Goal: Task Accomplishment & Management: Complete application form

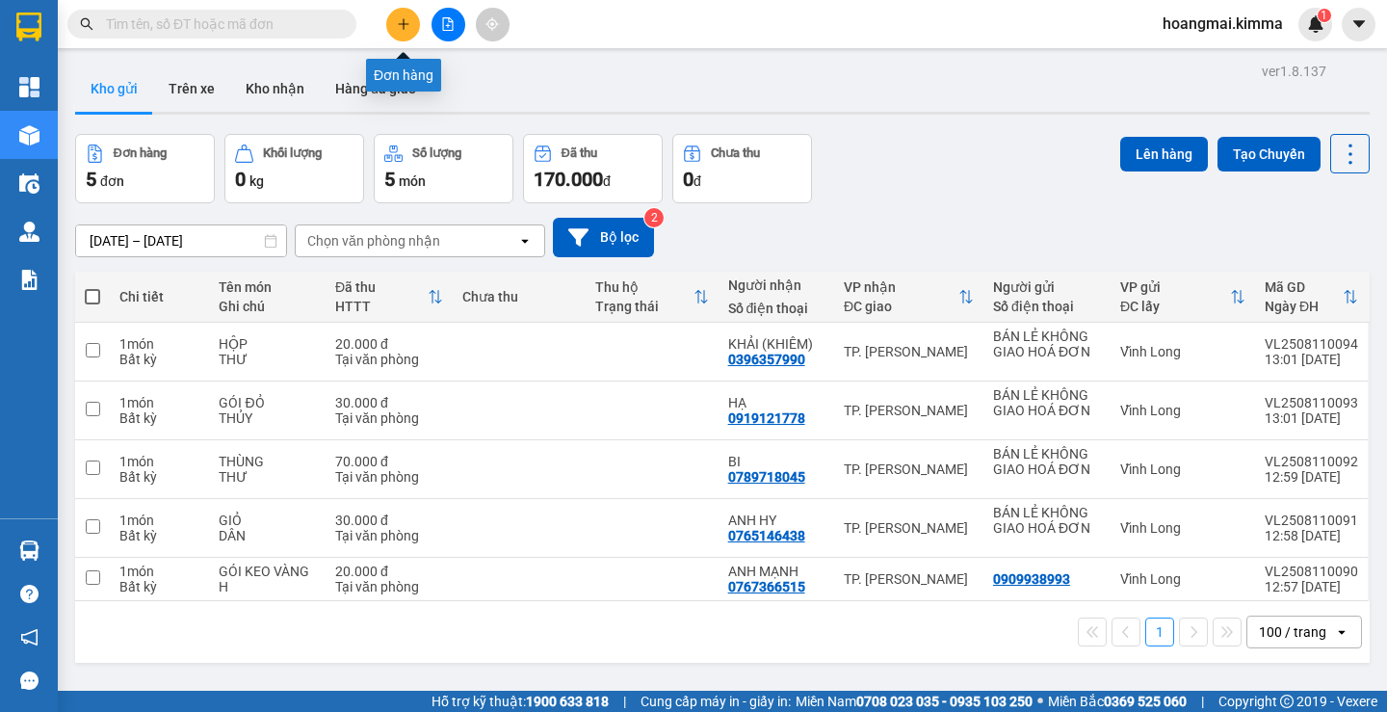
click at [401, 33] on button at bounding box center [403, 25] width 34 height 34
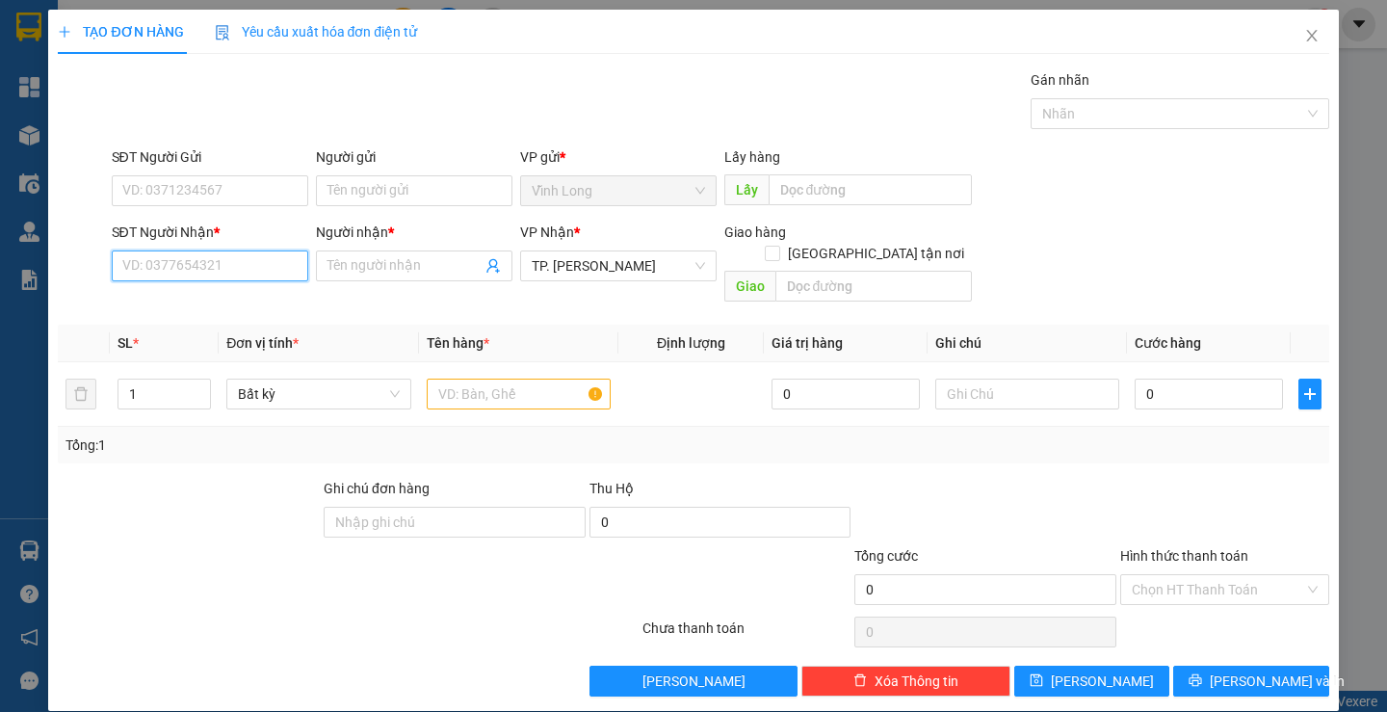
click at [235, 257] on input "SĐT Người Nhận *" at bounding box center [210, 265] width 197 height 31
type input "0932000833"
click at [256, 310] on div "0932000833 - PHƯƠNG" at bounding box center [206, 304] width 171 height 21
type input "PHƯƠNG"
type input "0932000833"
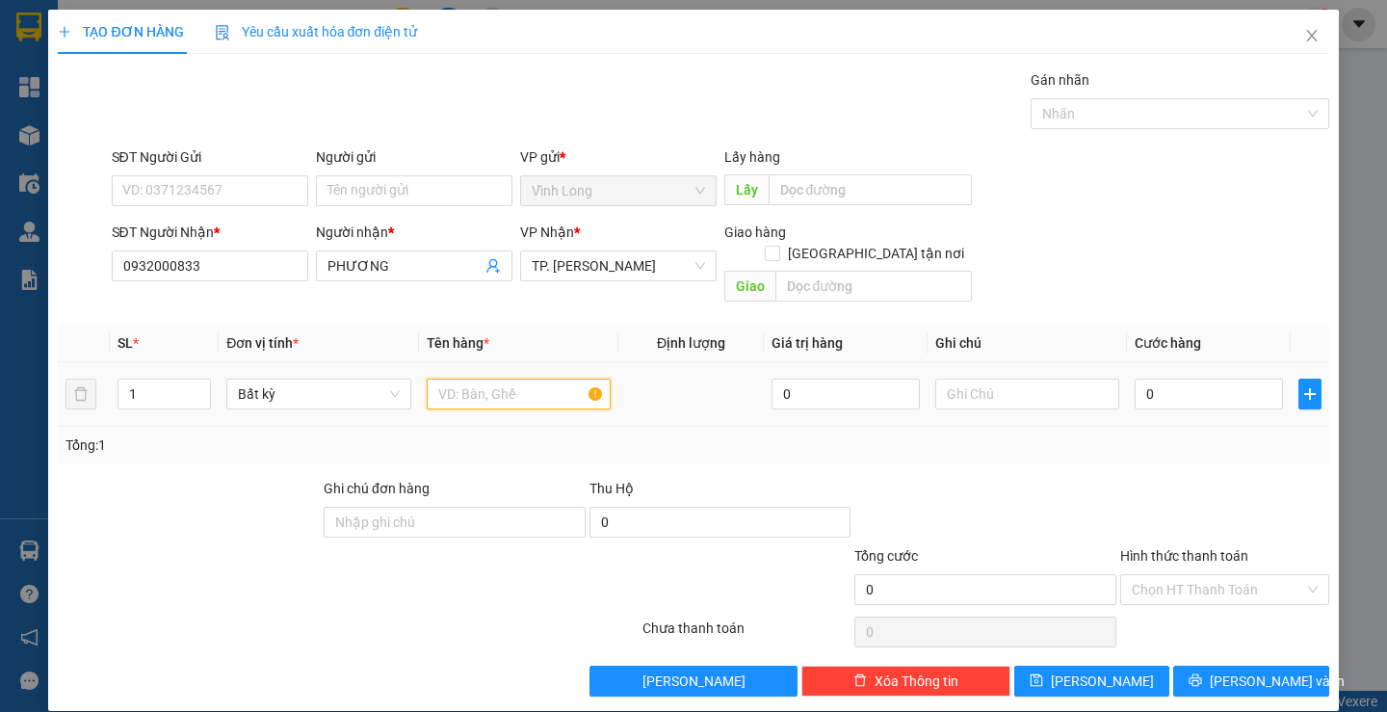
click at [484, 379] on input "text" at bounding box center [519, 394] width 184 height 31
type input "GÓI MÀU HỒNG"
click at [975, 382] on input "text" at bounding box center [1028, 394] width 184 height 31
type input "H"
click at [1209, 379] on input "0" at bounding box center [1209, 394] width 148 height 31
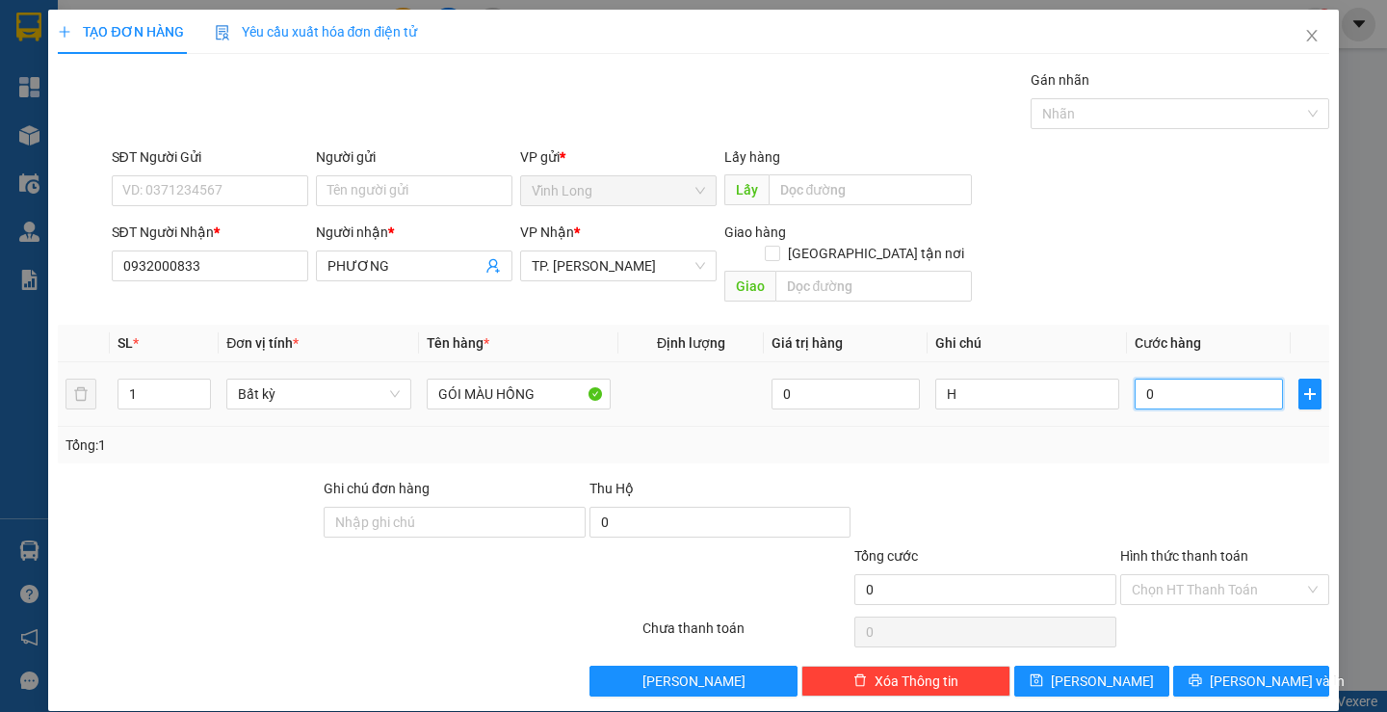
type input "2"
type input "20"
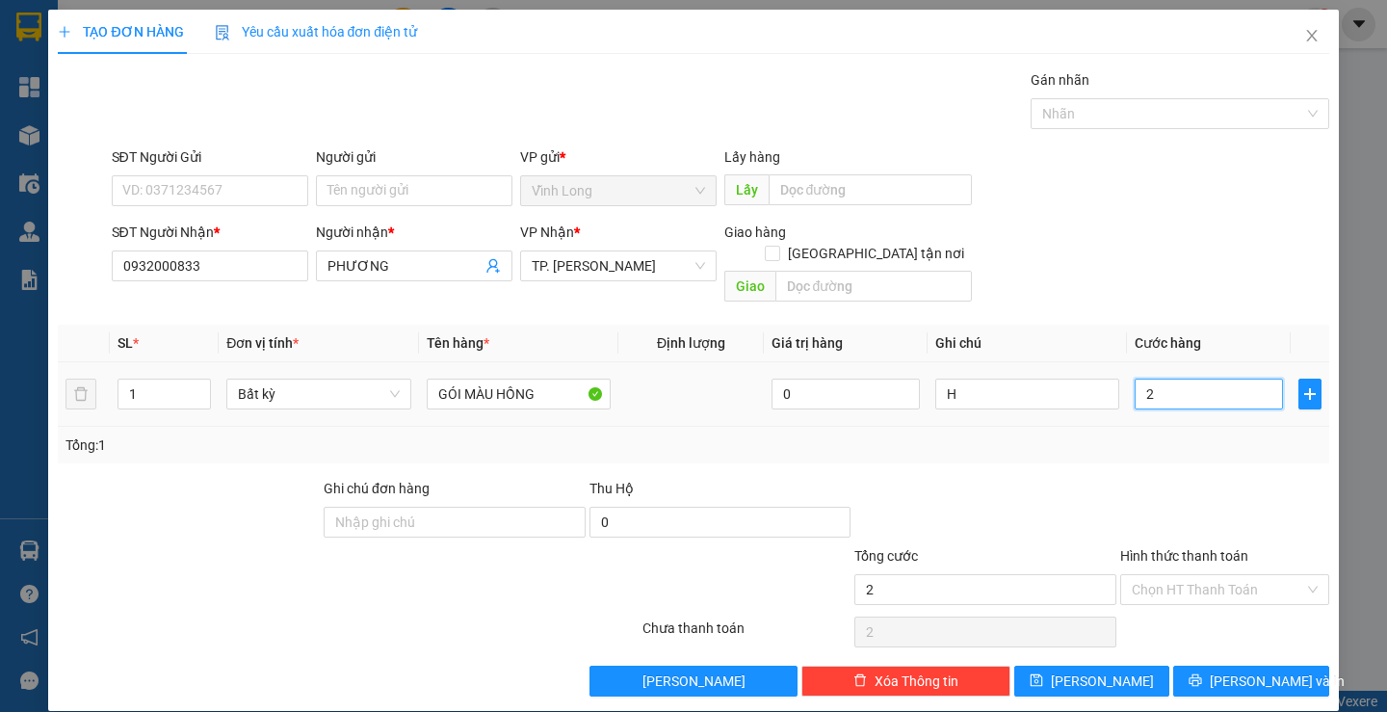
type input "20"
type input "20.000"
click at [1162, 575] on input "Hình thức thanh toán" at bounding box center [1218, 589] width 172 height 29
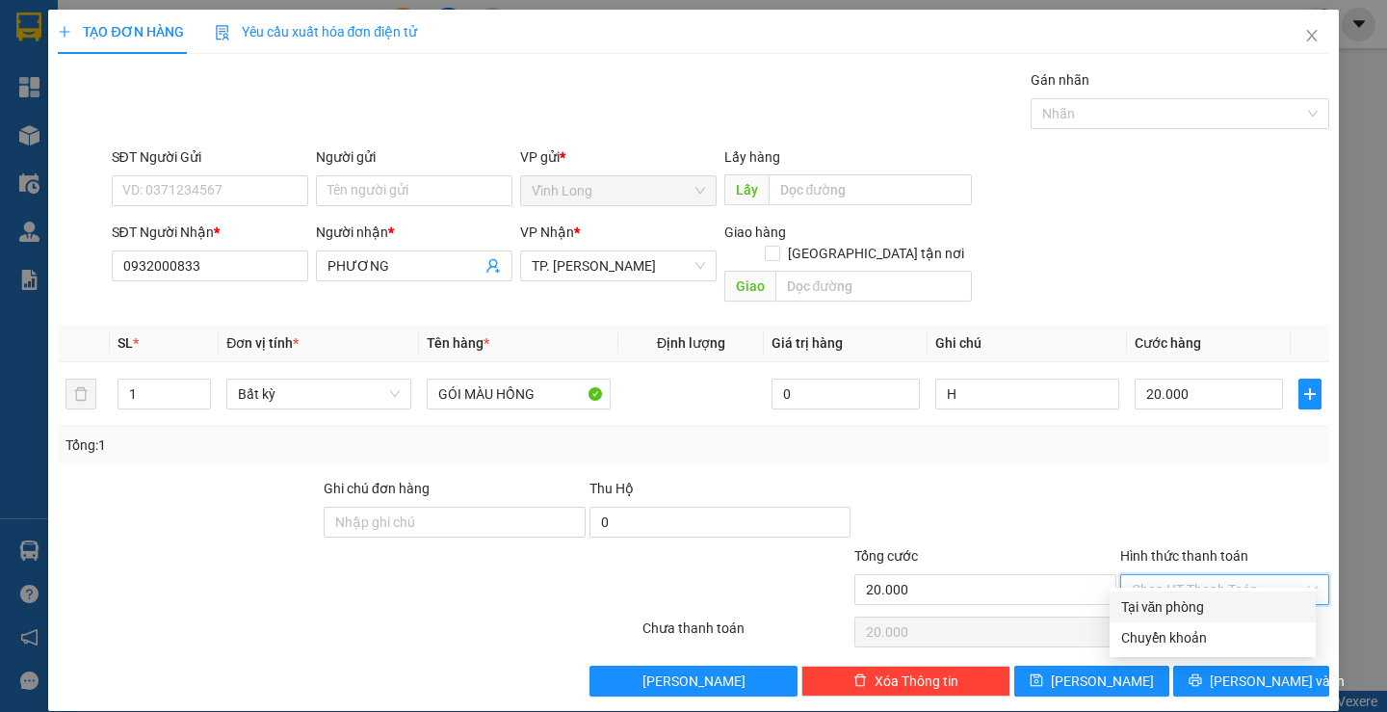
click at [1202, 602] on div "Tại văn phòng" at bounding box center [1212, 606] width 183 height 21
type input "0"
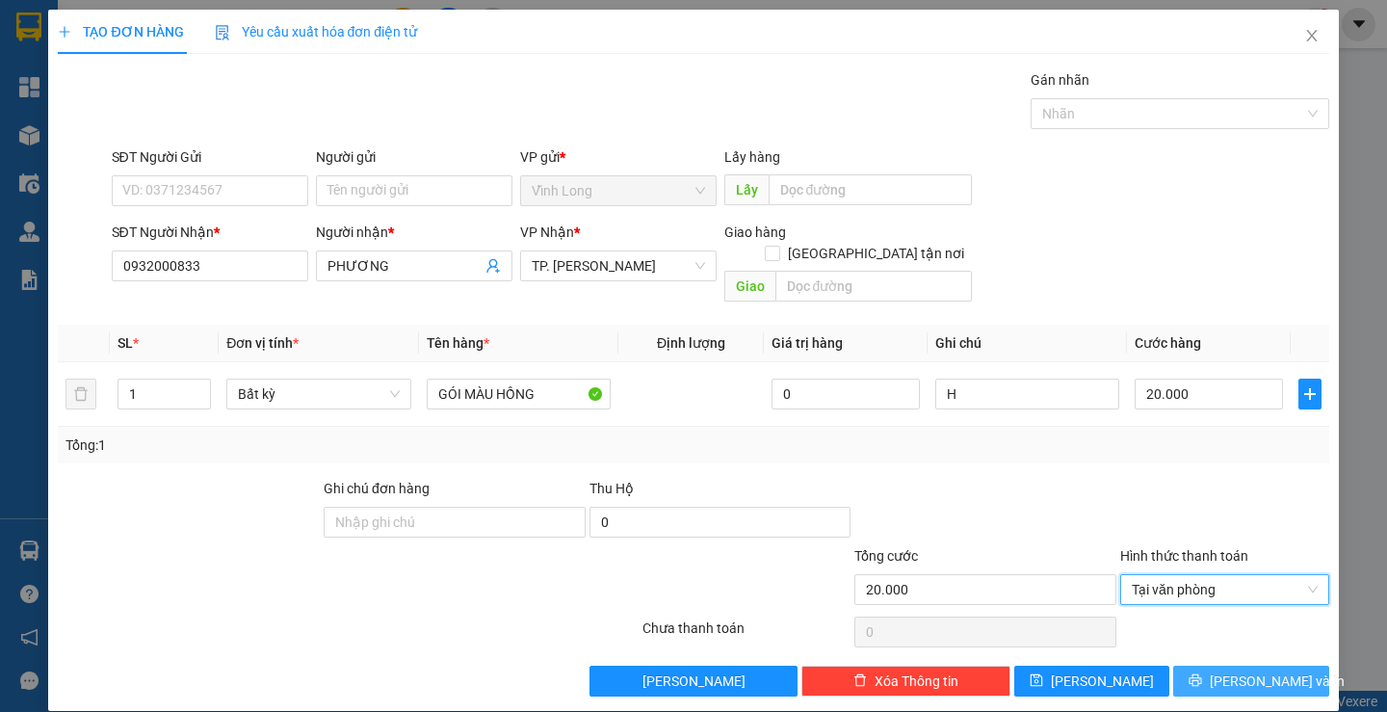
click at [1222, 671] on span "[PERSON_NAME] và In" at bounding box center [1277, 681] width 135 height 21
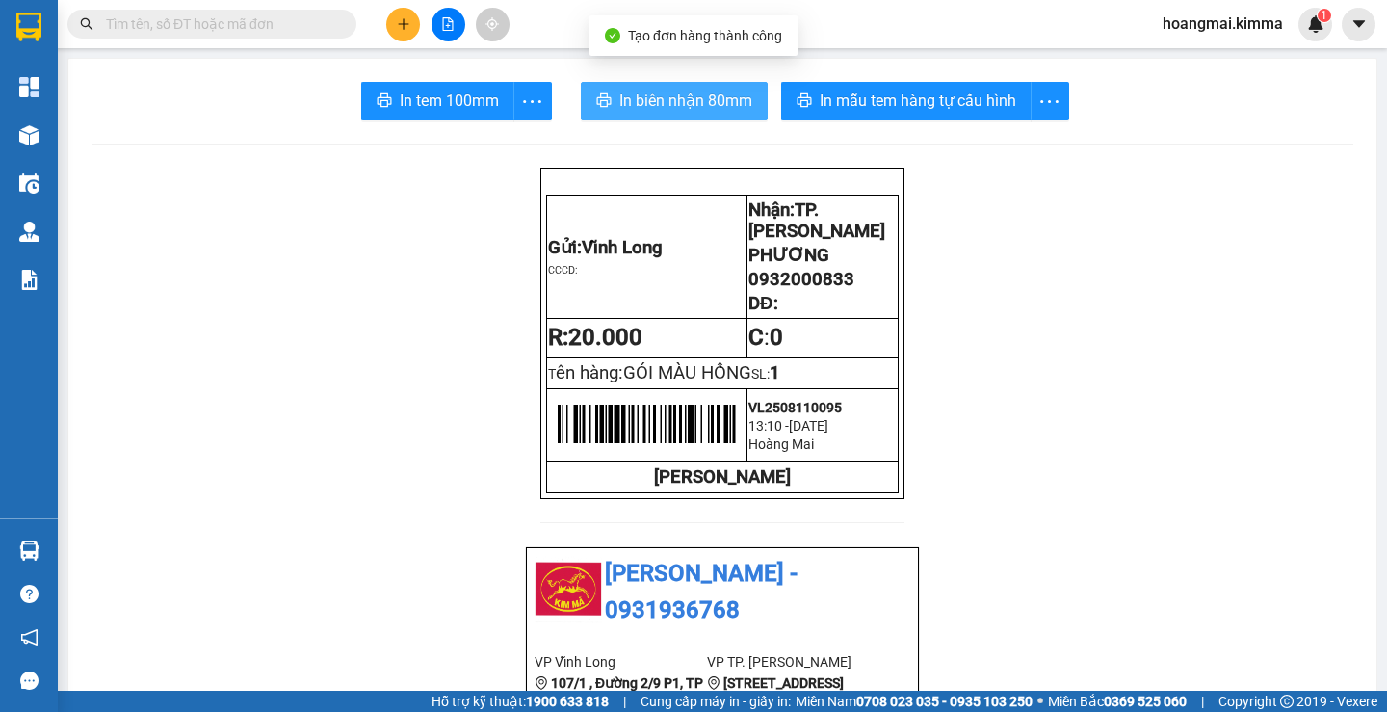
click at [690, 93] on span "In biên nhận 80mm" at bounding box center [686, 101] width 133 height 24
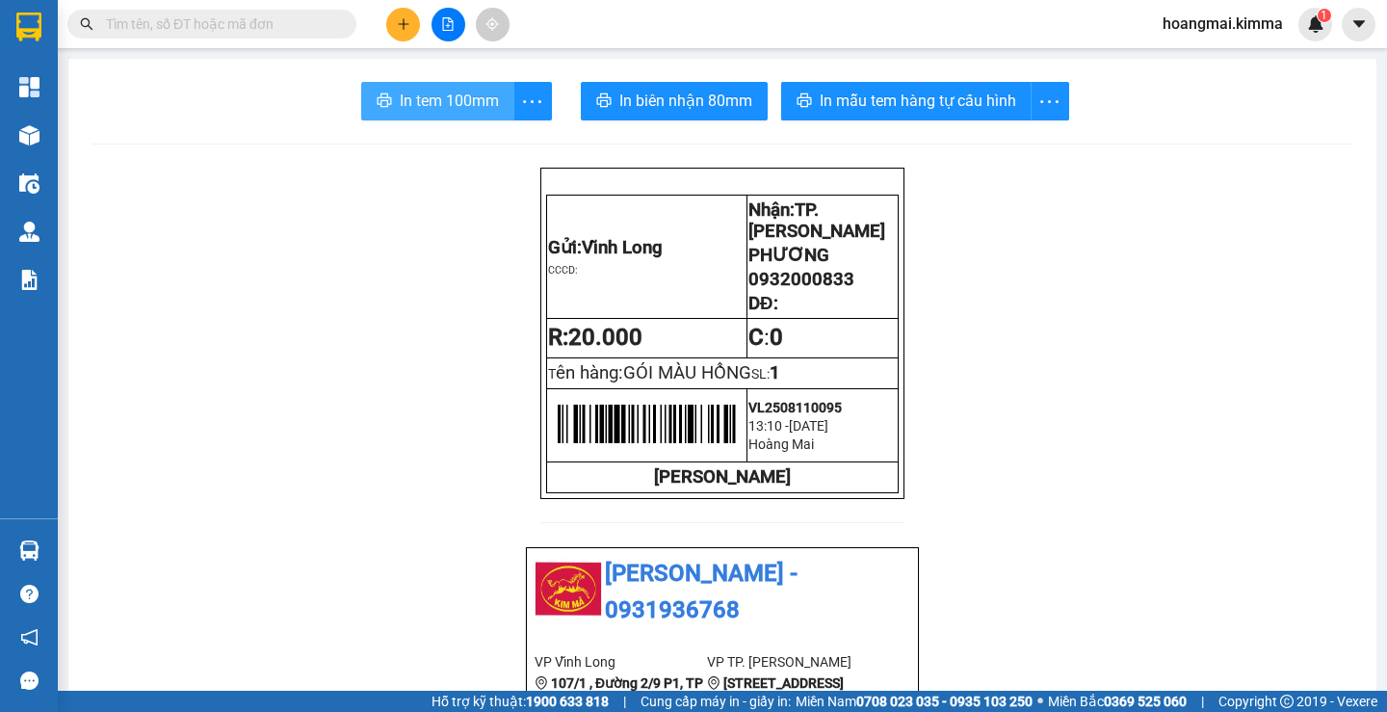
click at [435, 100] on span "In tem 100mm" at bounding box center [449, 101] width 99 height 24
click at [414, 19] on button at bounding box center [403, 25] width 34 height 34
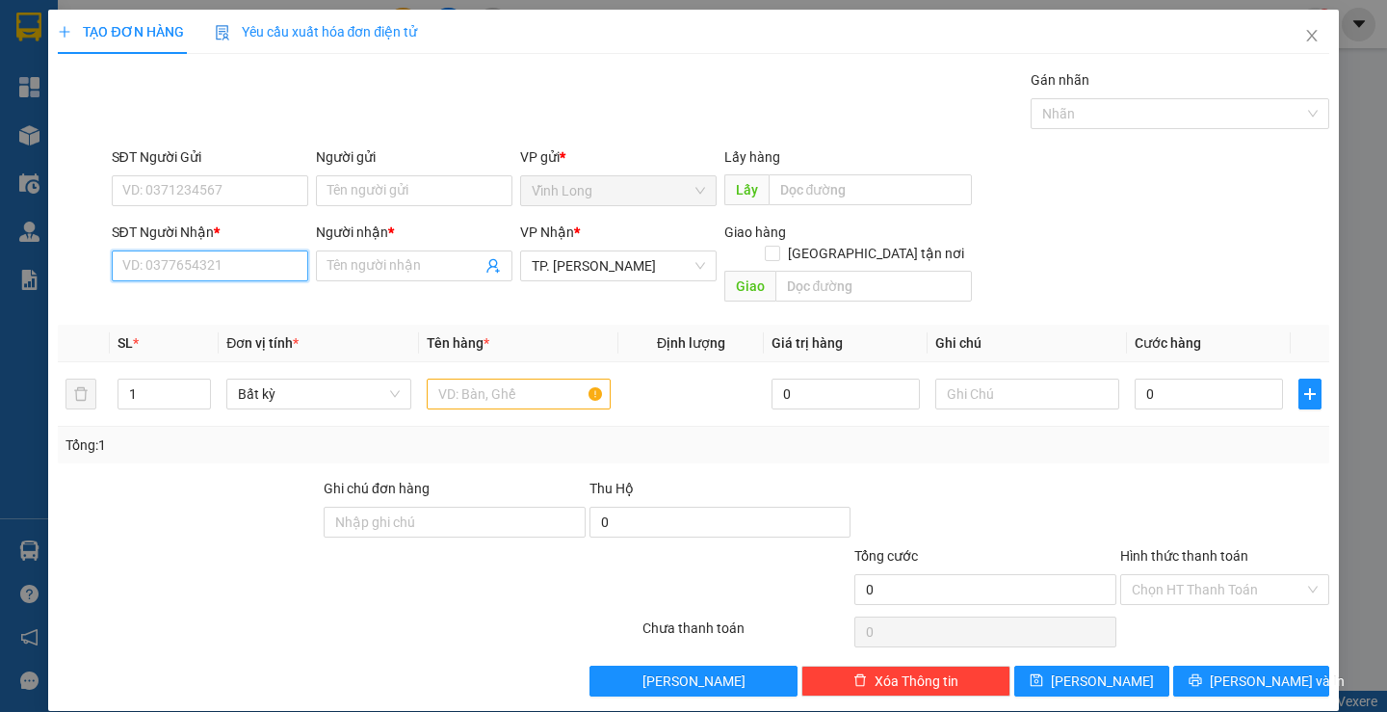
click at [278, 266] on input "SĐT Người Nhận *" at bounding box center [210, 265] width 197 height 31
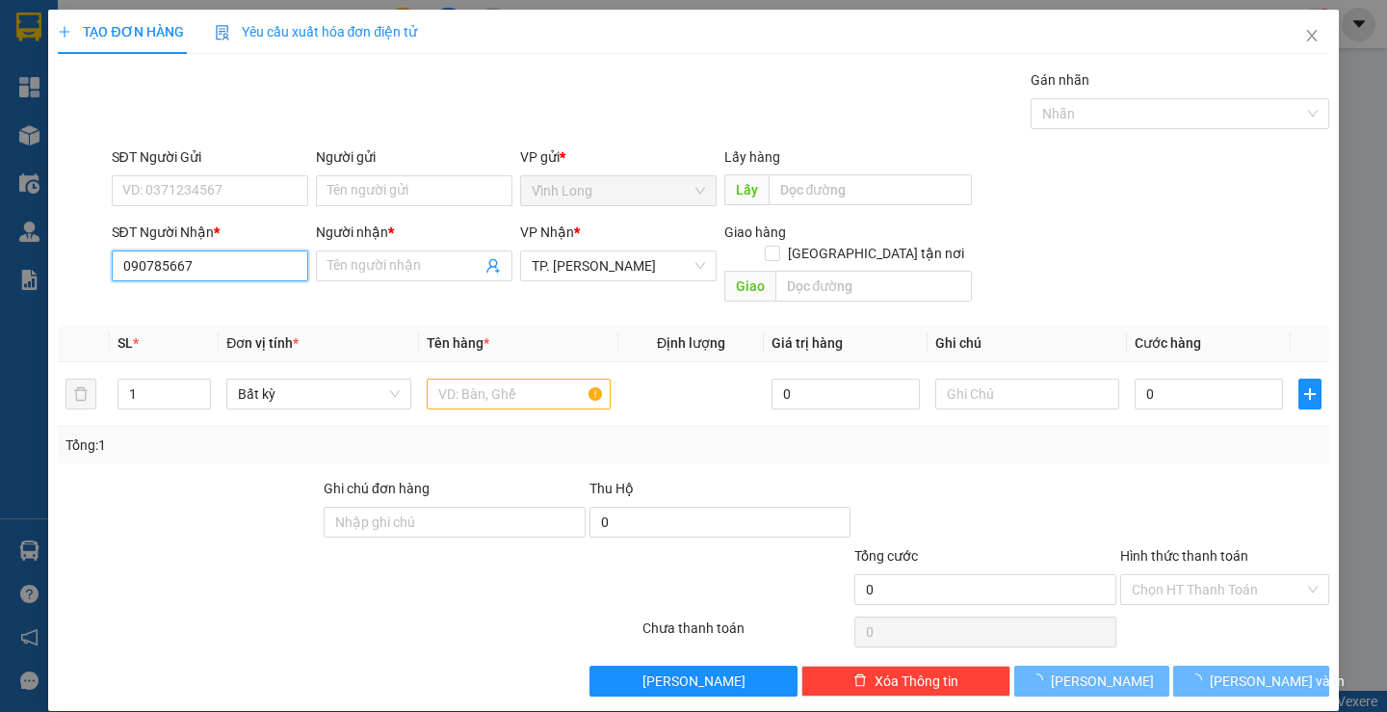
type input "0907856678"
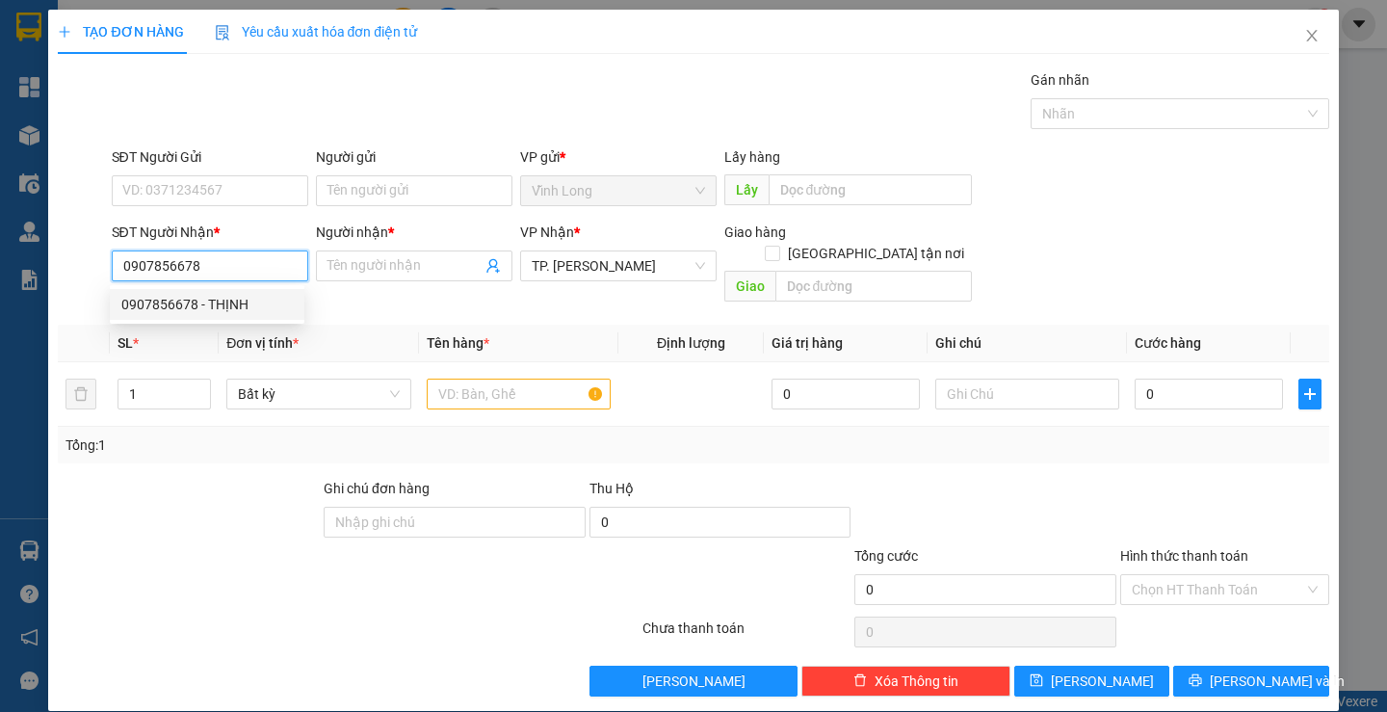
click at [242, 302] on div "0907856678 - THỊNH" at bounding box center [206, 304] width 171 height 21
type input "THỊNH"
type input "0907856678"
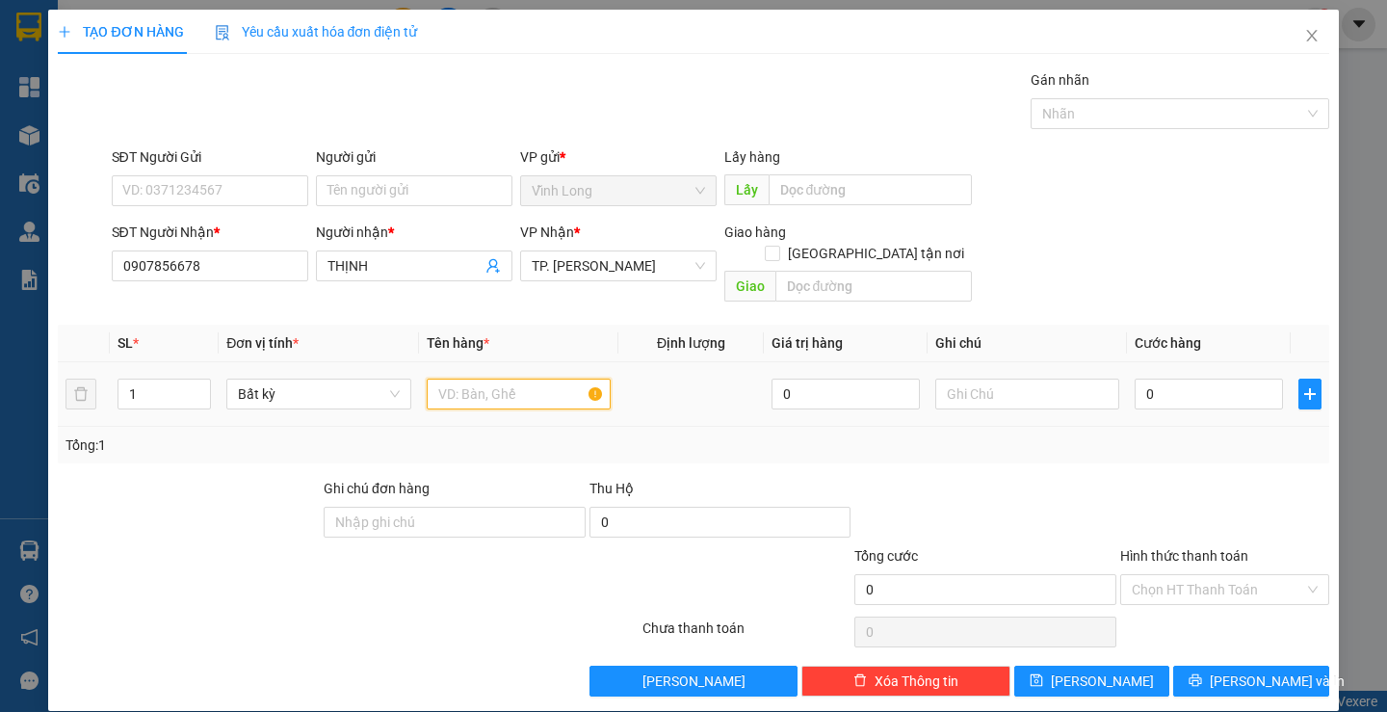
click at [444, 379] on input "text" at bounding box center [519, 394] width 184 height 31
type input "THÙNG"
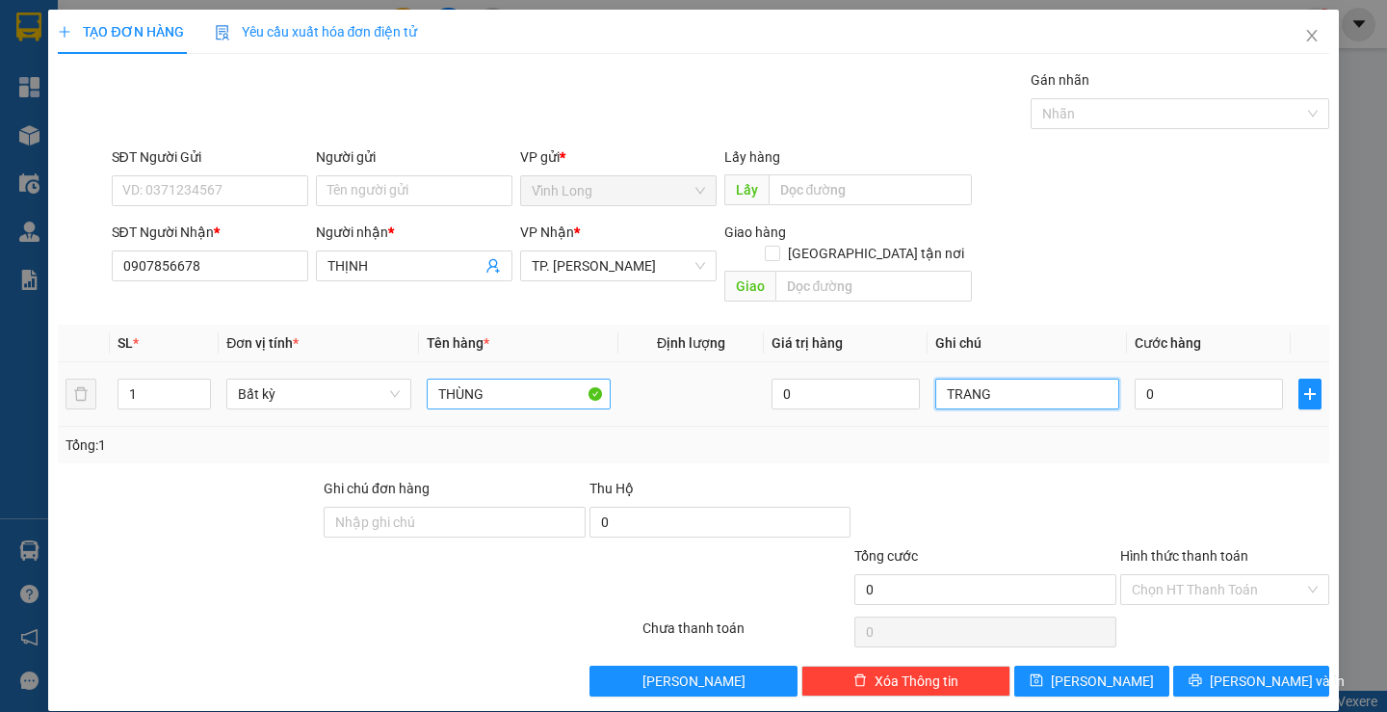
type input "TRANG"
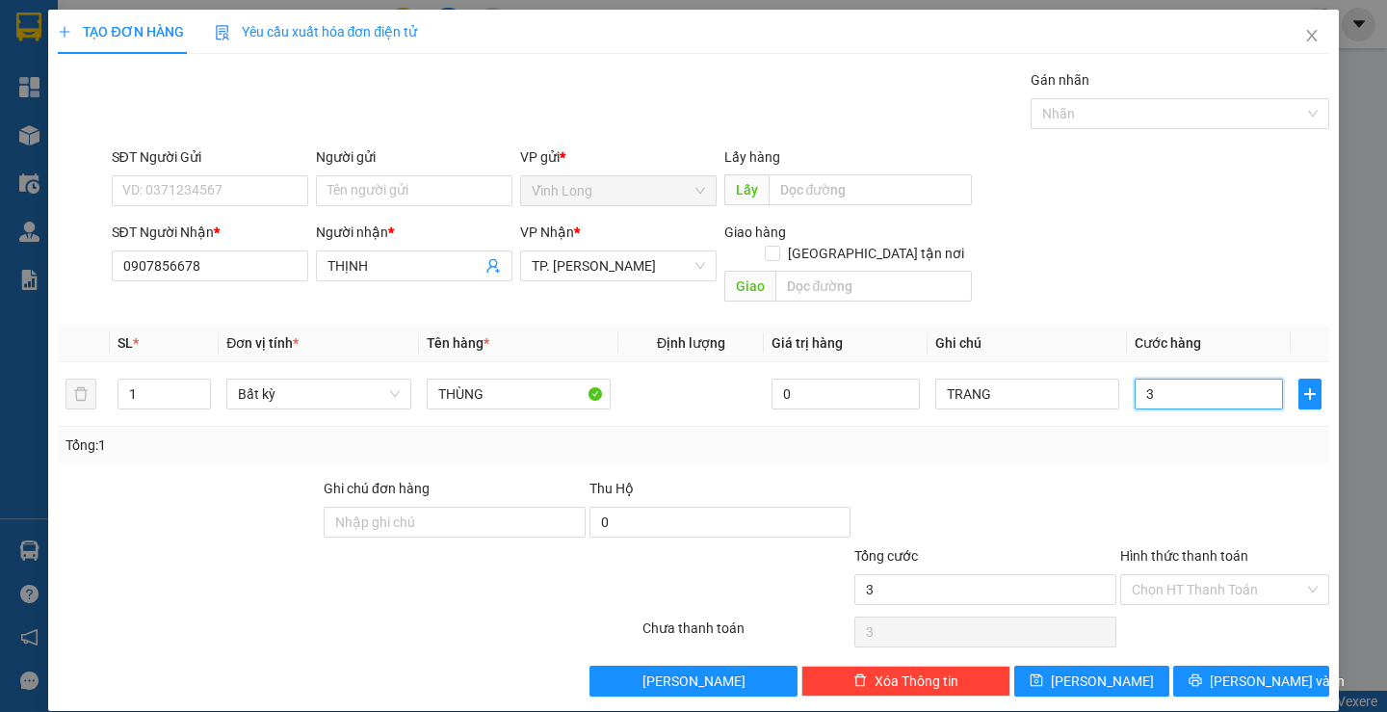
type input "3"
type input "30"
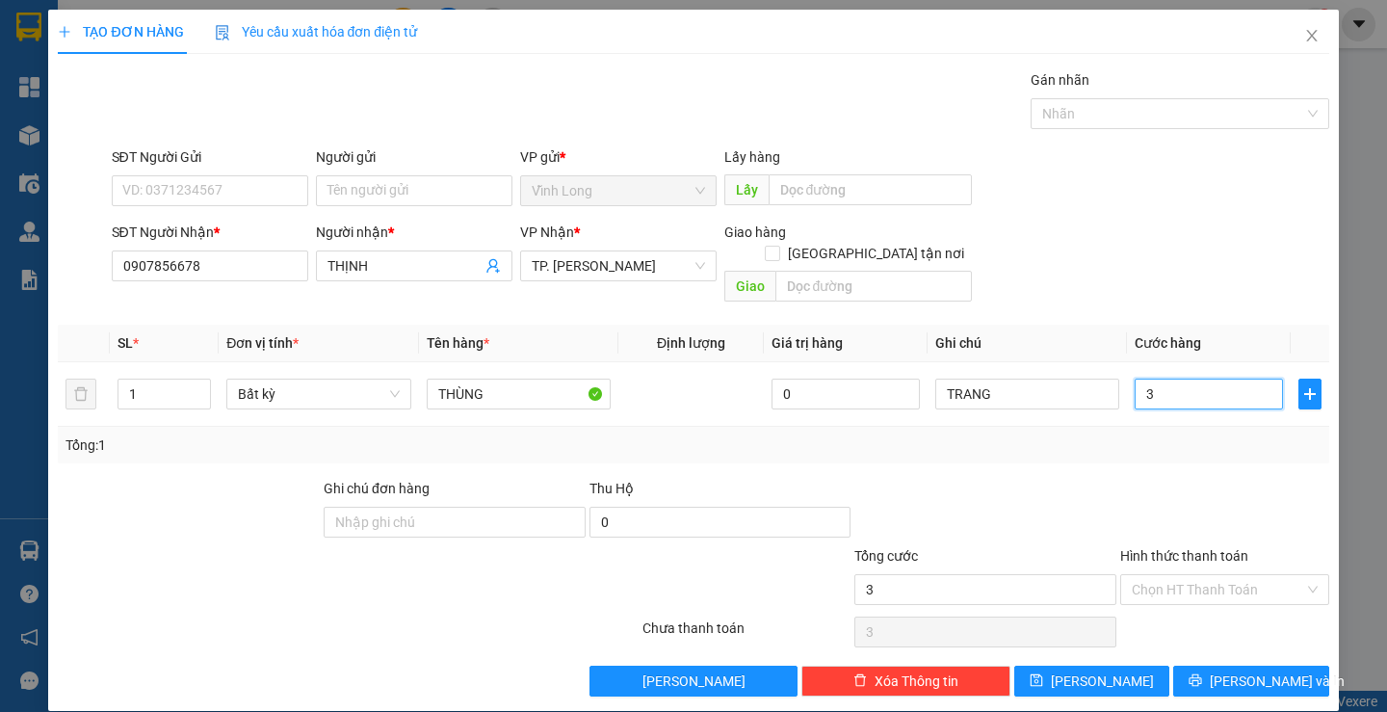
type input "30"
type input "30.000"
click at [1199, 581] on input "Hình thức thanh toán" at bounding box center [1218, 589] width 172 height 29
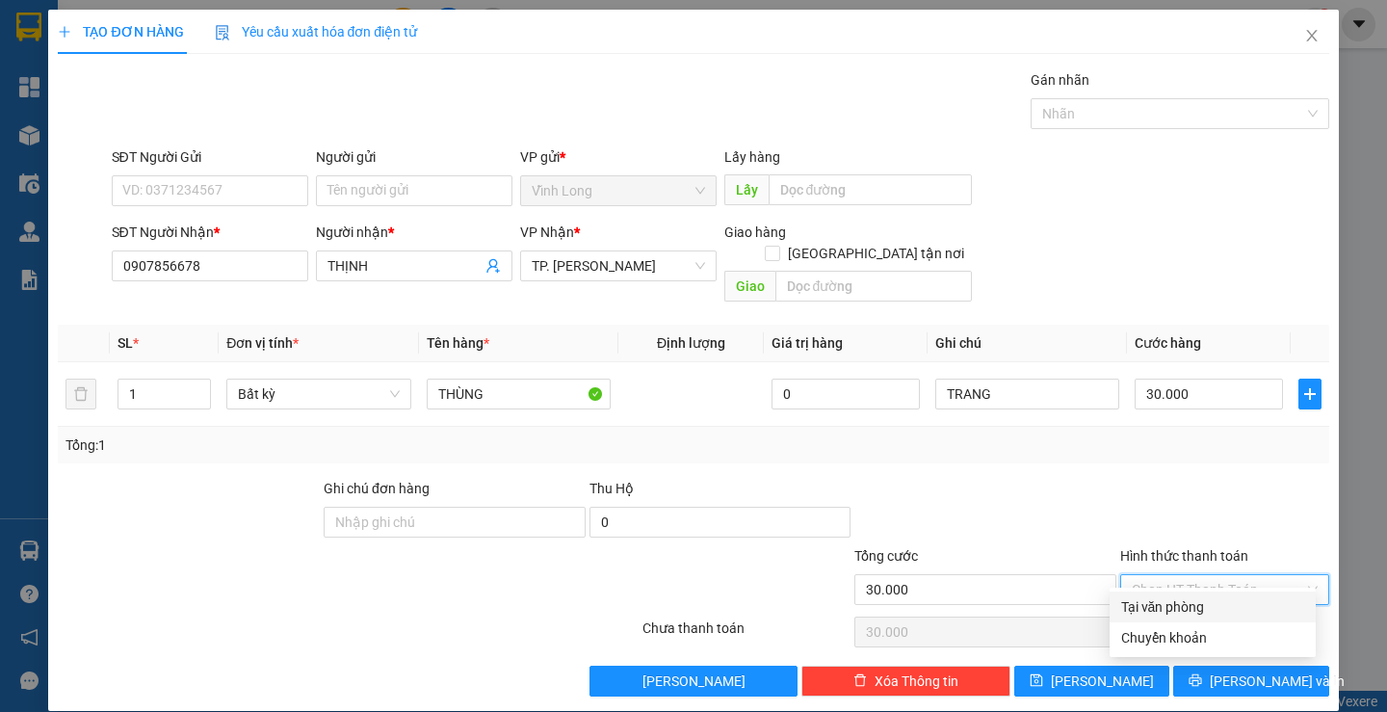
click at [1199, 593] on div "Tại văn phòng" at bounding box center [1213, 607] width 206 height 31
type input "0"
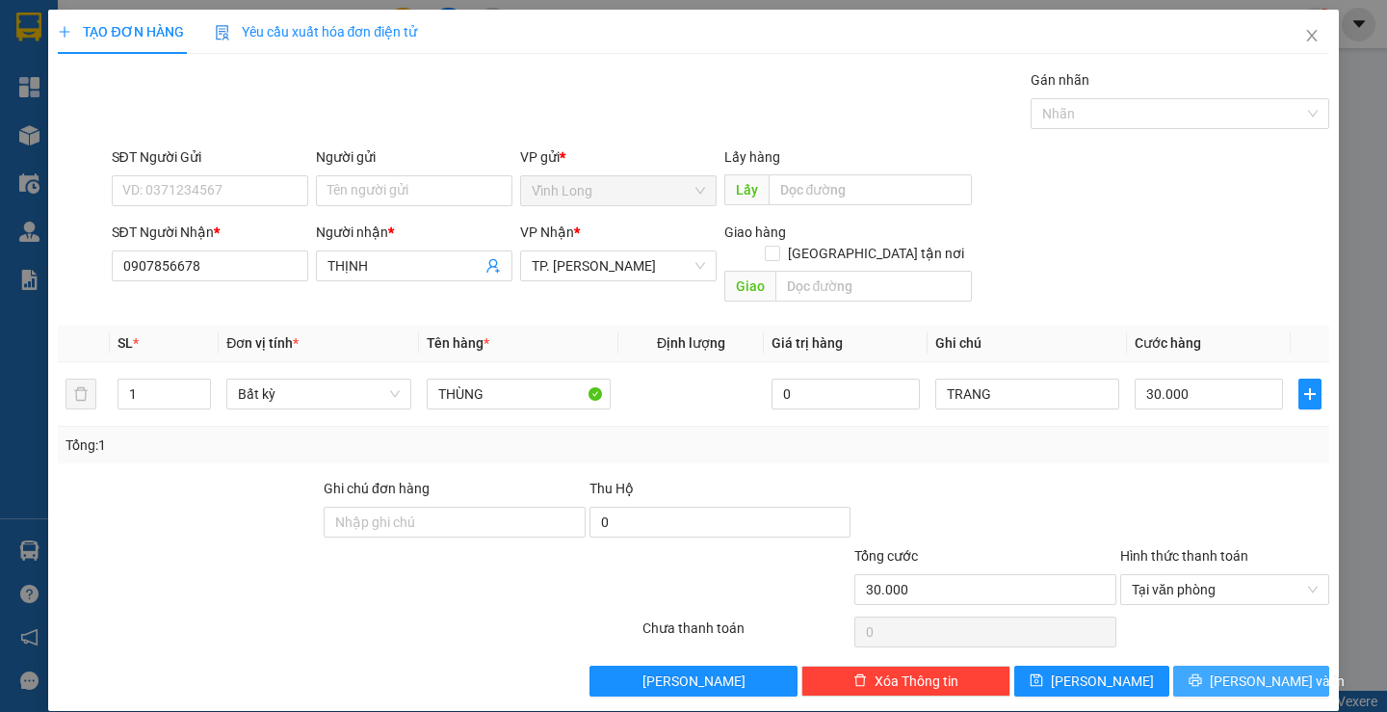
click at [1237, 671] on button "[PERSON_NAME] và In" at bounding box center [1250, 681] width 155 height 31
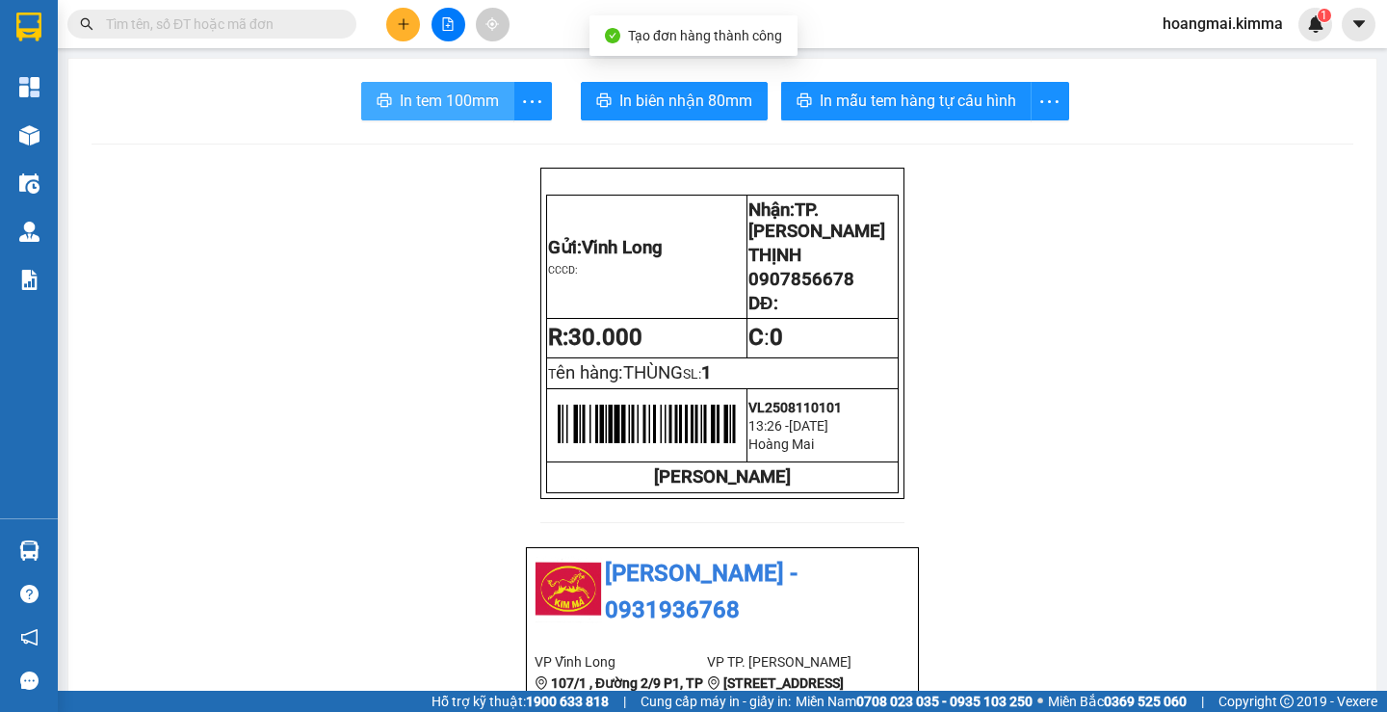
click at [444, 101] on span "In tem 100mm" at bounding box center [449, 101] width 99 height 24
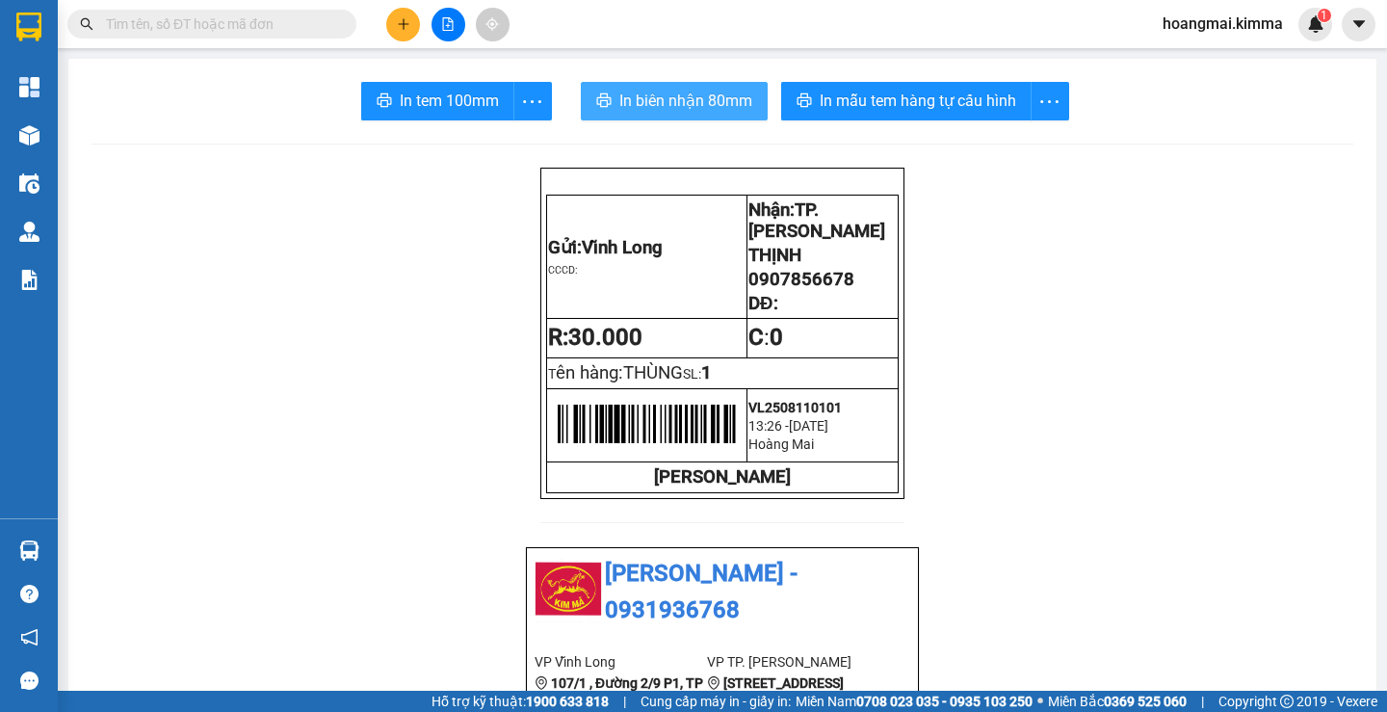
click at [646, 96] on span "In biên nhận 80mm" at bounding box center [686, 101] width 133 height 24
click at [323, 24] on input "text" at bounding box center [219, 23] width 227 height 21
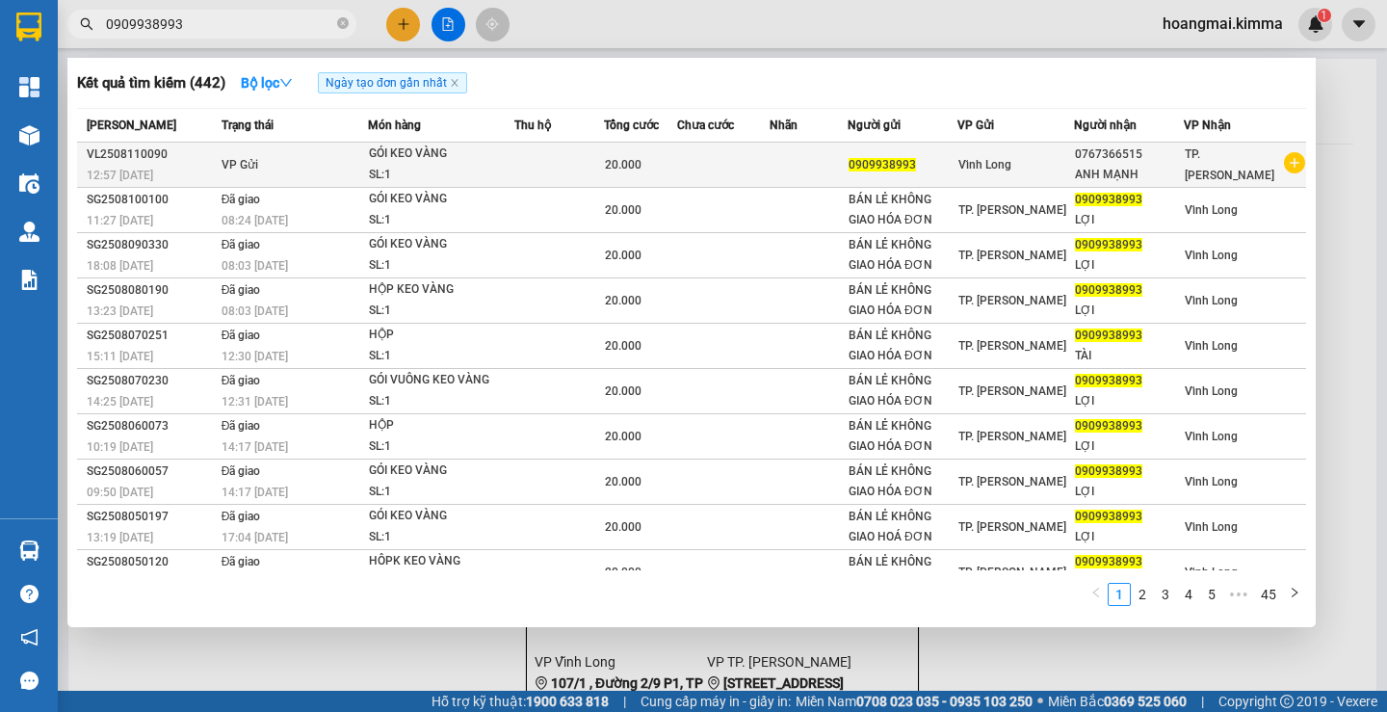
type input "0909938993"
click at [410, 168] on div "SL: 1" at bounding box center [441, 175] width 145 height 21
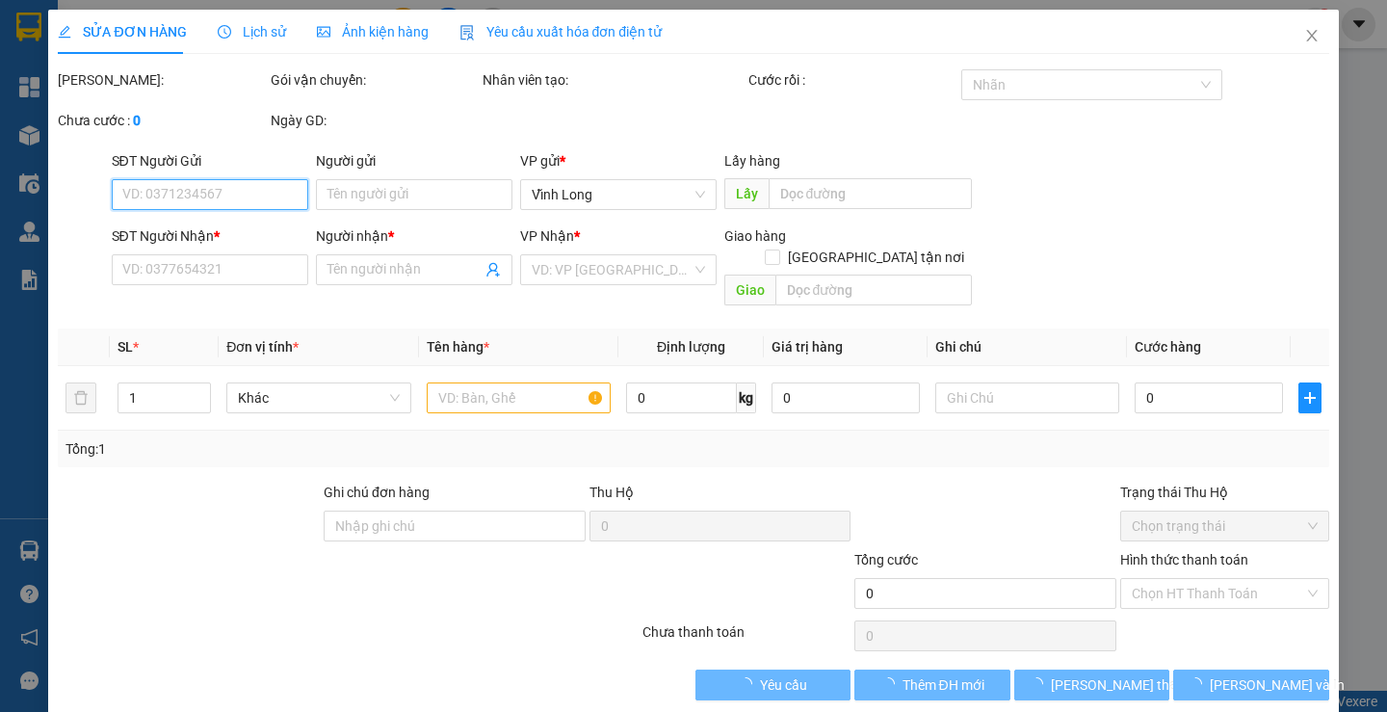
type input "0909938993"
type input "0767366515"
type input "ANH MẠNH"
type input "20.000"
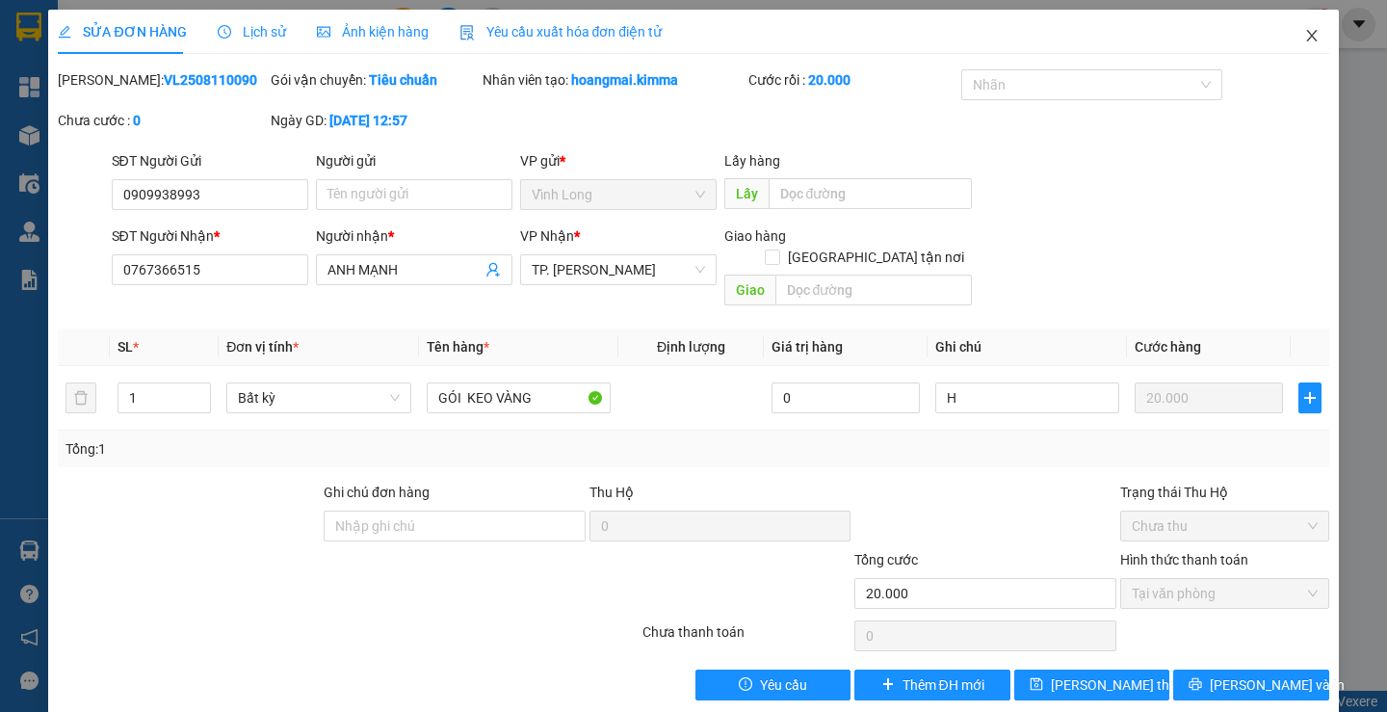
click at [1305, 38] on icon "close" at bounding box center [1312, 35] width 15 height 15
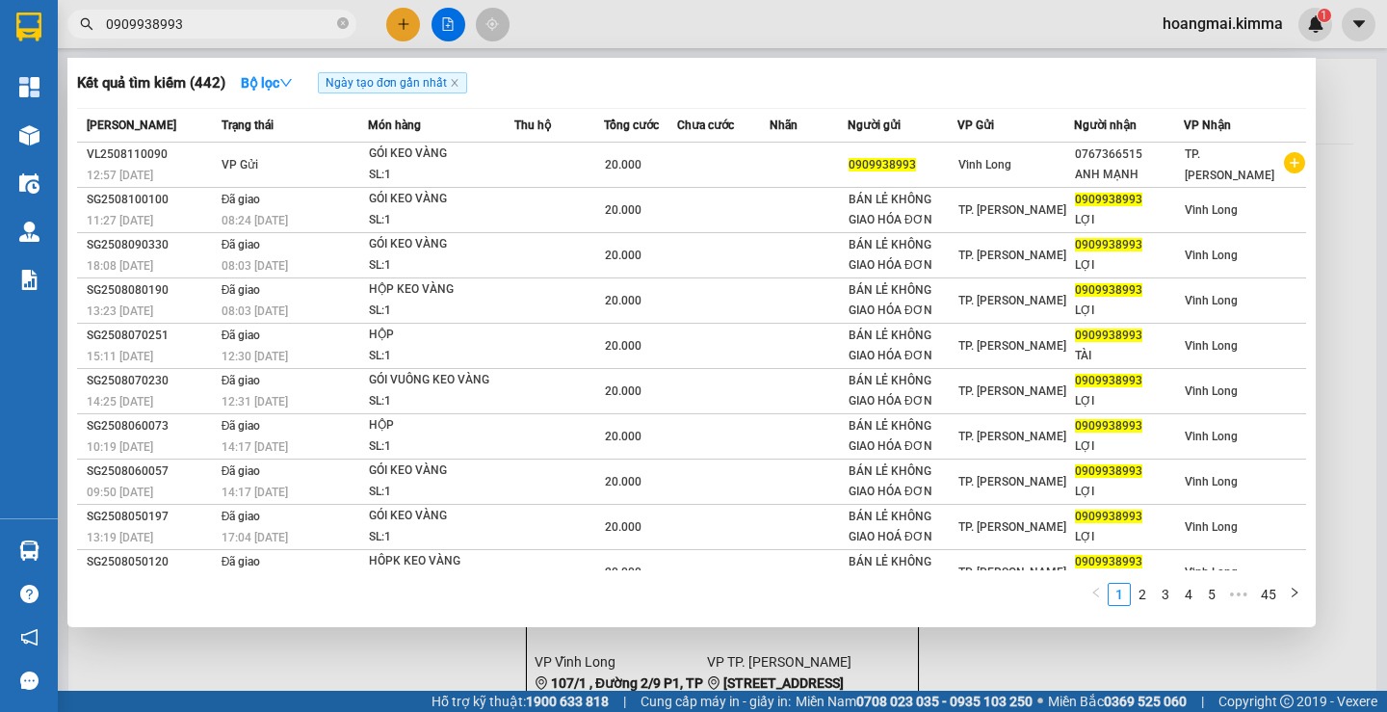
click at [259, 20] on input "0909938993" at bounding box center [219, 23] width 227 height 21
click at [405, 28] on div at bounding box center [693, 356] width 1387 height 712
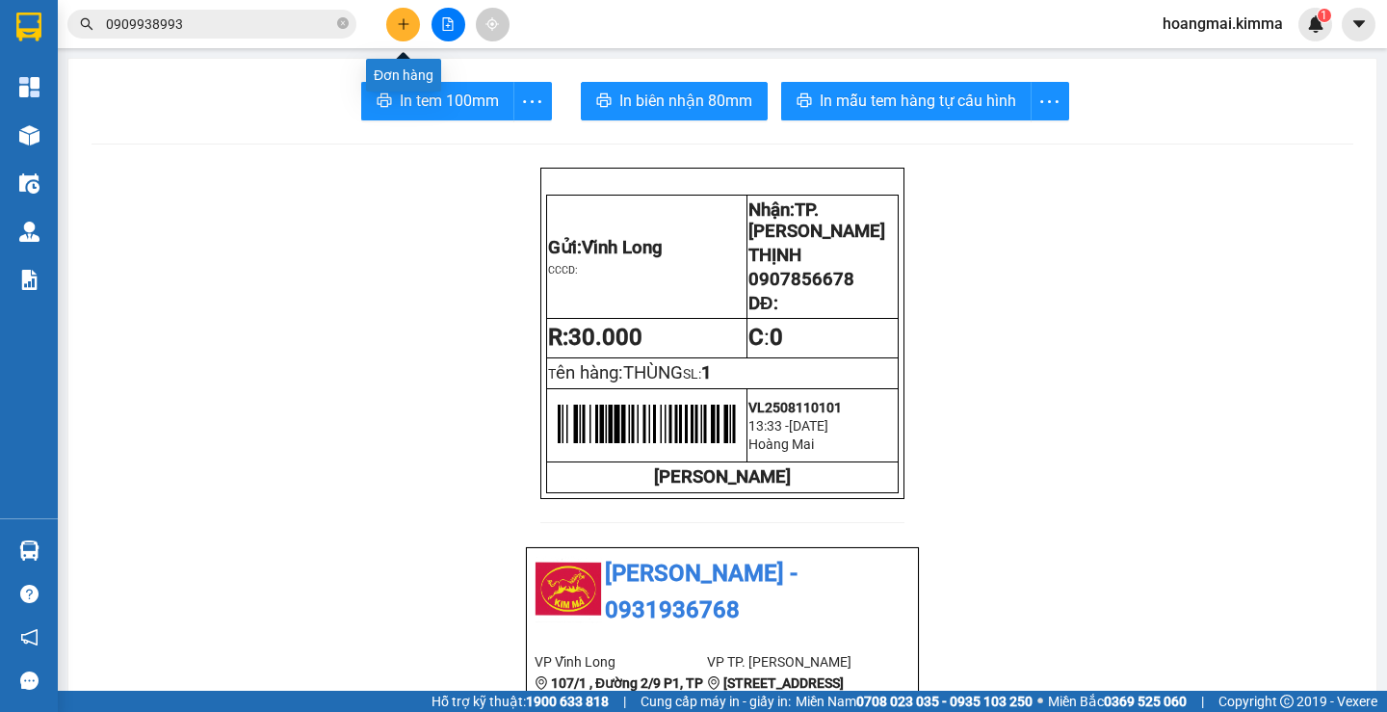
click at [408, 27] on icon "plus" at bounding box center [403, 23] width 13 height 13
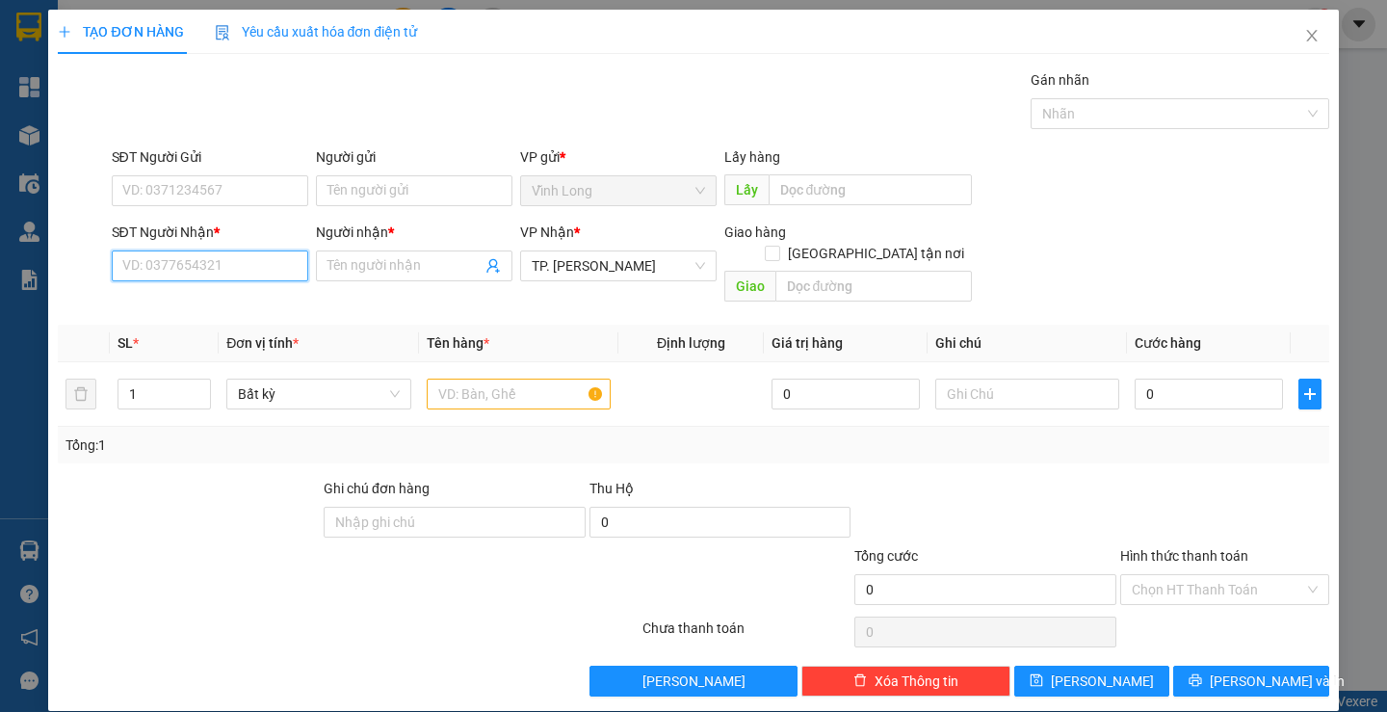
click at [223, 263] on input "SĐT Người Nhận *" at bounding box center [210, 265] width 197 height 31
type input "0968448435"
click at [231, 294] on div "0968448435 - TRÚC NHƯ" at bounding box center [206, 304] width 171 height 21
type input "TRÚC NHƯ"
type input "0968448435"
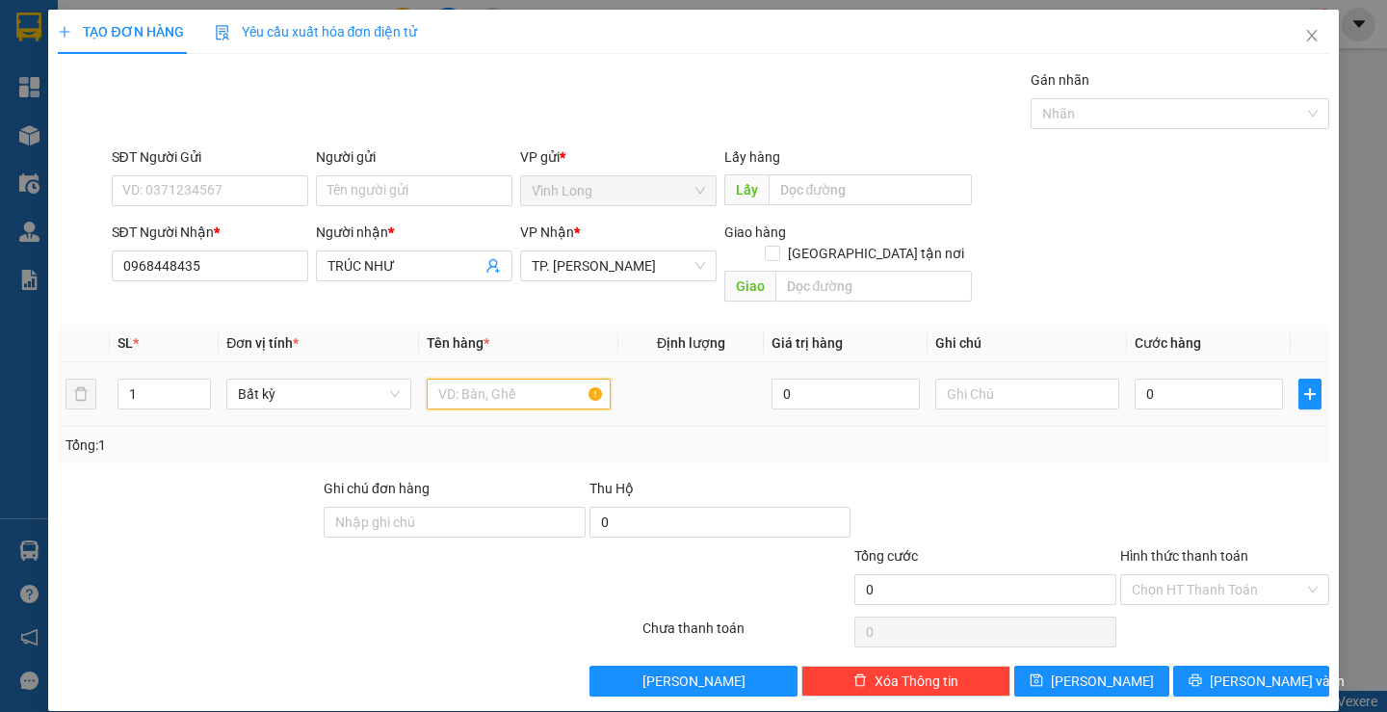
click at [446, 379] on input "text" at bounding box center [519, 394] width 184 height 31
type input "GÓI XANH BIỂN"
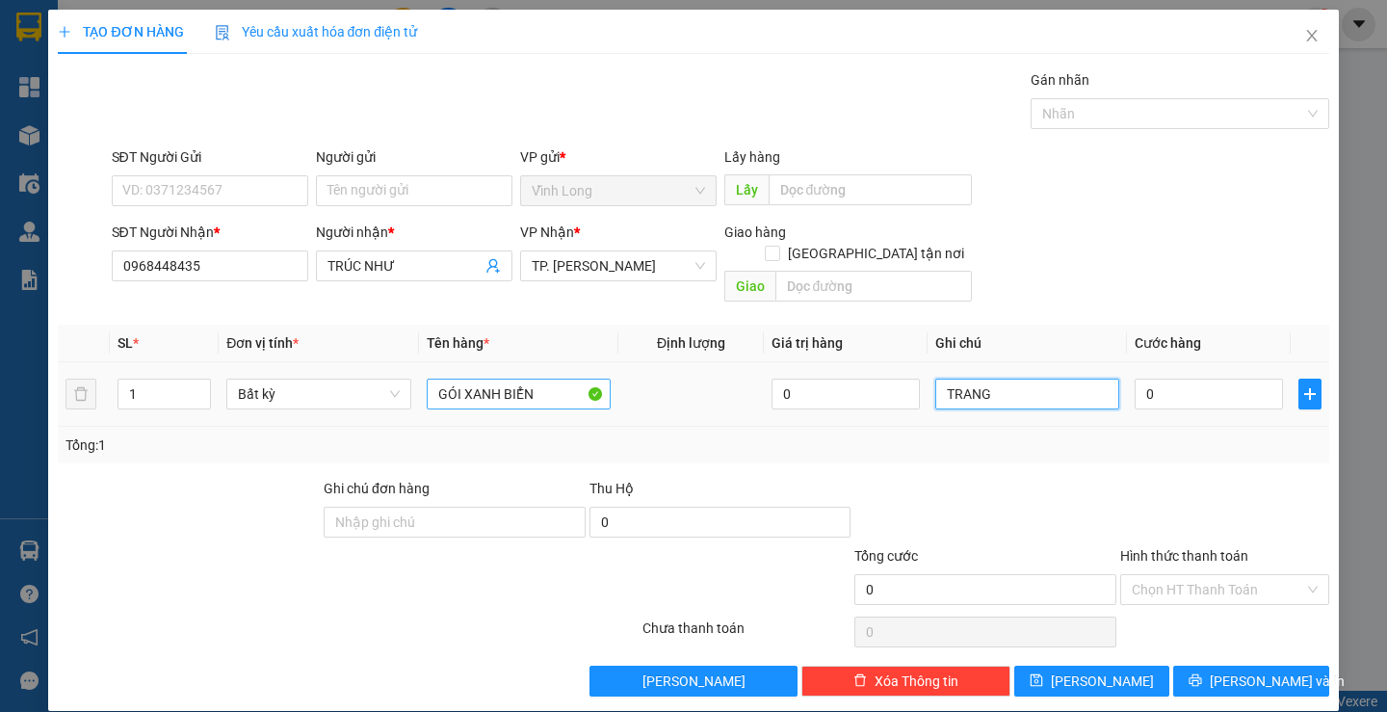
type input "TRANG"
type input "3"
type input "30"
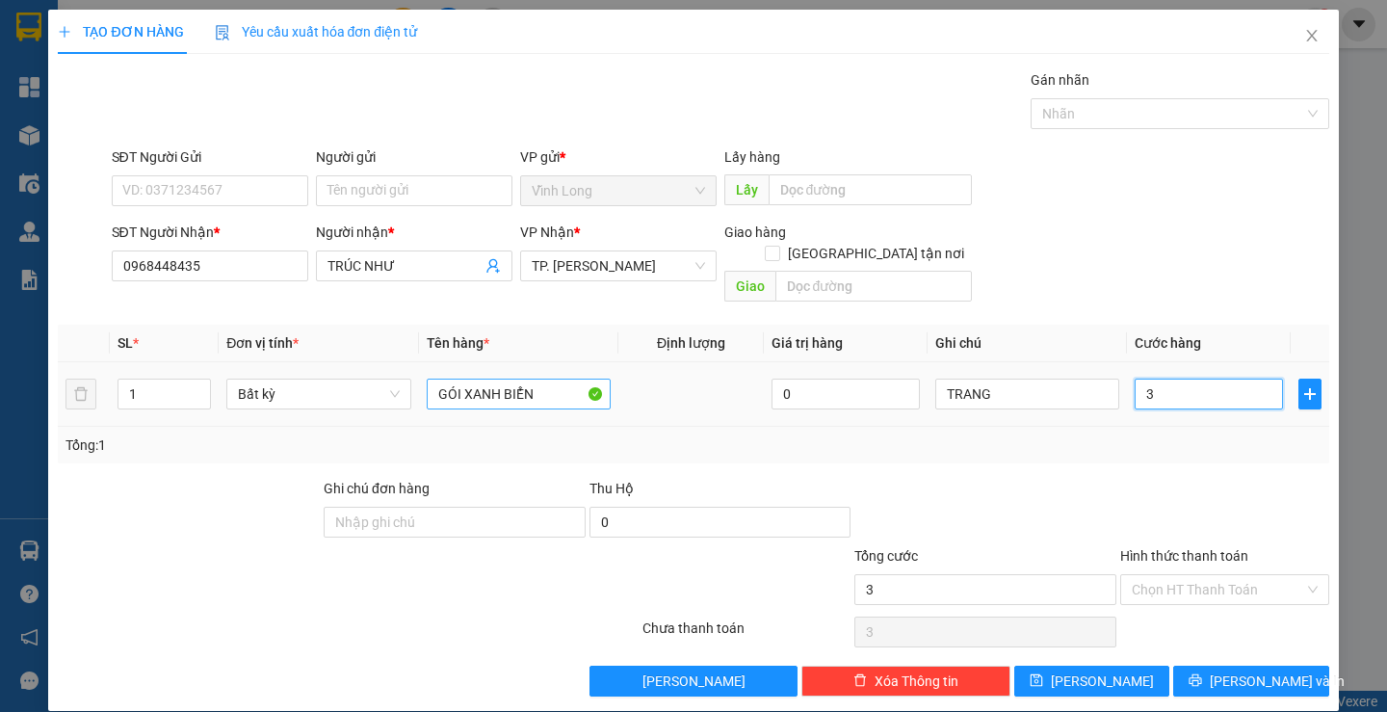
type input "30"
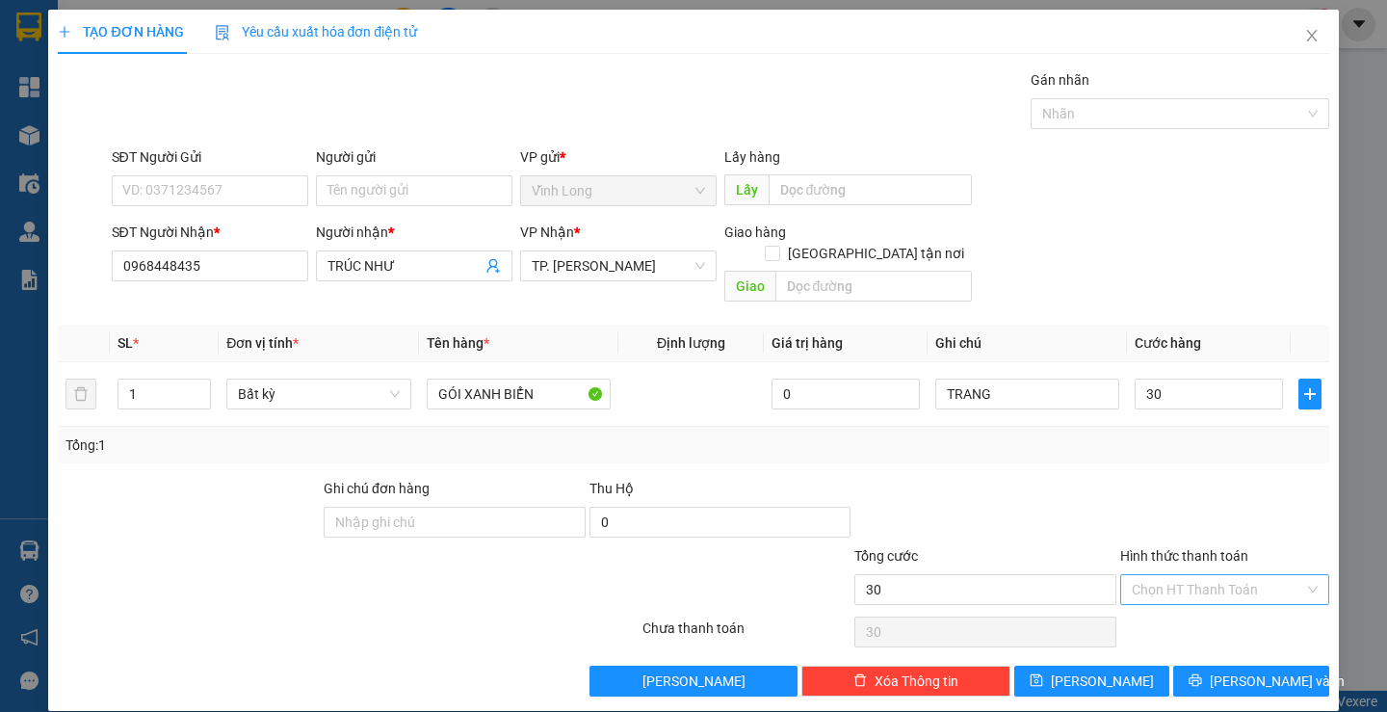
type input "30.000"
click at [1179, 575] on input "Hình thức thanh toán" at bounding box center [1218, 589] width 172 height 29
click at [1186, 606] on div "Tại văn phòng" at bounding box center [1212, 606] width 183 height 21
type input "0"
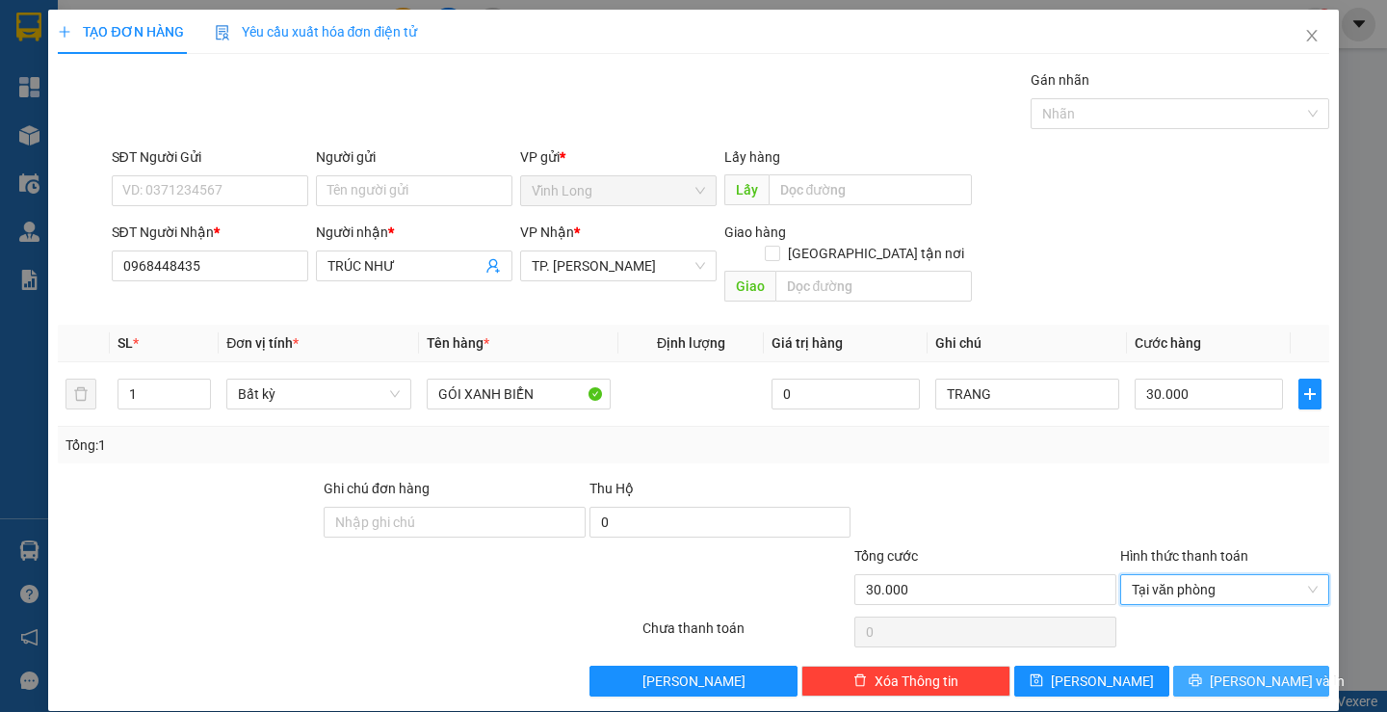
click at [1217, 666] on button "[PERSON_NAME] và In" at bounding box center [1250, 681] width 155 height 31
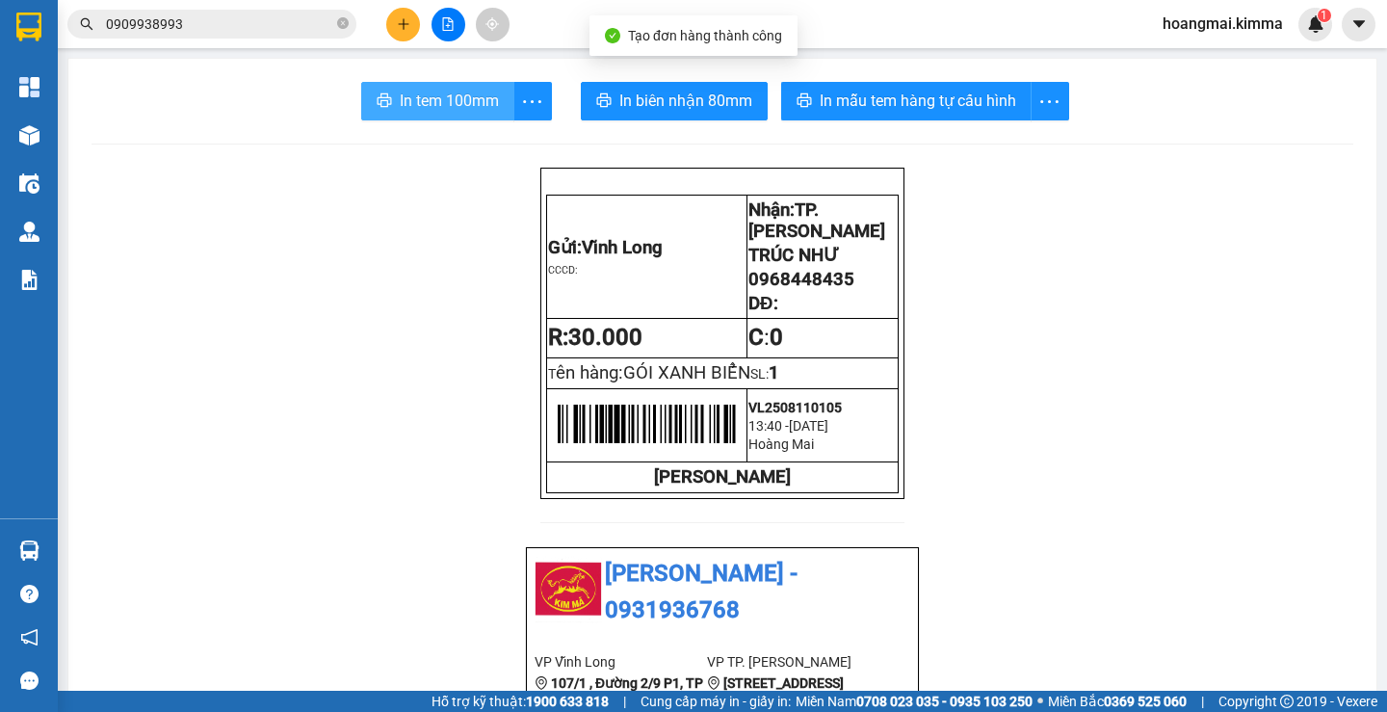
click at [429, 104] on span "In tem 100mm" at bounding box center [449, 101] width 99 height 24
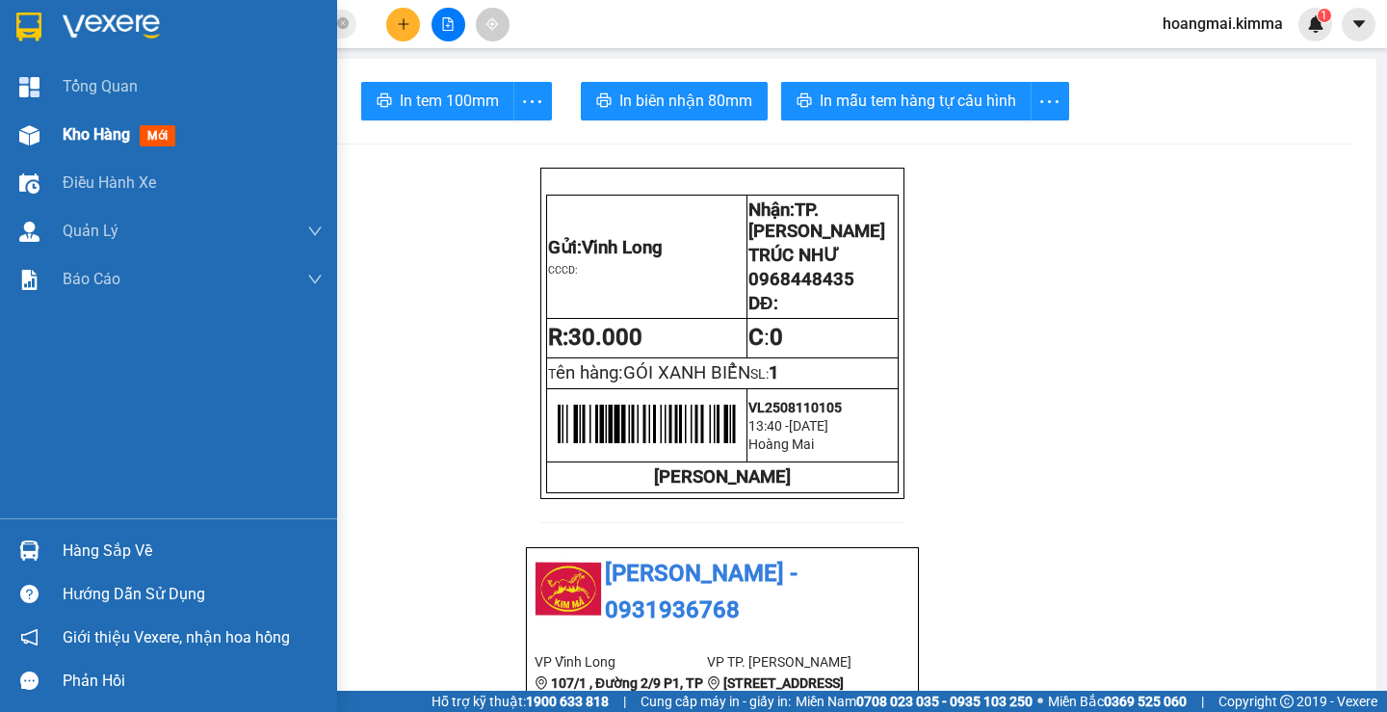
drag, startPoint x: 105, startPoint y: 118, endPoint x: 105, endPoint y: 128, distance: 10.6
click at [105, 118] on div "Kho hàng mới" at bounding box center [193, 135] width 260 height 48
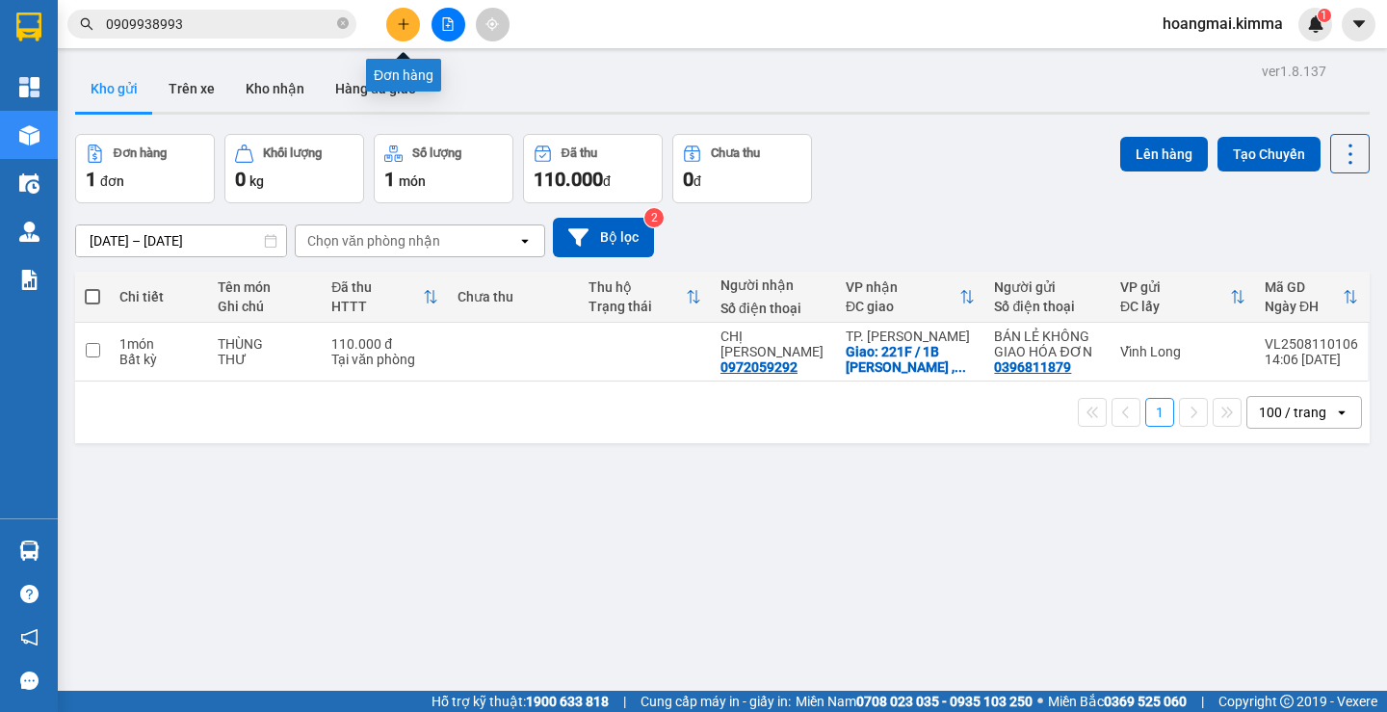
click at [406, 19] on icon "plus" at bounding box center [403, 23] width 13 height 13
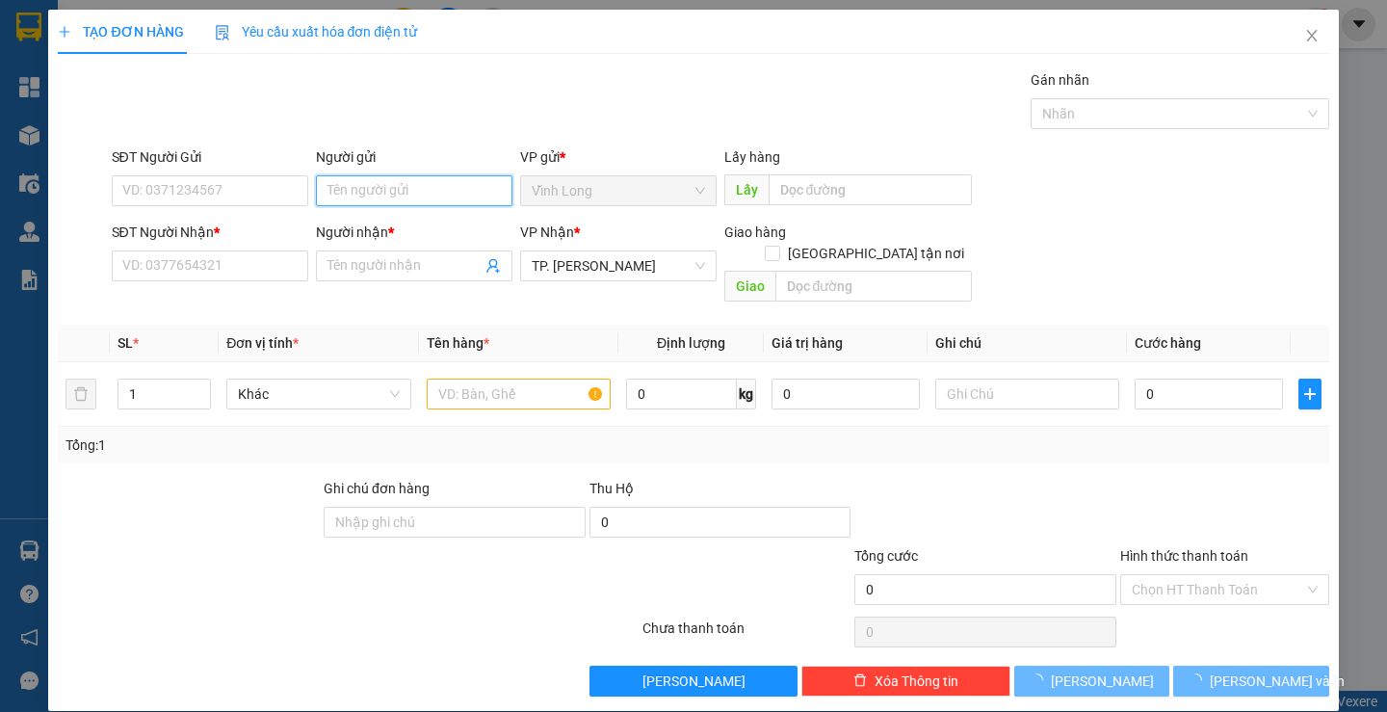
click at [352, 185] on input "Người gửi" at bounding box center [414, 190] width 197 height 31
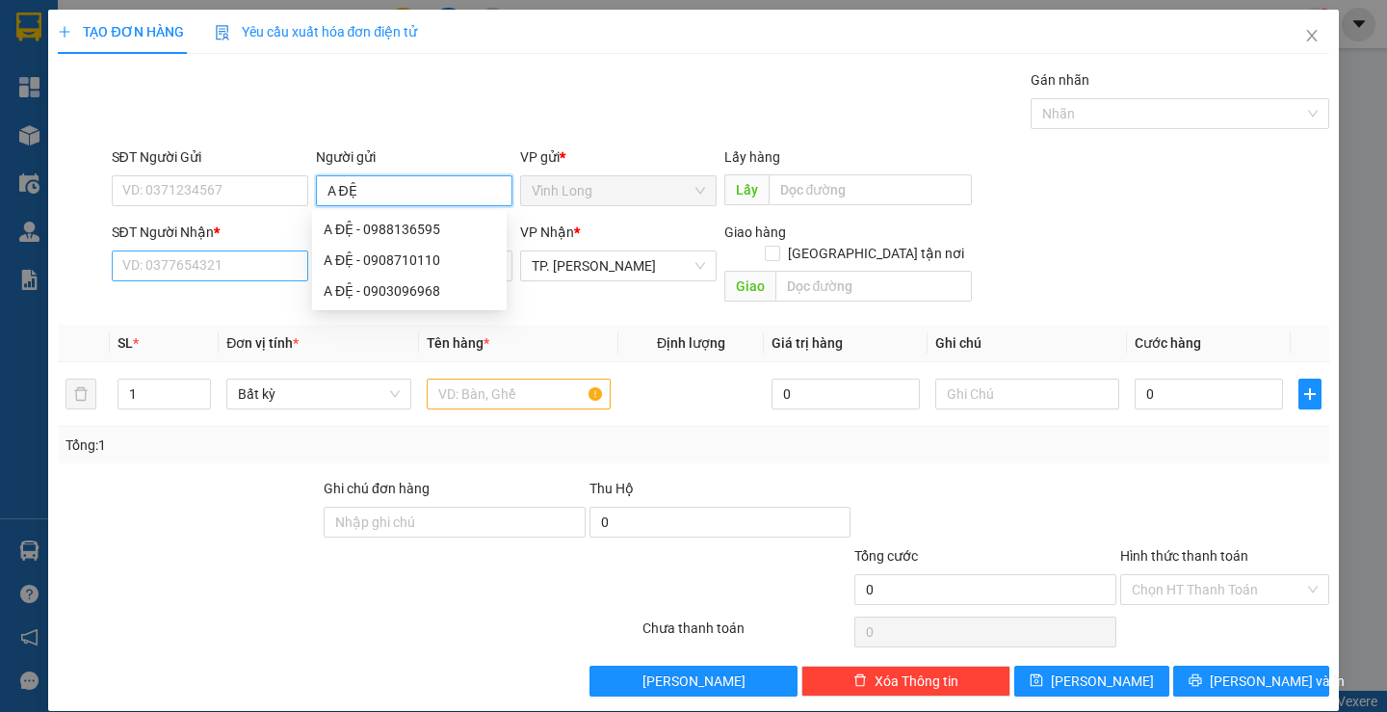
type input "A ĐỆ"
click at [199, 267] on input "SĐT Người Nhận *" at bounding box center [210, 265] width 197 height 31
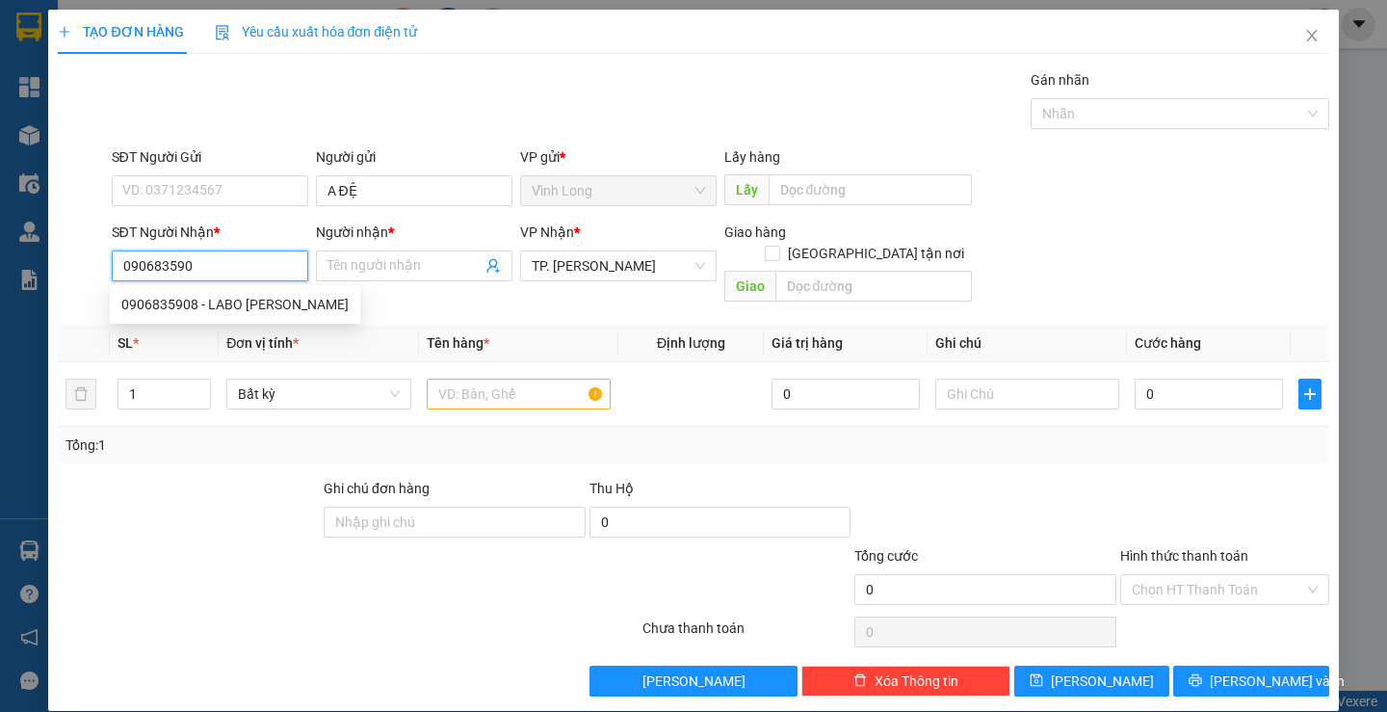
type input "0906835908"
click at [229, 308] on div "0906835908 - LABO [PERSON_NAME]" at bounding box center [234, 304] width 227 height 21
type input "LABO [PERSON_NAME]"
type input "0906835908"
click at [495, 379] on input "text" at bounding box center [519, 394] width 184 height 31
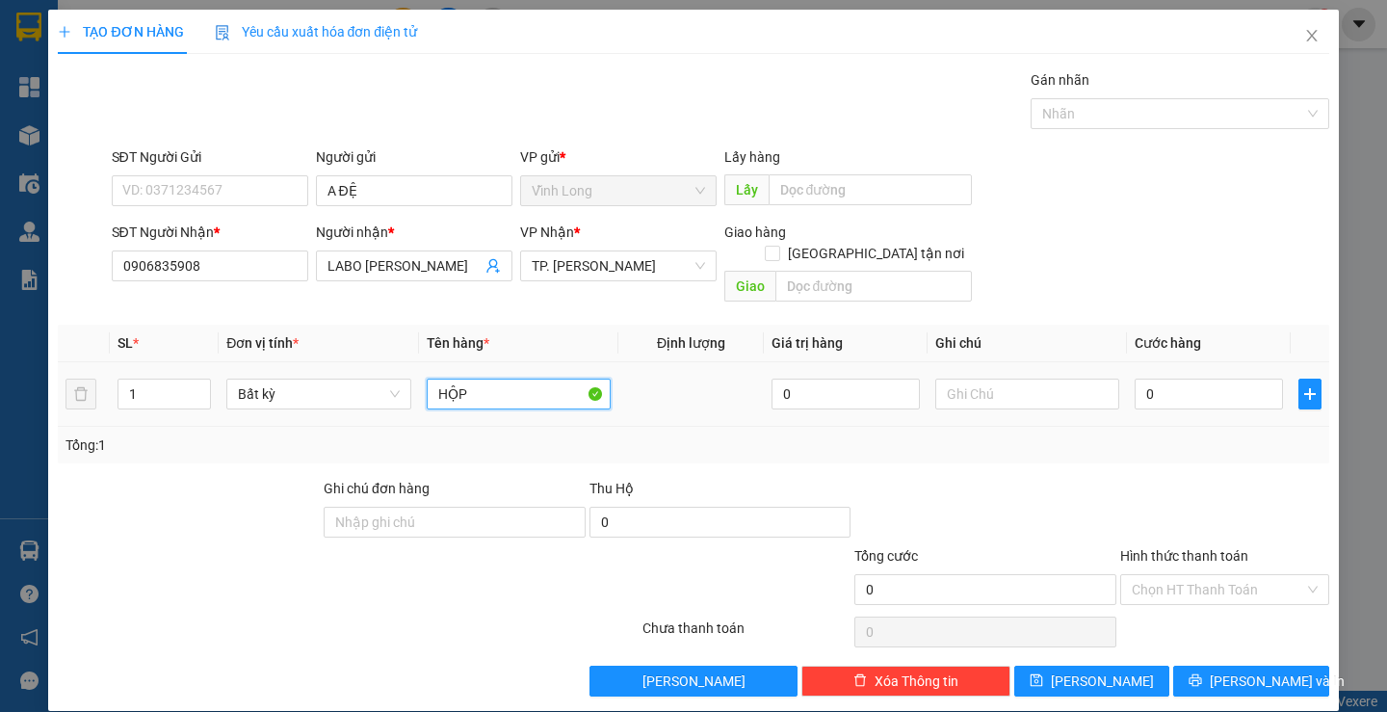
type input "HỘP"
type input "TRANG"
type input "2"
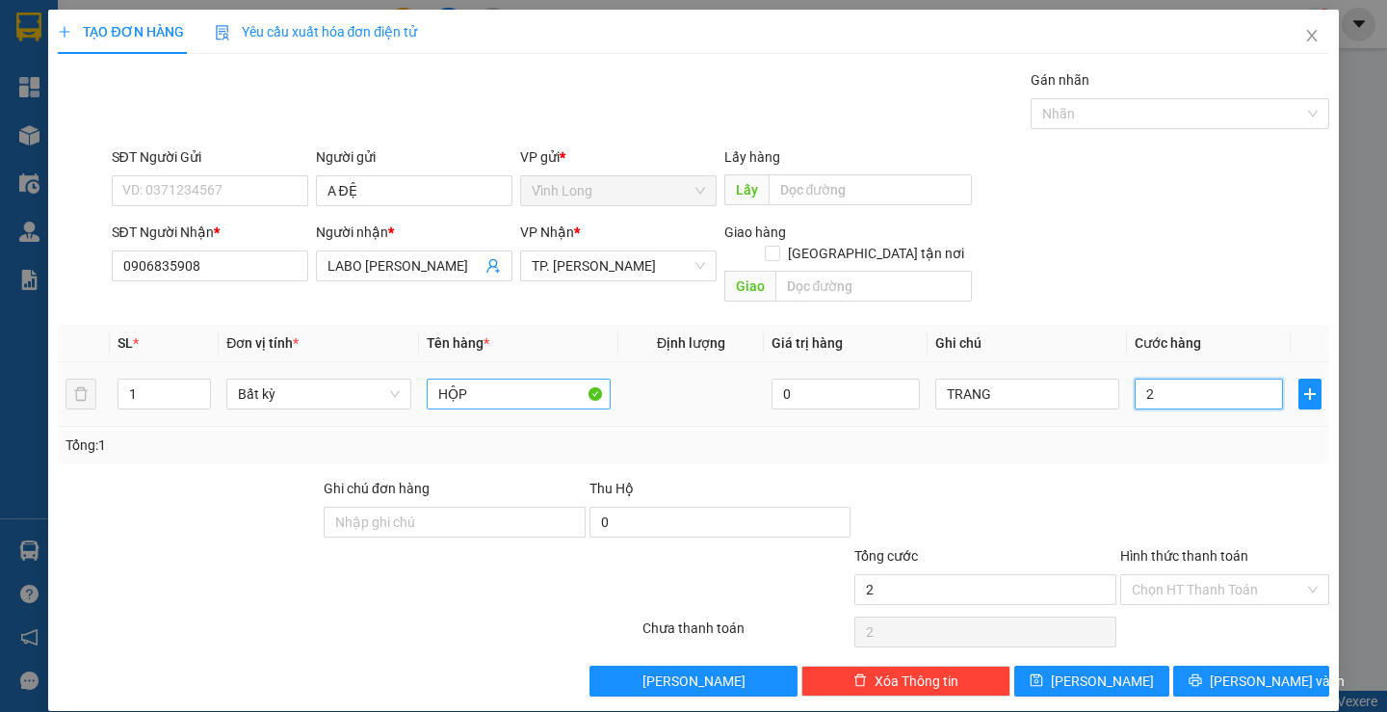
type input "20"
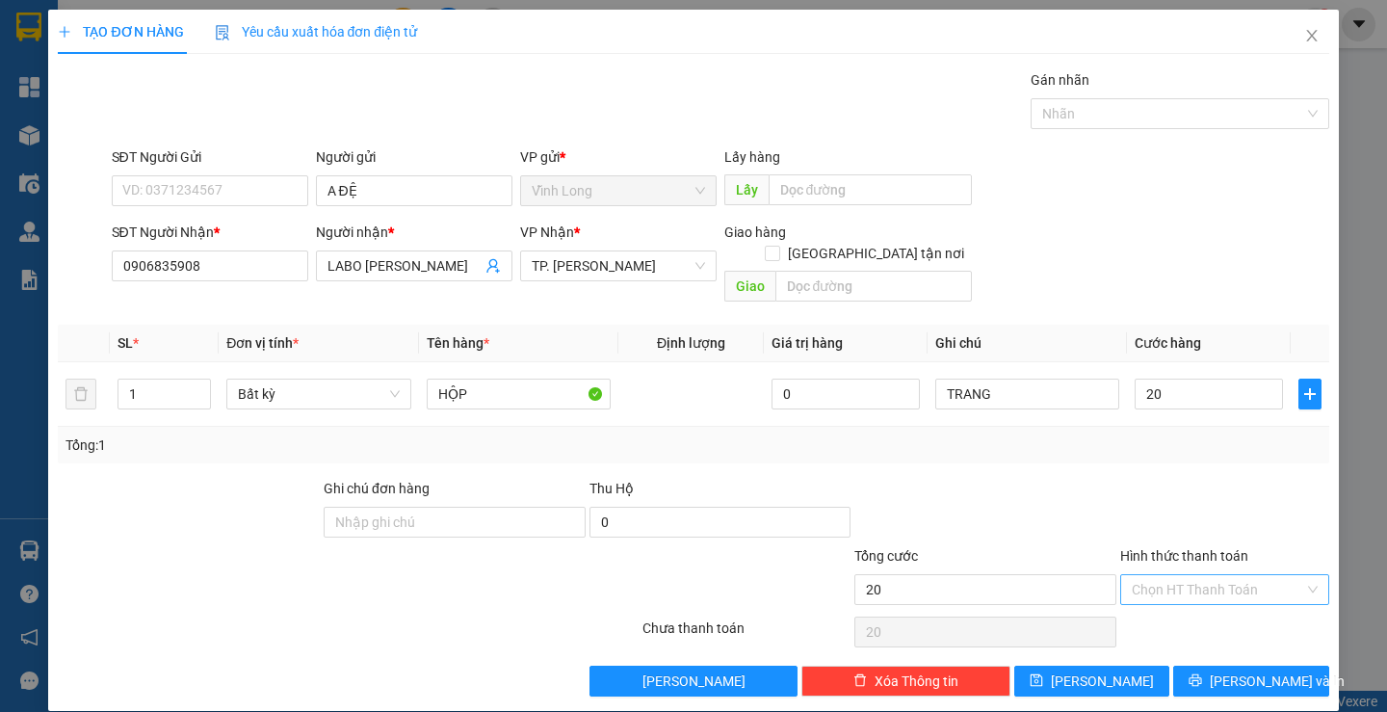
type input "20.000"
click at [1161, 575] on input "Hình thức thanh toán" at bounding box center [1218, 589] width 172 height 29
click at [1168, 611] on div "Tại văn phòng" at bounding box center [1212, 606] width 183 height 21
type input "0"
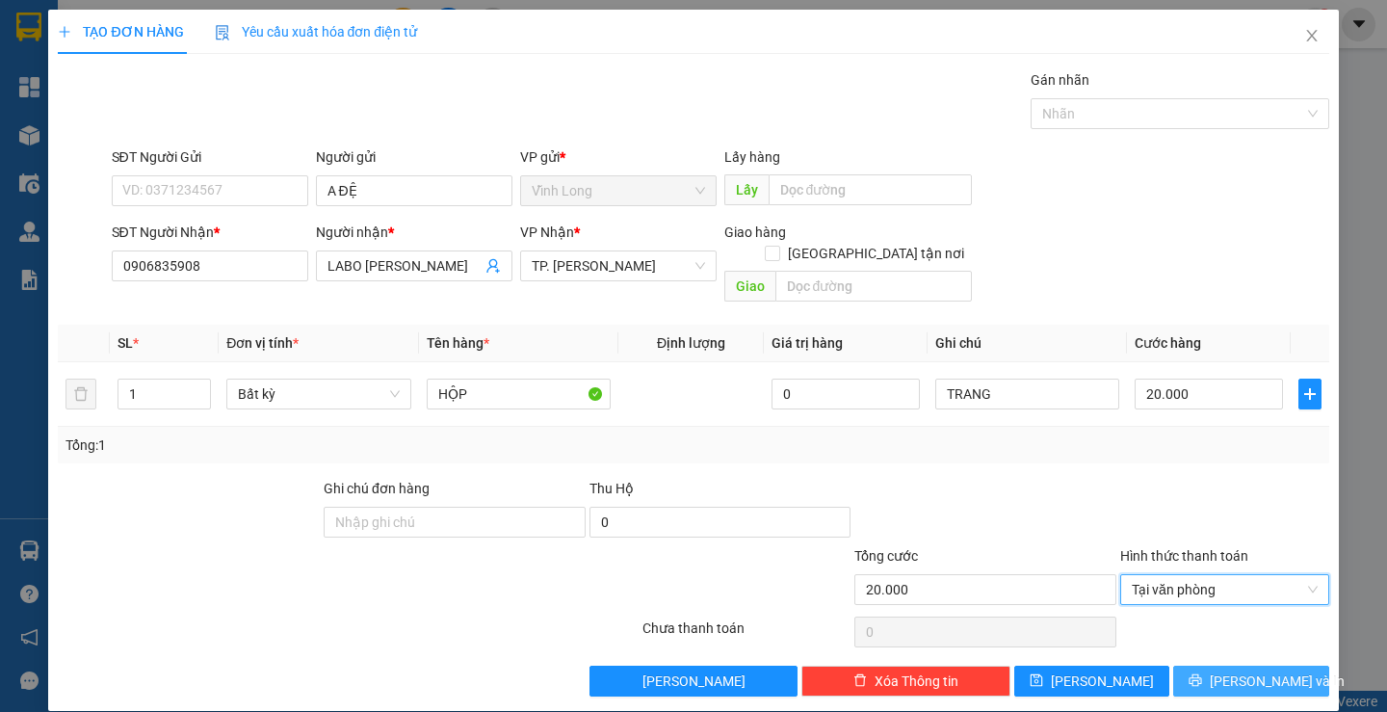
click at [1202, 673] on icon "printer" at bounding box center [1195, 679] width 13 height 13
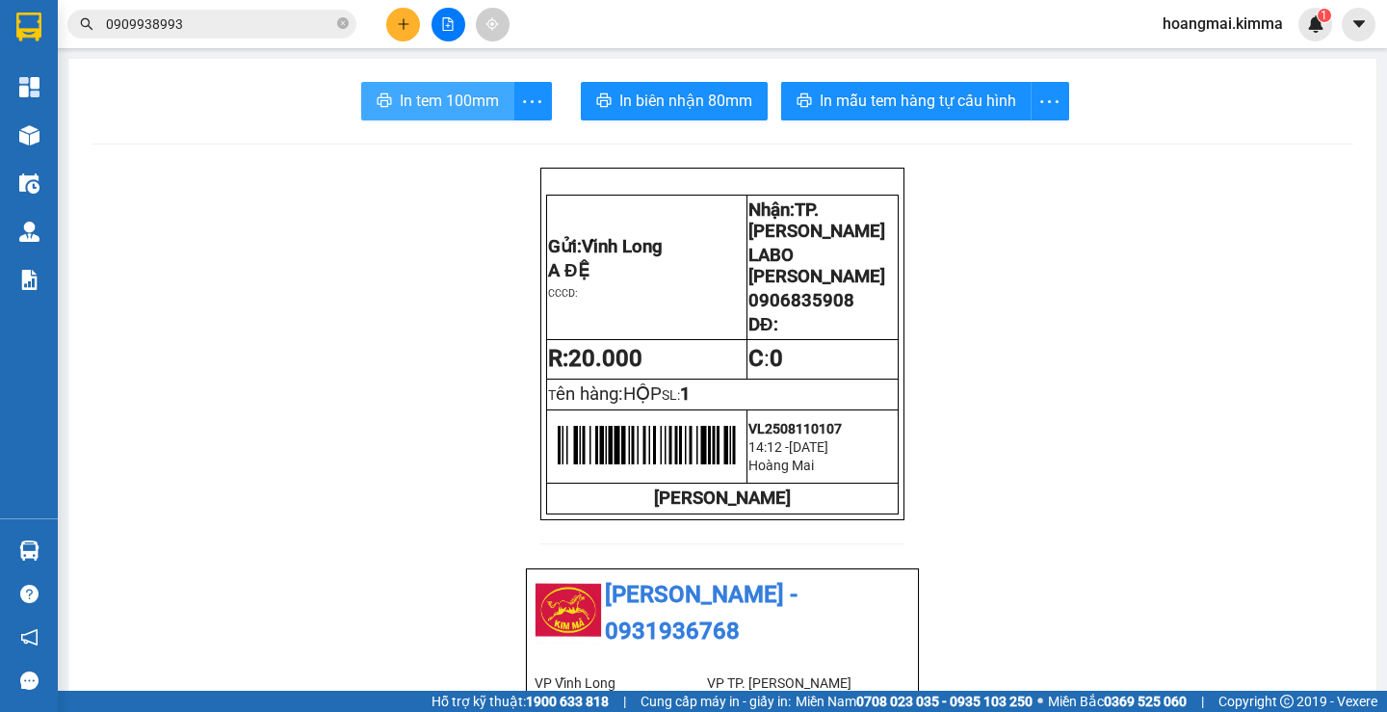
drag, startPoint x: 468, startPoint y: 101, endPoint x: 557, endPoint y: 125, distance: 91.9
click at [467, 101] on span "In tem 100mm" at bounding box center [449, 101] width 99 height 24
click at [407, 26] on icon "plus" at bounding box center [403, 23] width 13 height 13
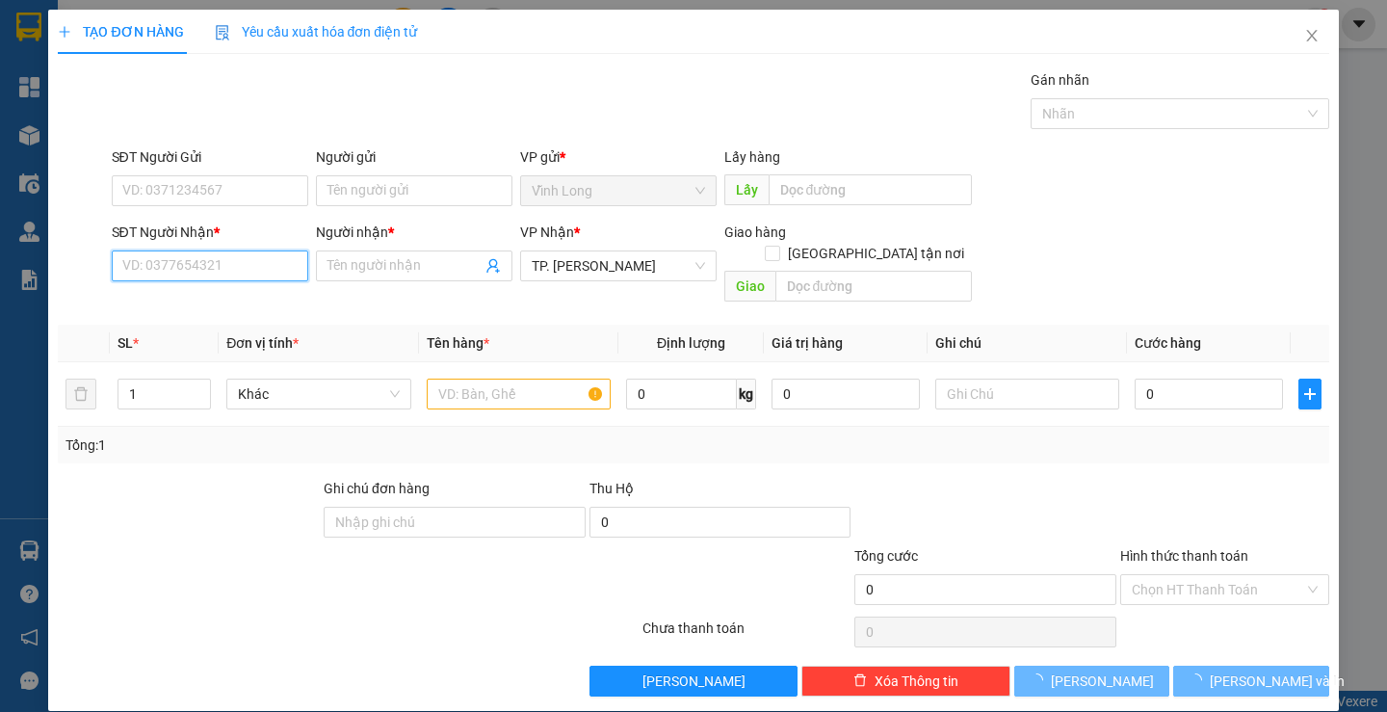
click at [224, 259] on input "SĐT Người Nhận *" at bounding box center [210, 265] width 197 height 31
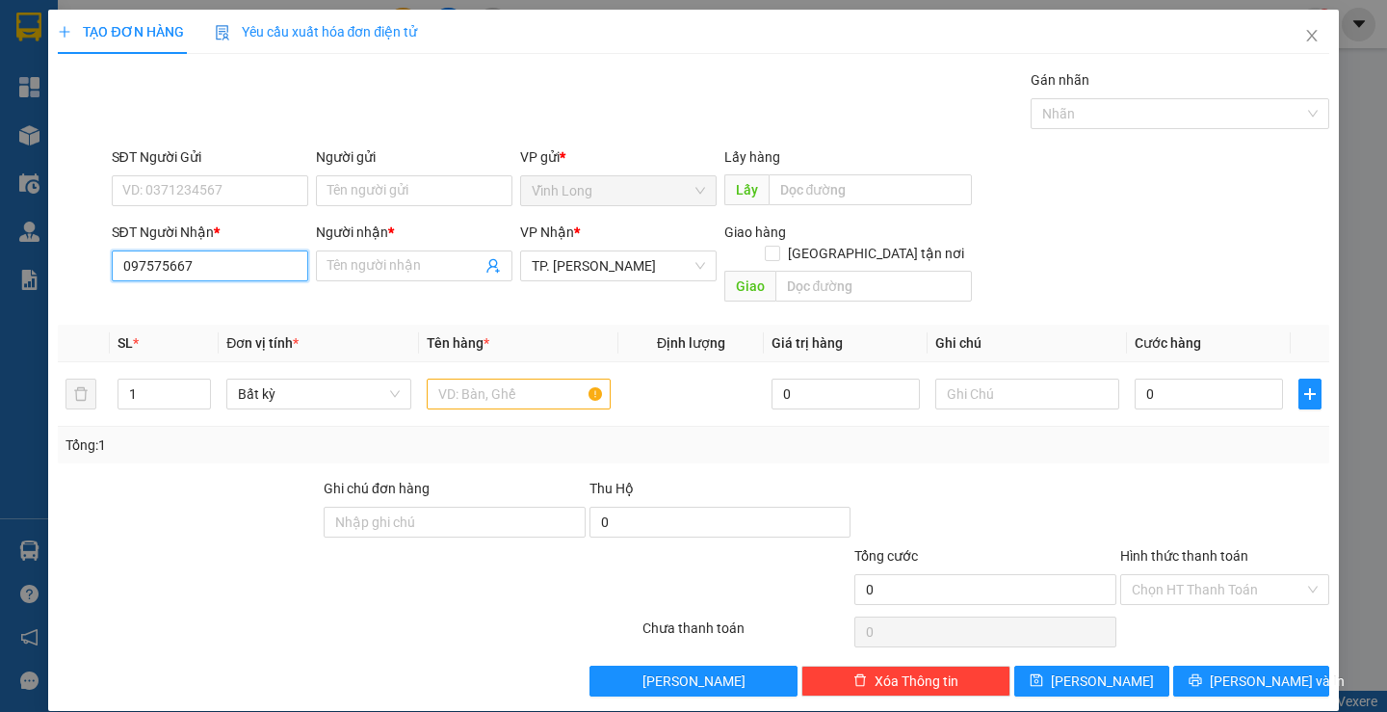
type input "0975756677"
click at [232, 296] on div "0975756677 - [GEOGRAPHIC_DATA]" at bounding box center [229, 304] width 217 height 21
type input "[PERSON_NAME]"
type input "0975756677"
click at [471, 385] on input "text" at bounding box center [519, 394] width 184 height 31
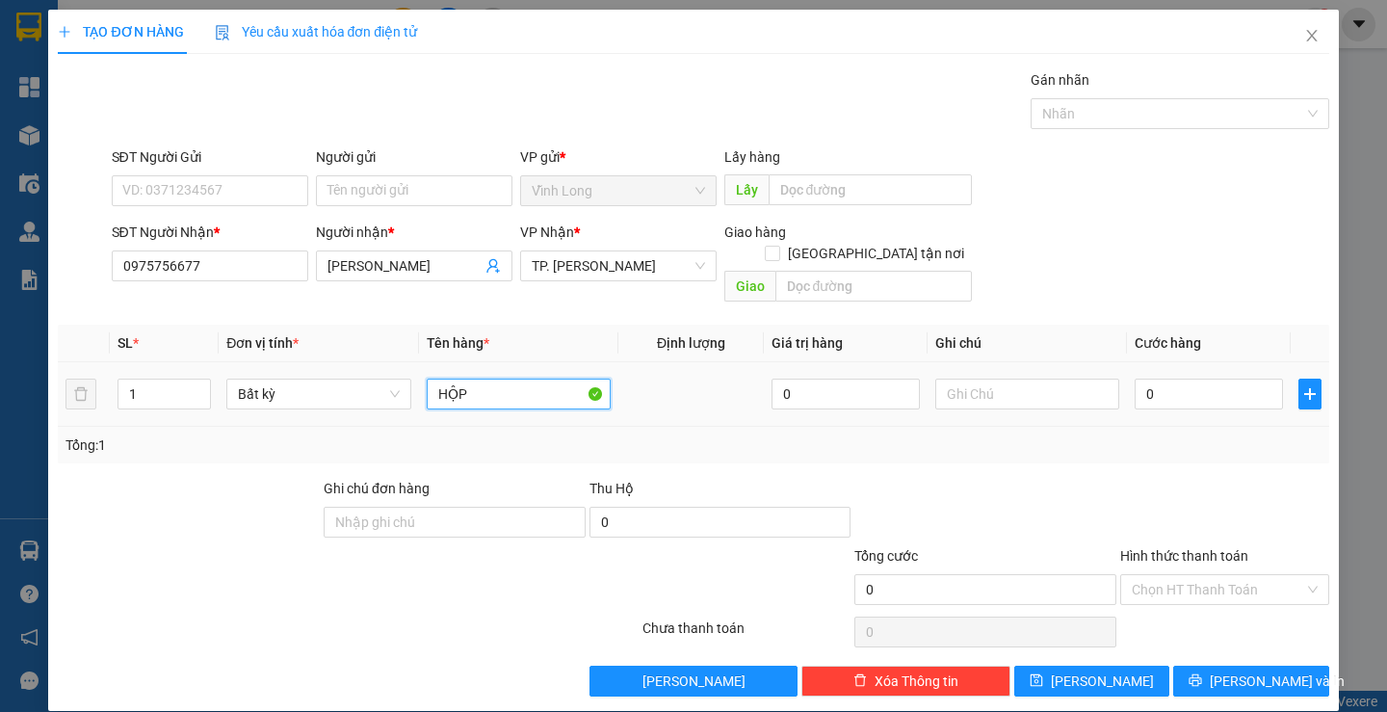
type input "HỘP"
type input "TRANG"
type input "2"
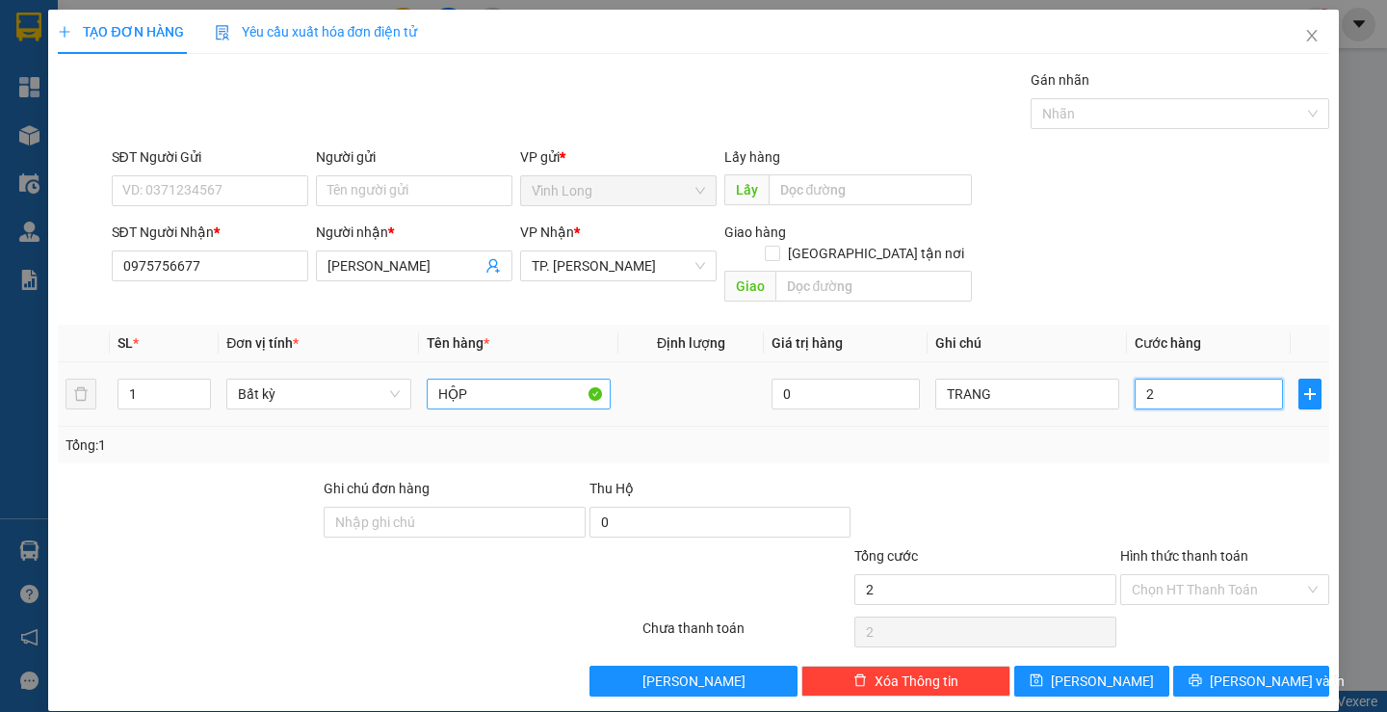
type input "20"
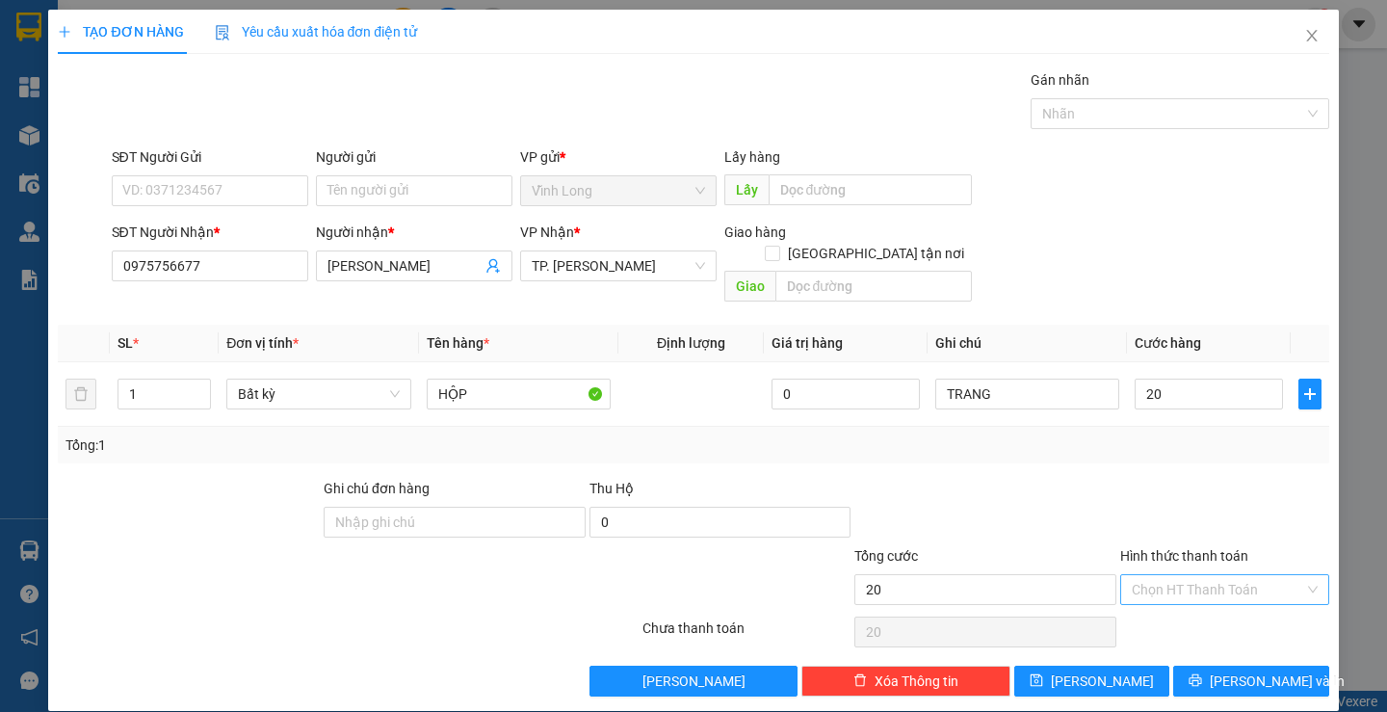
type input "20.000"
drag, startPoint x: 1219, startPoint y: 563, endPoint x: 1217, endPoint y: 573, distance: 10.8
click at [1217, 575] on input "Hình thức thanh toán" at bounding box center [1218, 589] width 172 height 29
click at [1199, 610] on div "Tại văn phòng" at bounding box center [1212, 606] width 183 height 21
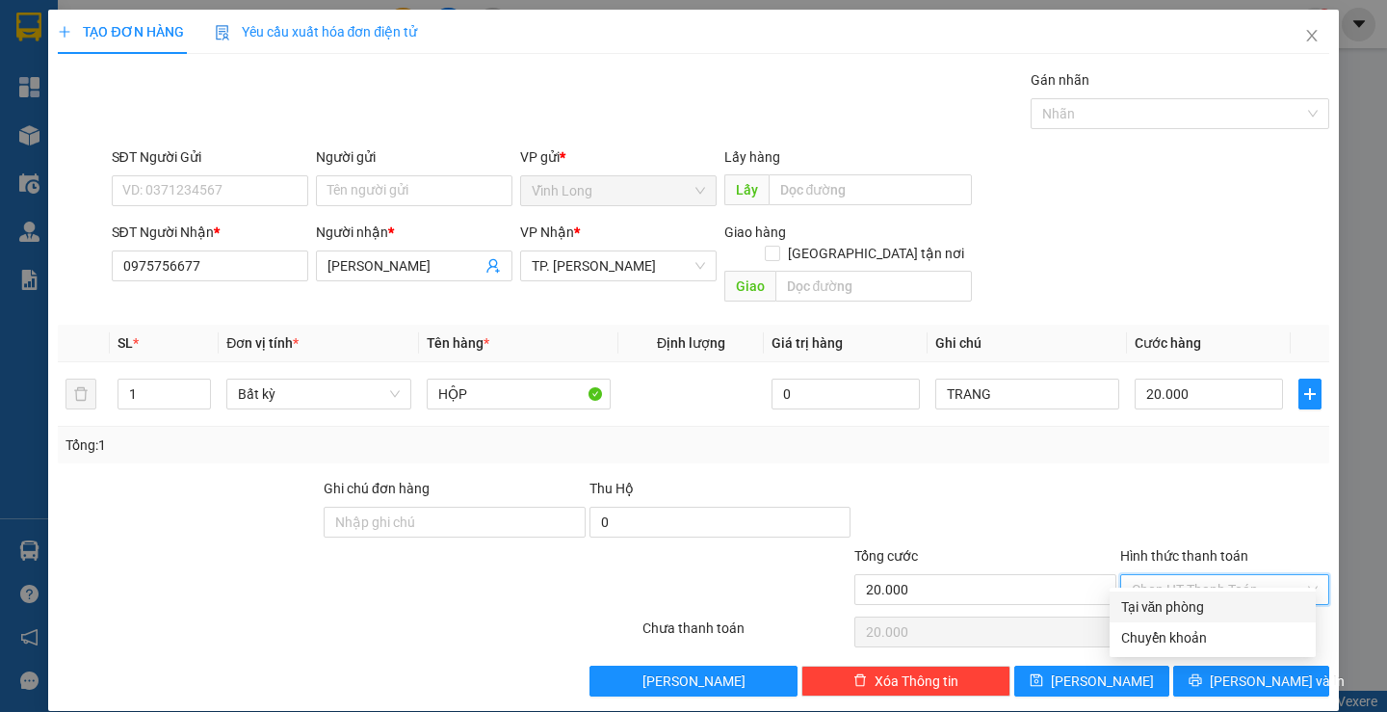
type input "0"
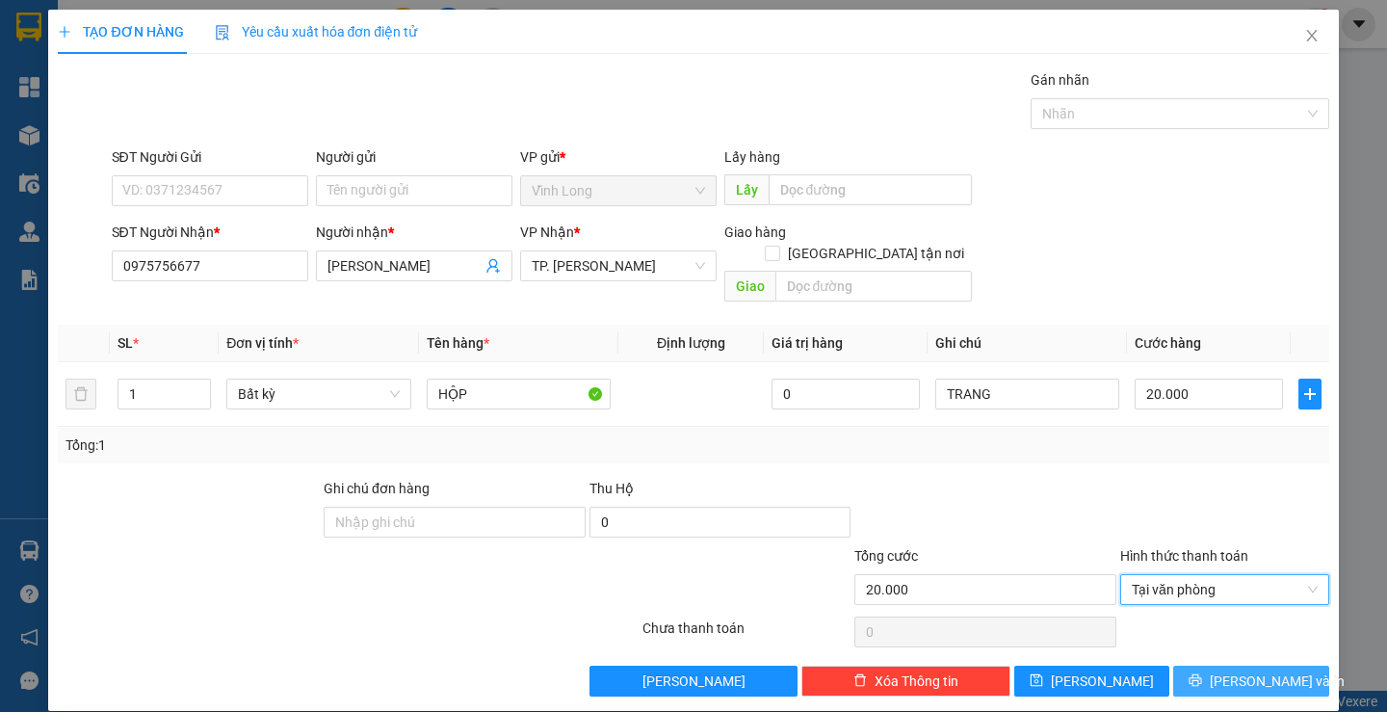
click at [1211, 666] on button "[PERSON_NAME] và In" at bounding box center [1250, 681] width 155 height 31
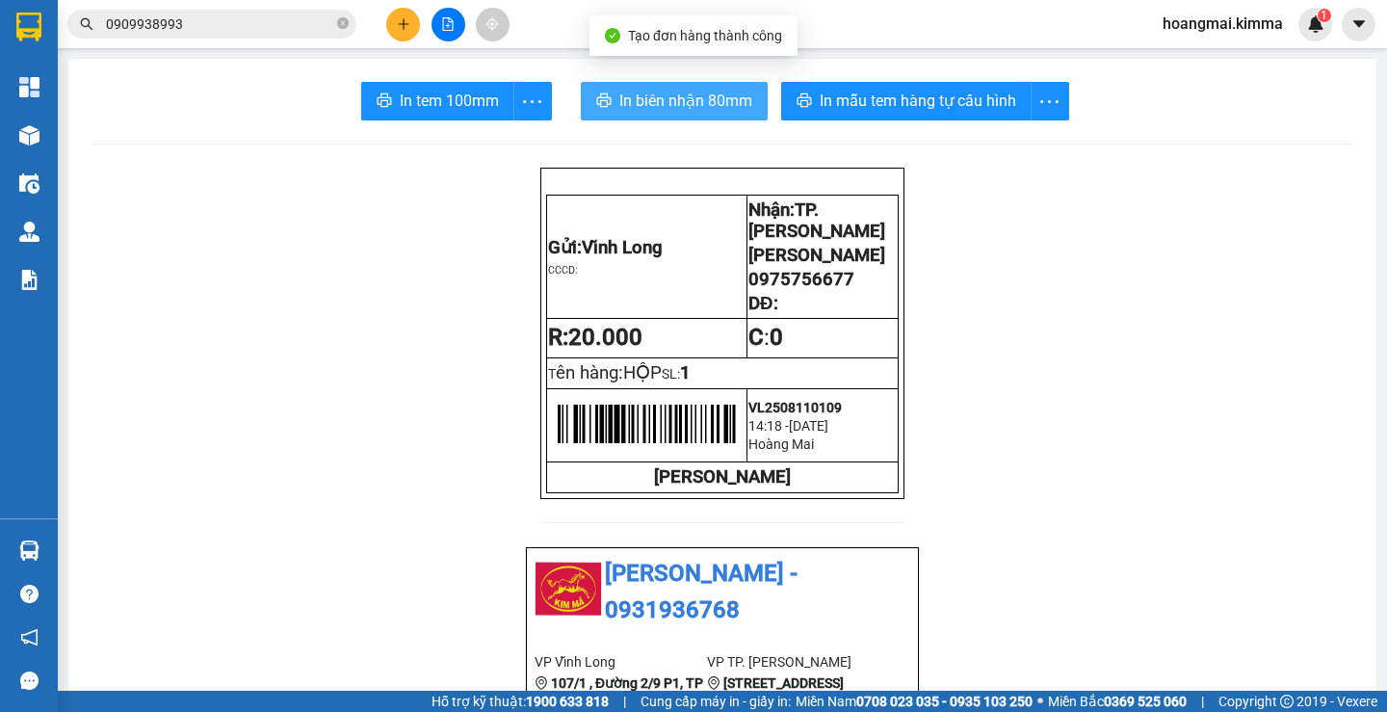
click at [628, 111] on span "In biên nhận 80mm" at bounding box center [686, 101] width 133 height 24
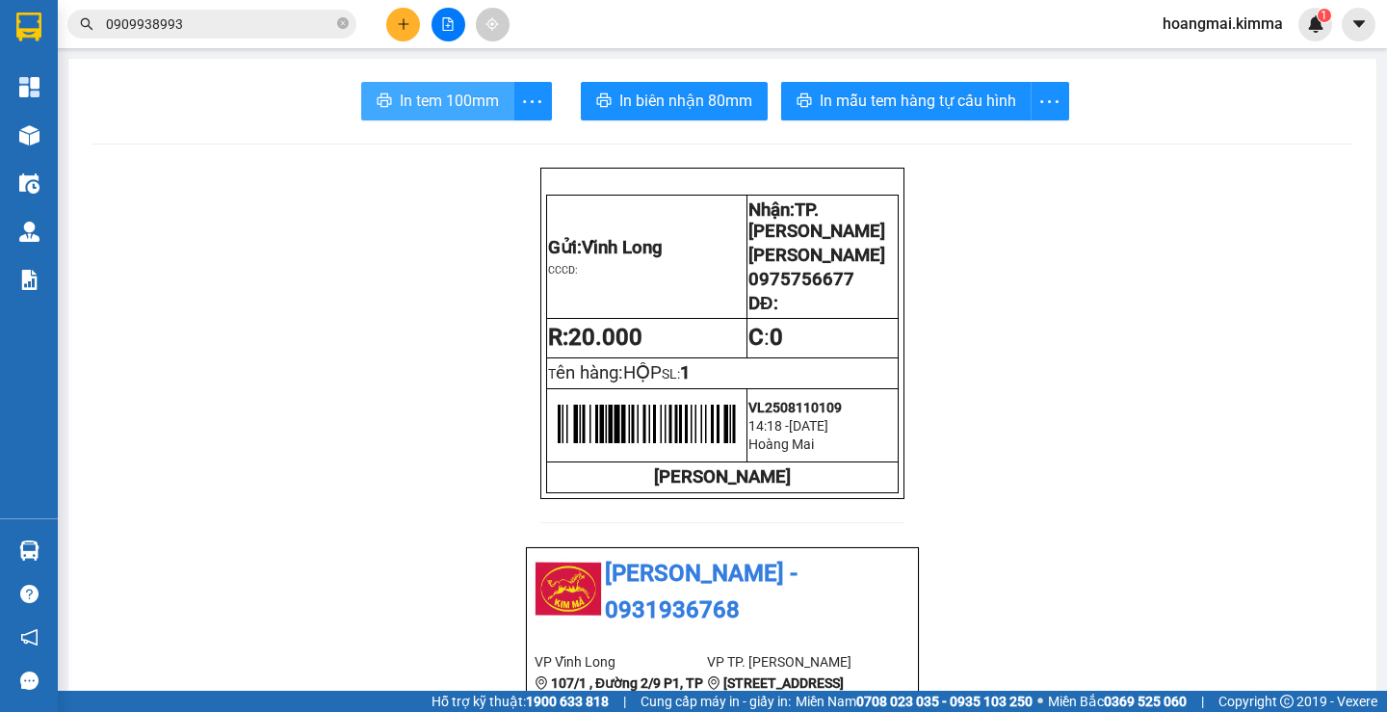
click at [445, 112] on span "In tem 100mm" at bounding box center [449, 101] width 99 height 24
click at [395, 25] on button at bounding box center [403, 25] width 34 height 34
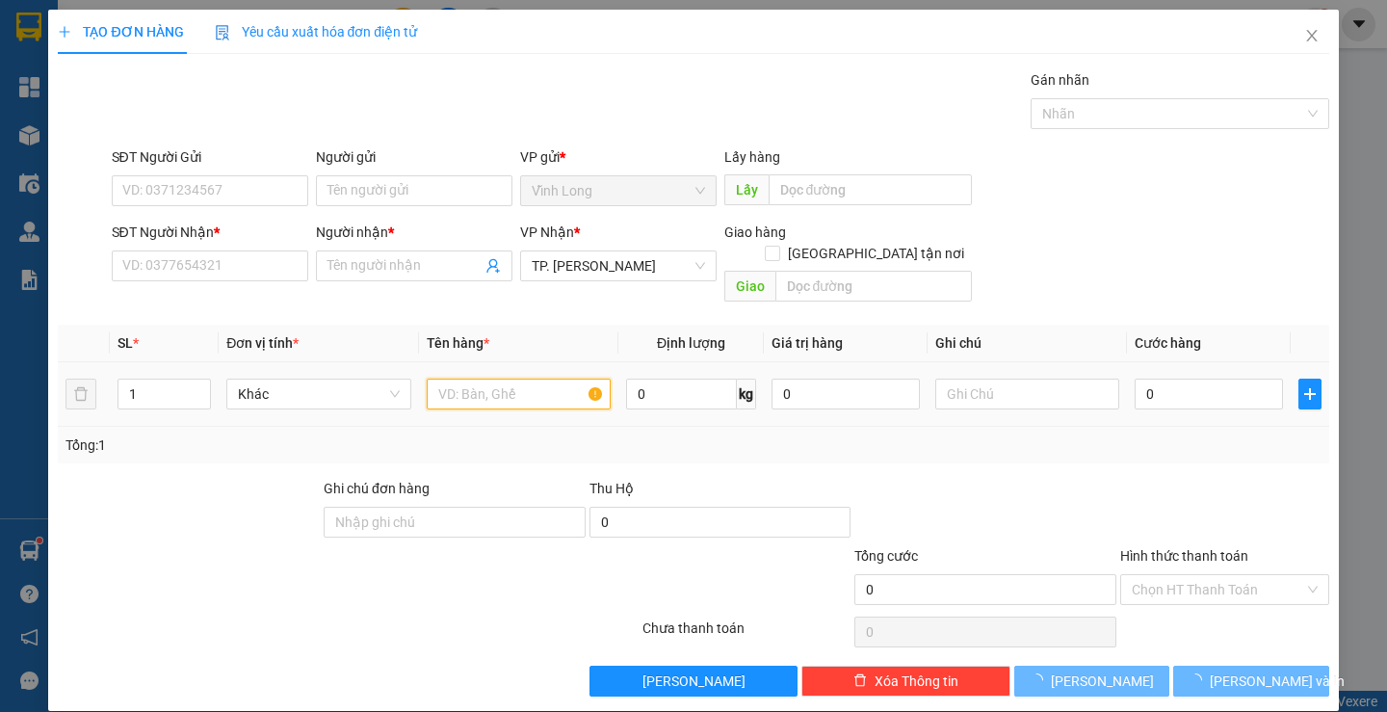
click at [484, 381] on input "text" at bounding box center [519, 394] width 184 height 31
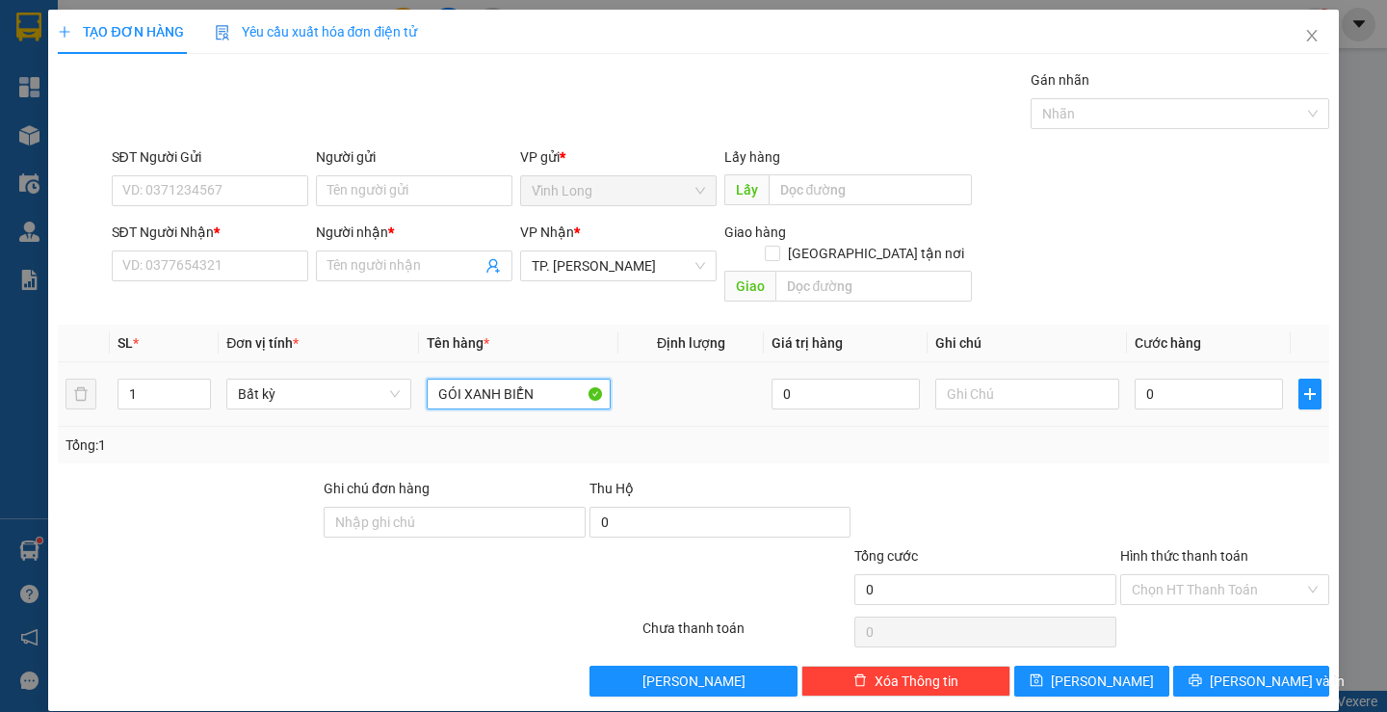
type input "GÓI XANH BIỂN"
type input "TRANG"
type input "3"
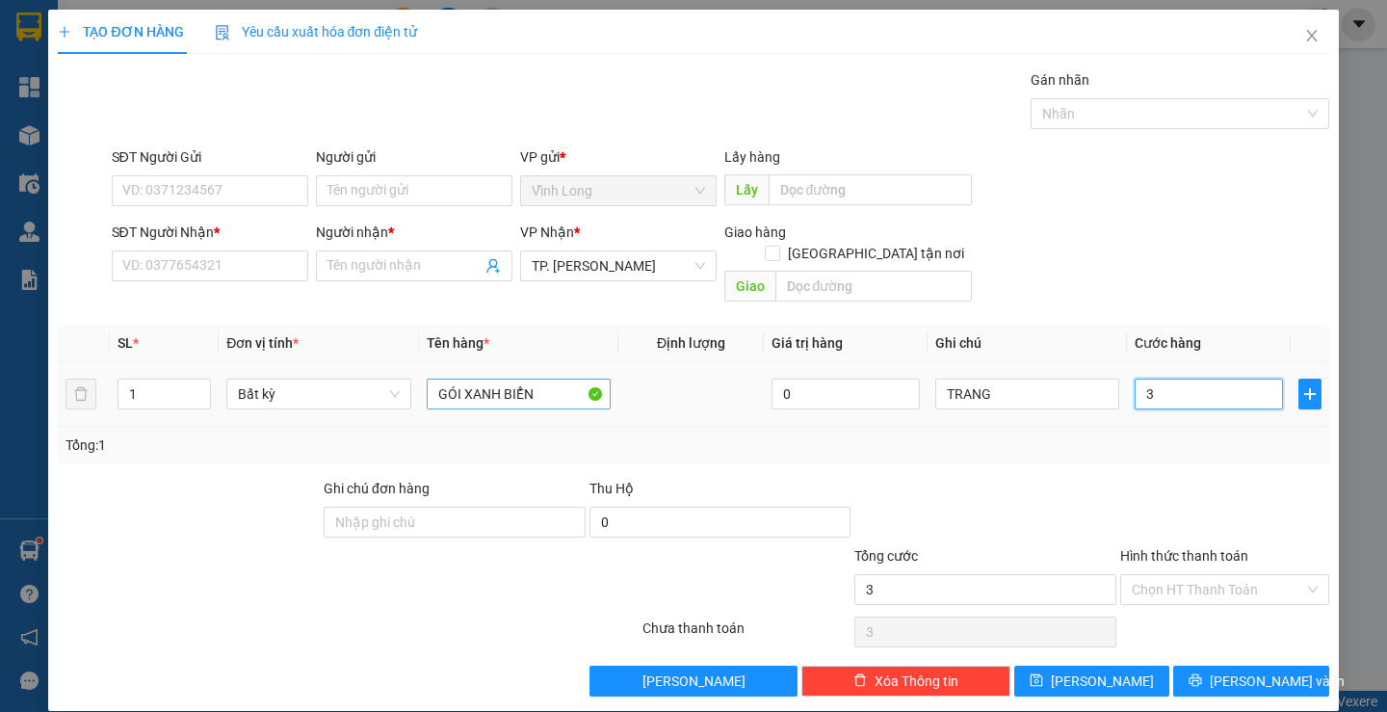
type input "30"
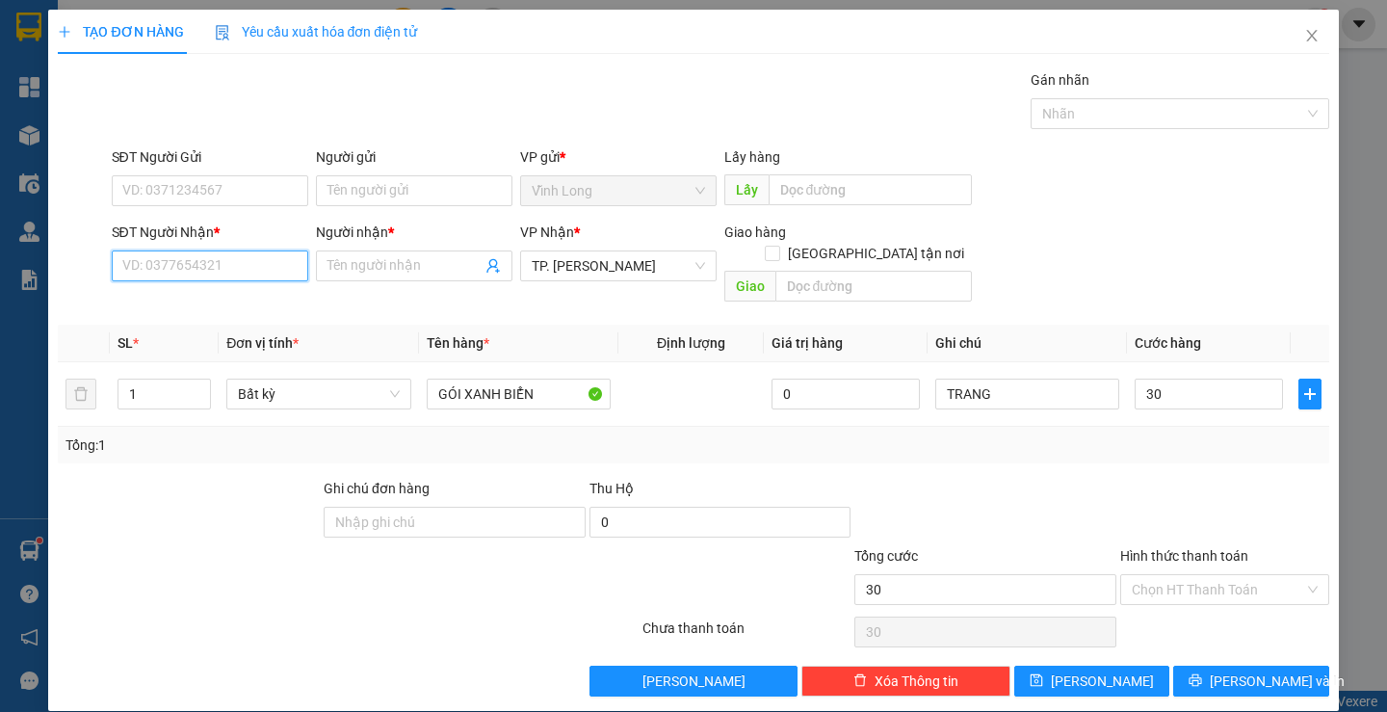
type input "30.000"
click at [244, 274] on input "SĐT Người Nhận *" at bounding box center [210, 265] width 197 height 31
type input "0765793651"
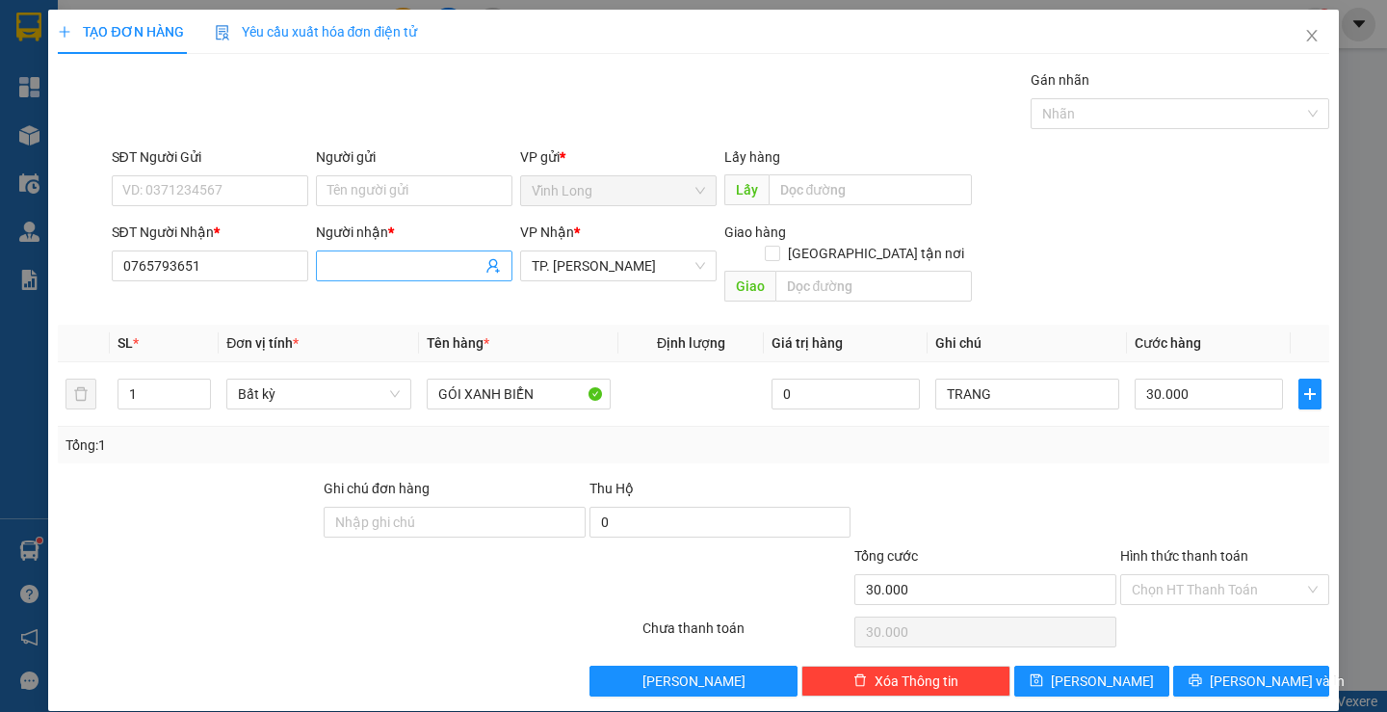
click at [346, 273] on input "Người nhận *" at bounding box center [405, 265] width 154 height 21
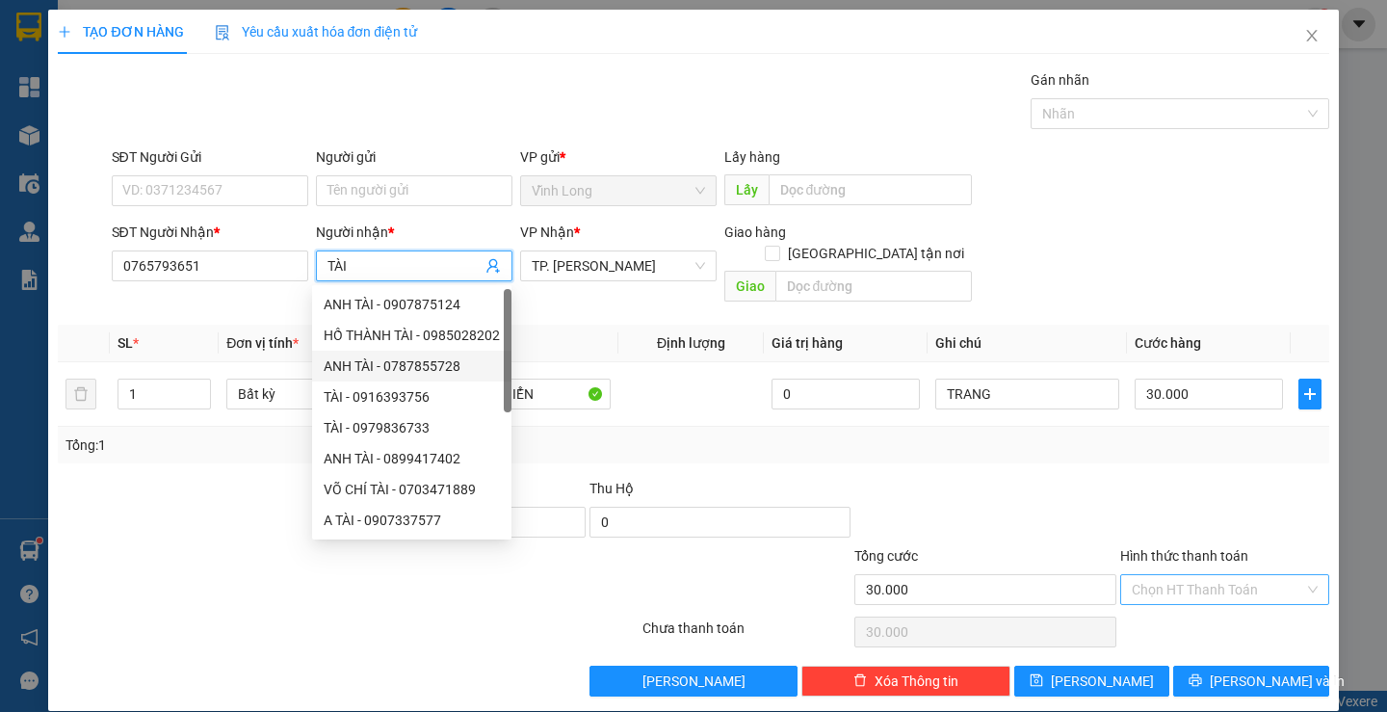
type input "TÀI"
click at [1197, 575] on input "Hình thức thanh toán" at bounding box center [1218, 589] width 172 height 29
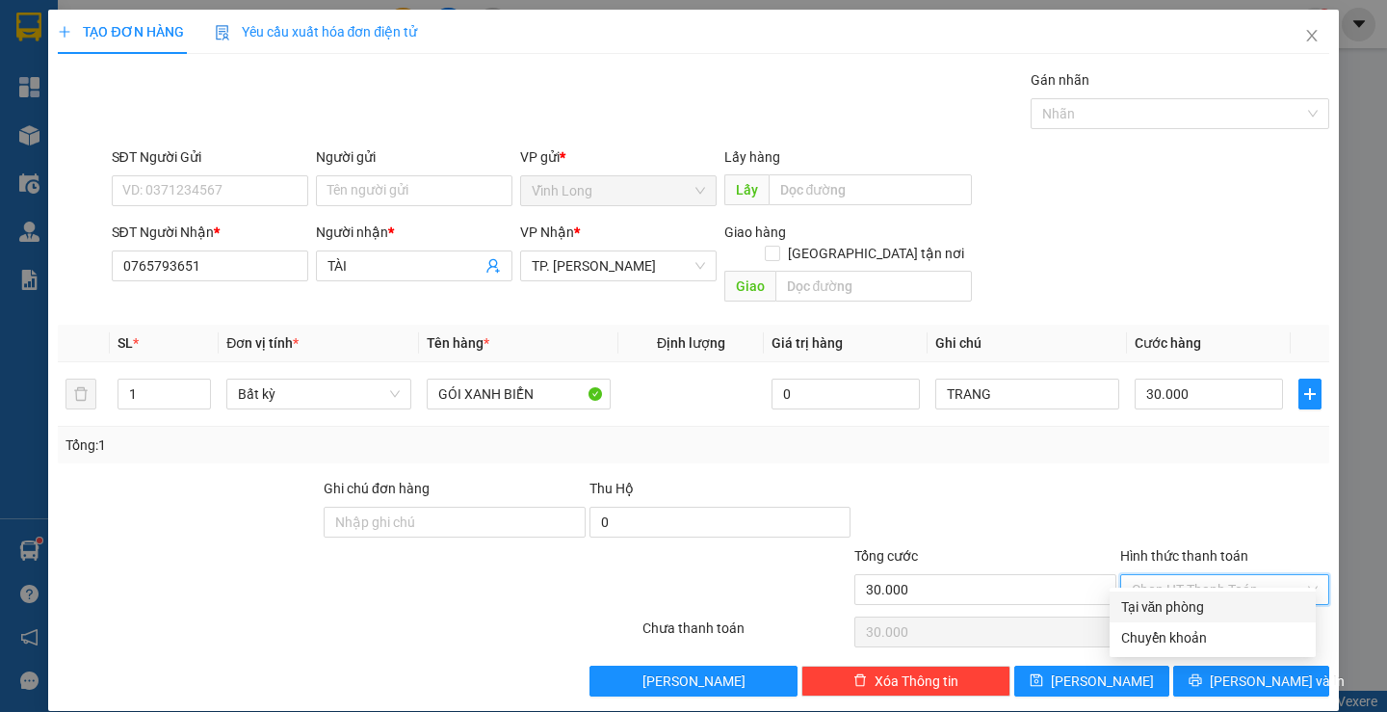
click at [1196, 603] on div "Tại văn phòng" at bounding box center [1212, 606] width 183 height 21
type input "0"
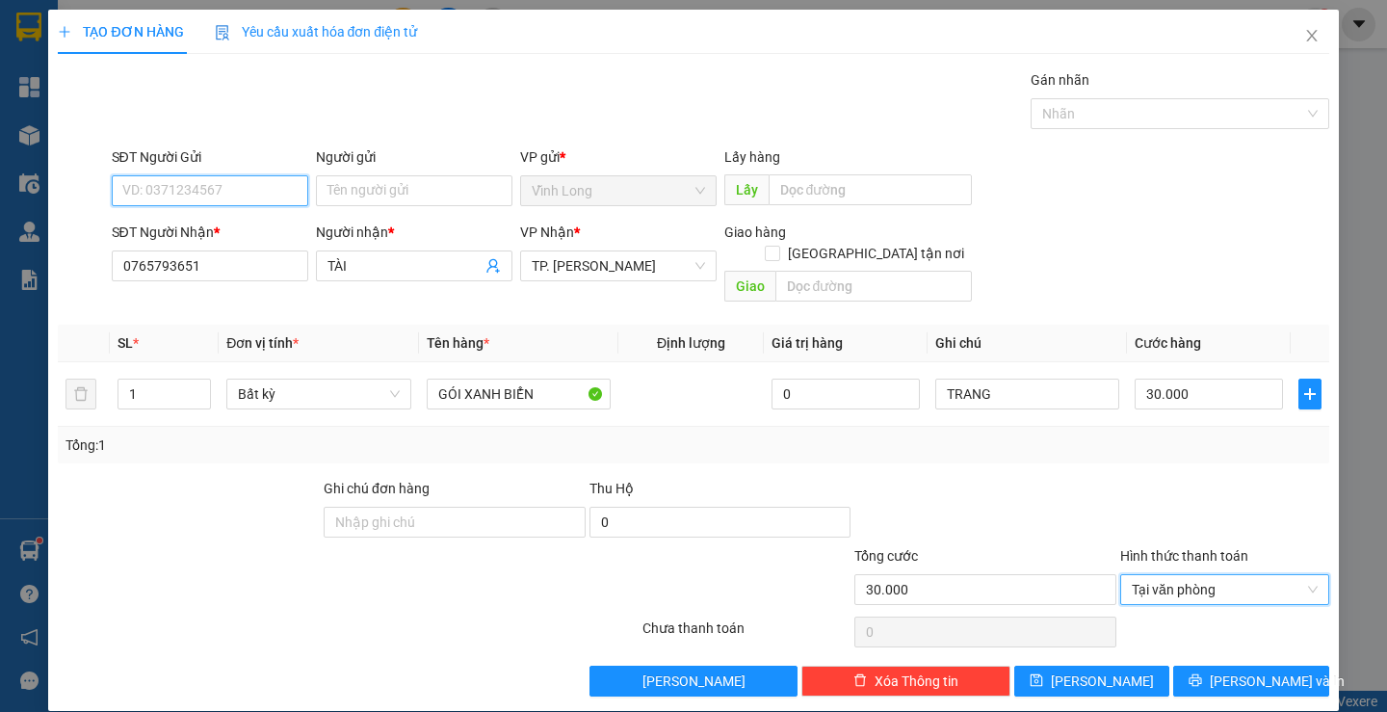
click at [214, 187] on input "SĐT Người Gửi" at bounding box center [210, 190] width 197 height 31
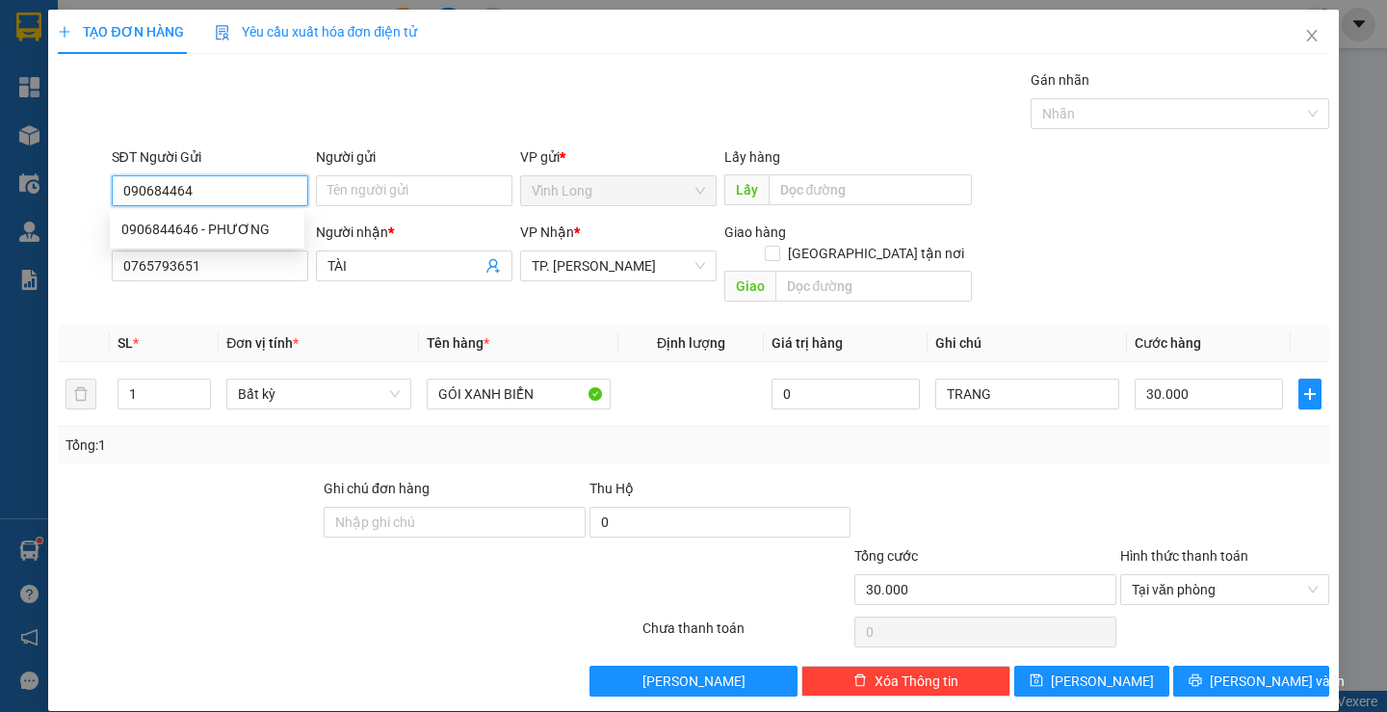
type input "0906844646"
click at [224, 230] on div "0906844646 - PHƯƠNG" at bounding box center [206, 229] width 171 height 21
type input "PHƯƠNG"
type input "0906844646"
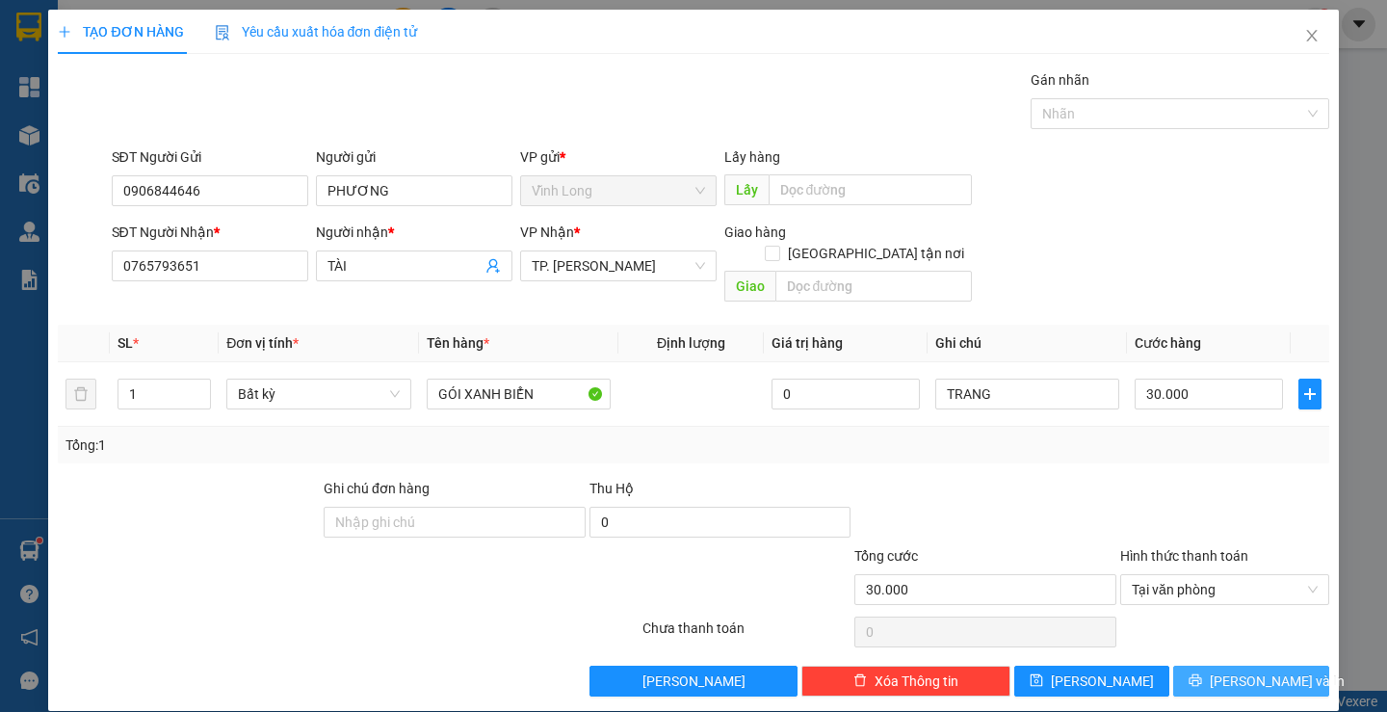
click at [1236, 671] on span "[PERSON_NAME] và In" at bounding box center [1277, 681] width 135 height 21
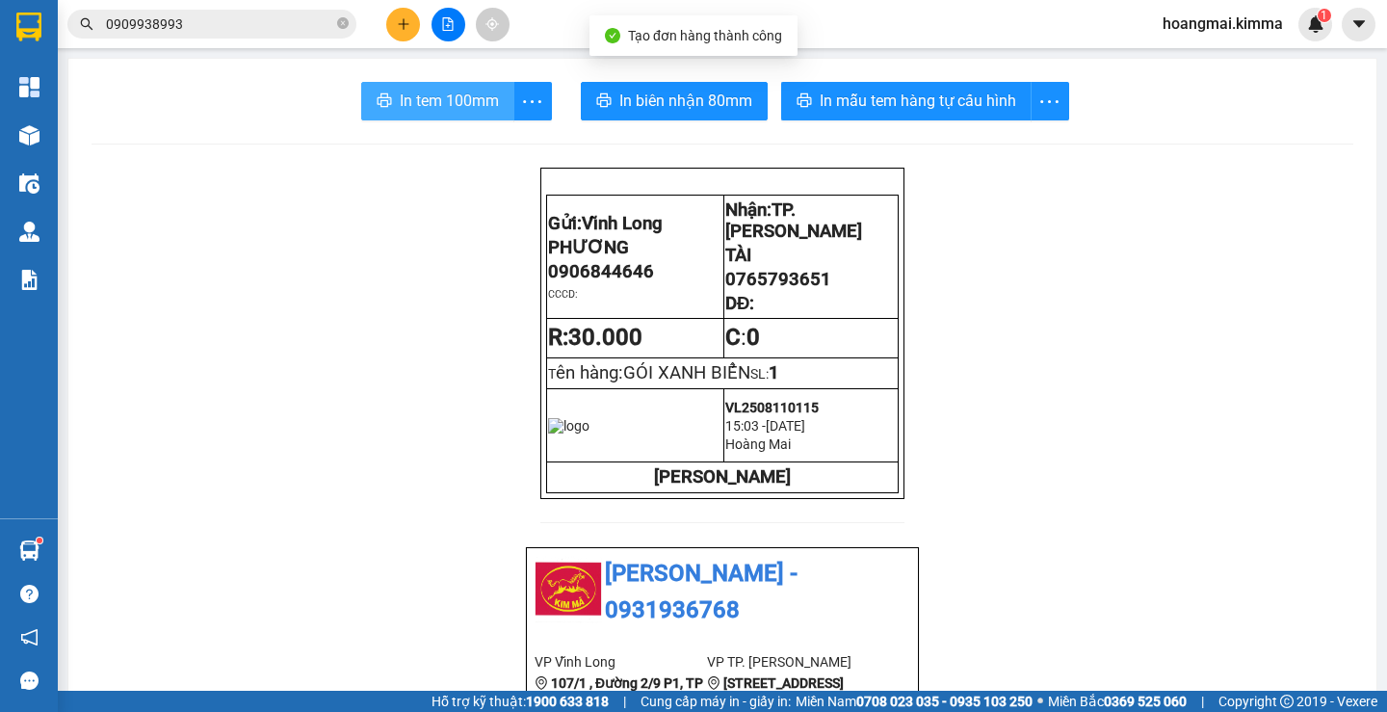
click at [437, 105] on span "In tem 100mm" at bounding box center [449, 101] width 99 height 24
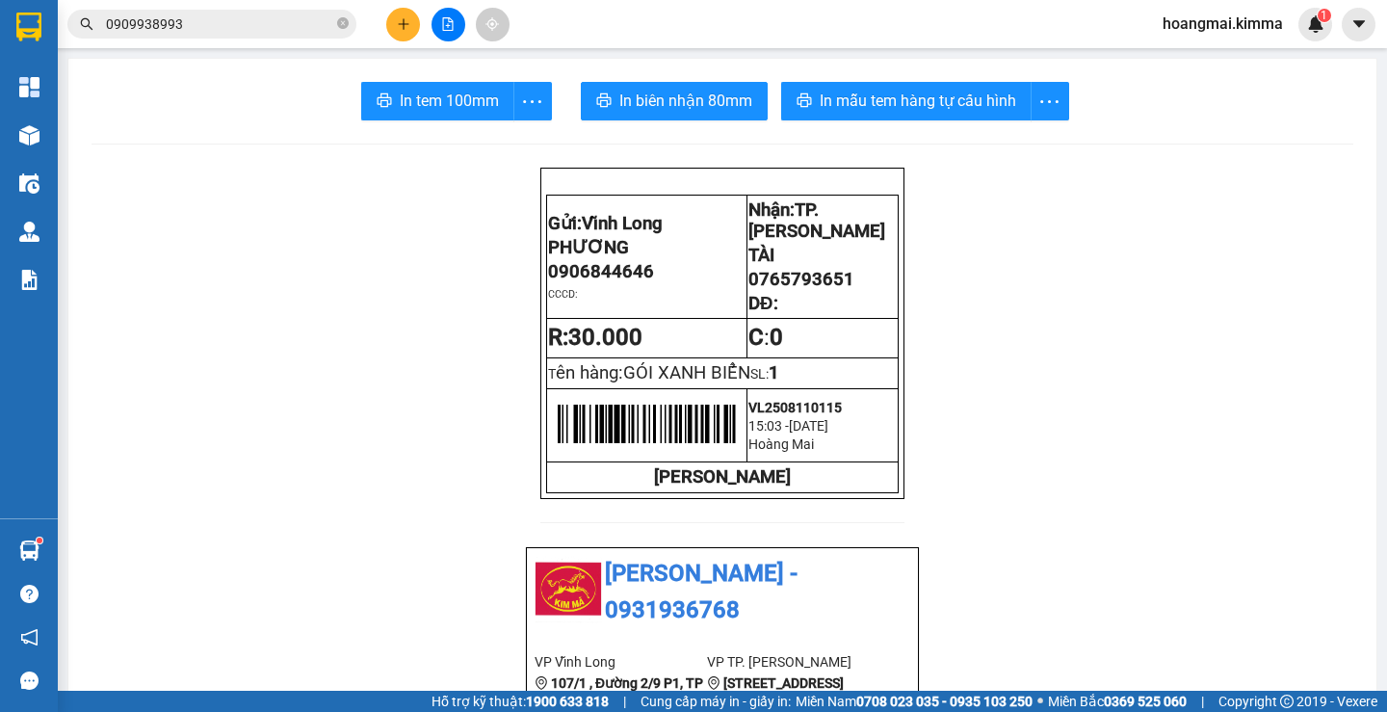
click at [411, 29] on button at bounding box center [403, 25] width 34 height 34
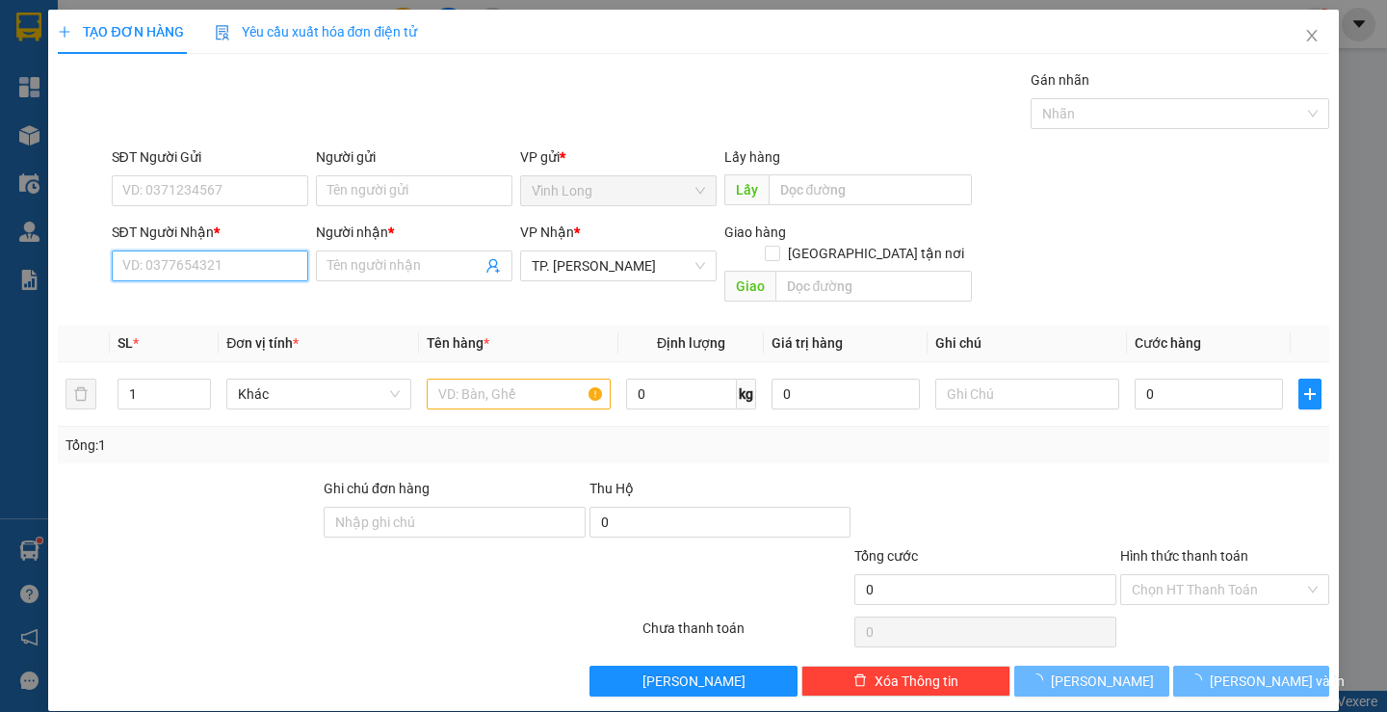
click at [250, 260] on input "SĐT Người Nhận *" at bounding box center [210, 265] width 197 height 31
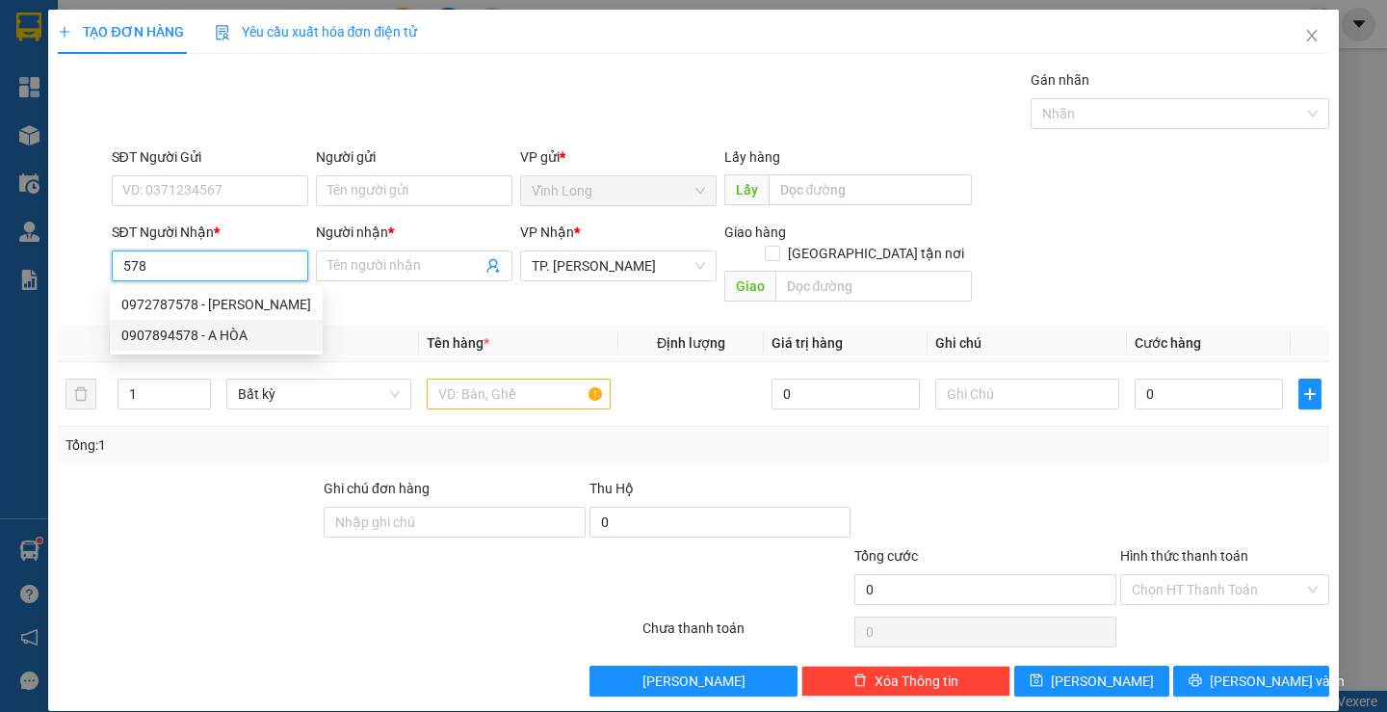
click at [238, 336] on div "0907894578 - A HÒA" at bounding box center [216, 335] width 190 height 21
type input "0907894578"
type input "A HÒA"
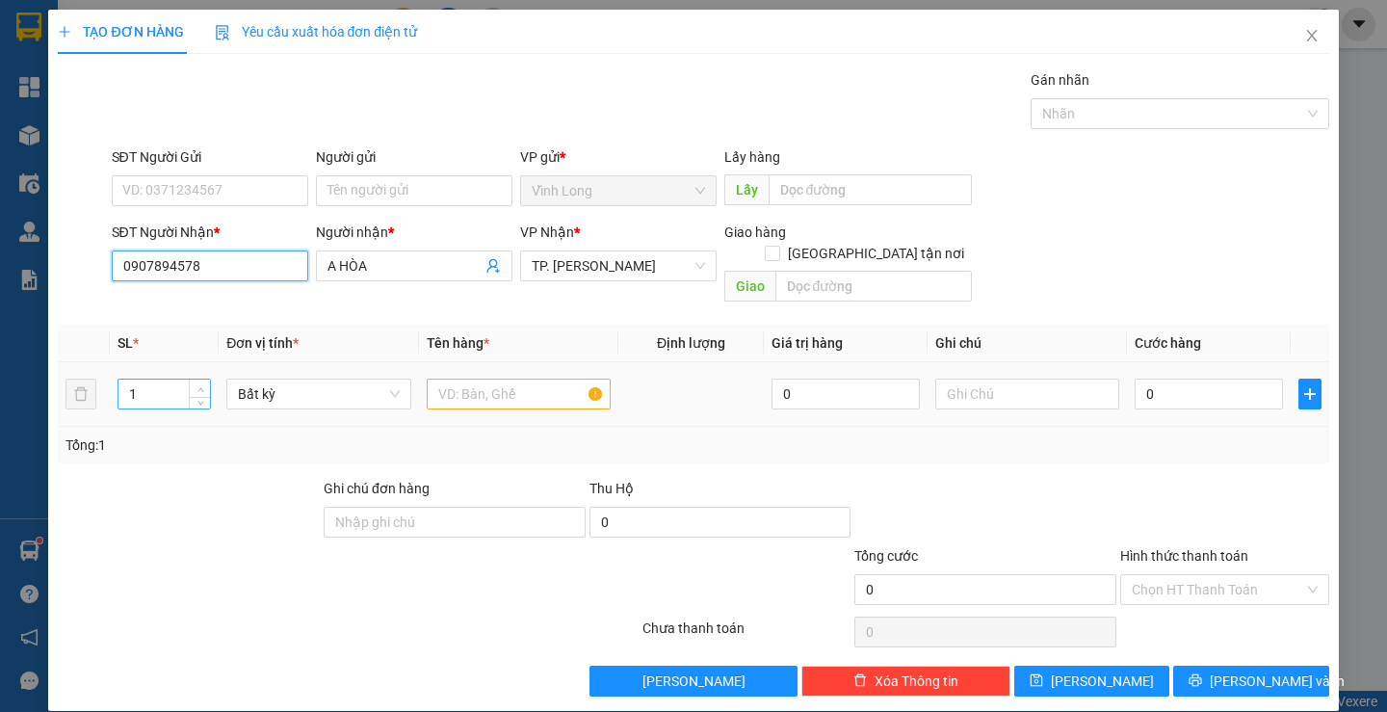
type input "0907894578"
click at [198, 386] on icon "up" at bounding box center [201, 389] width 7 height 7
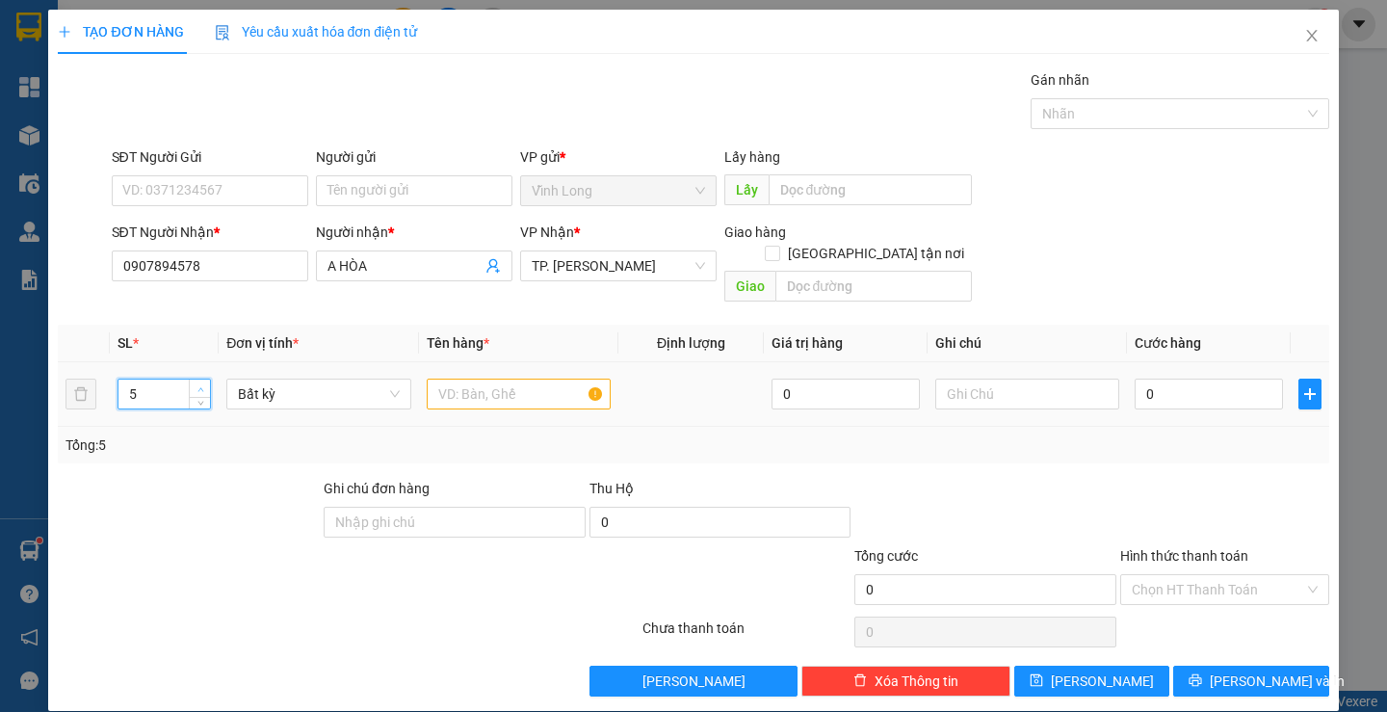
type input "6"
click at [198, 386] on icon "up" at bounding box center [201, 389] width 7 height 7
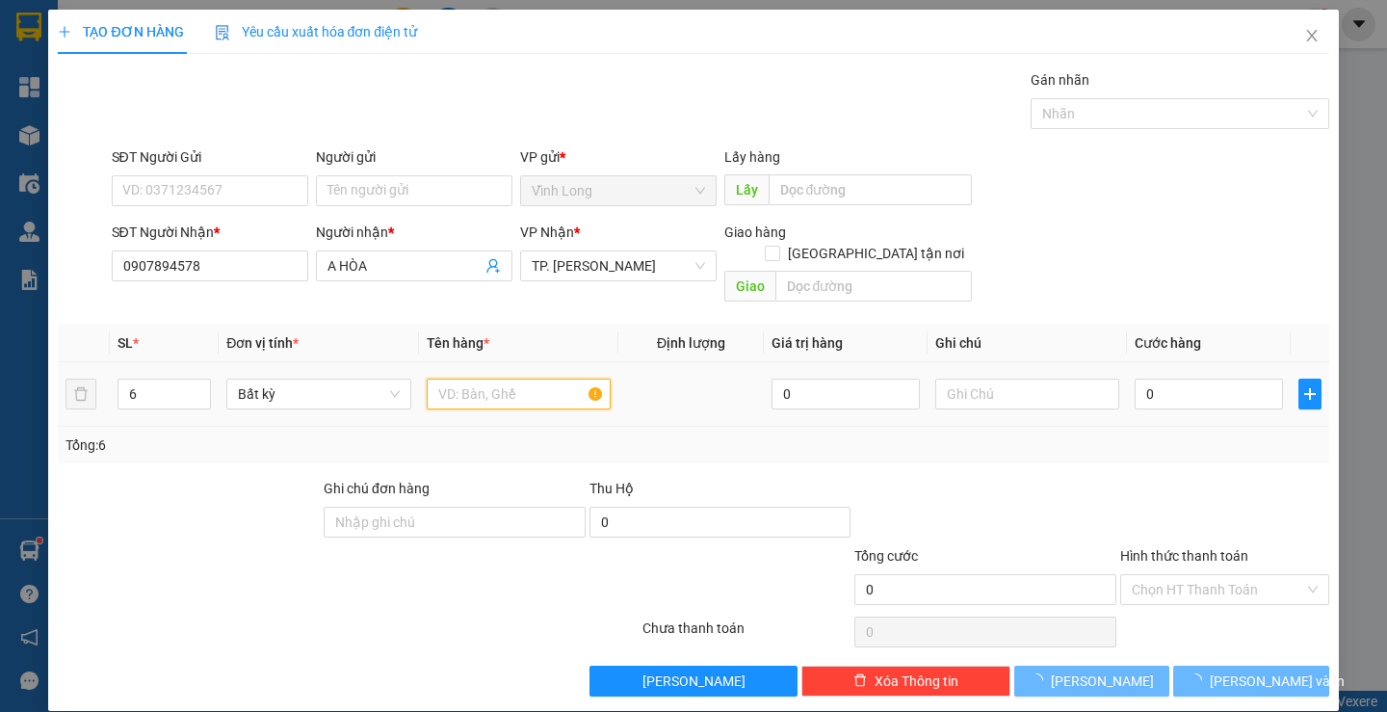
click at [472, 379] on input "text" at bounding box center [519, 394] width 184 height 31
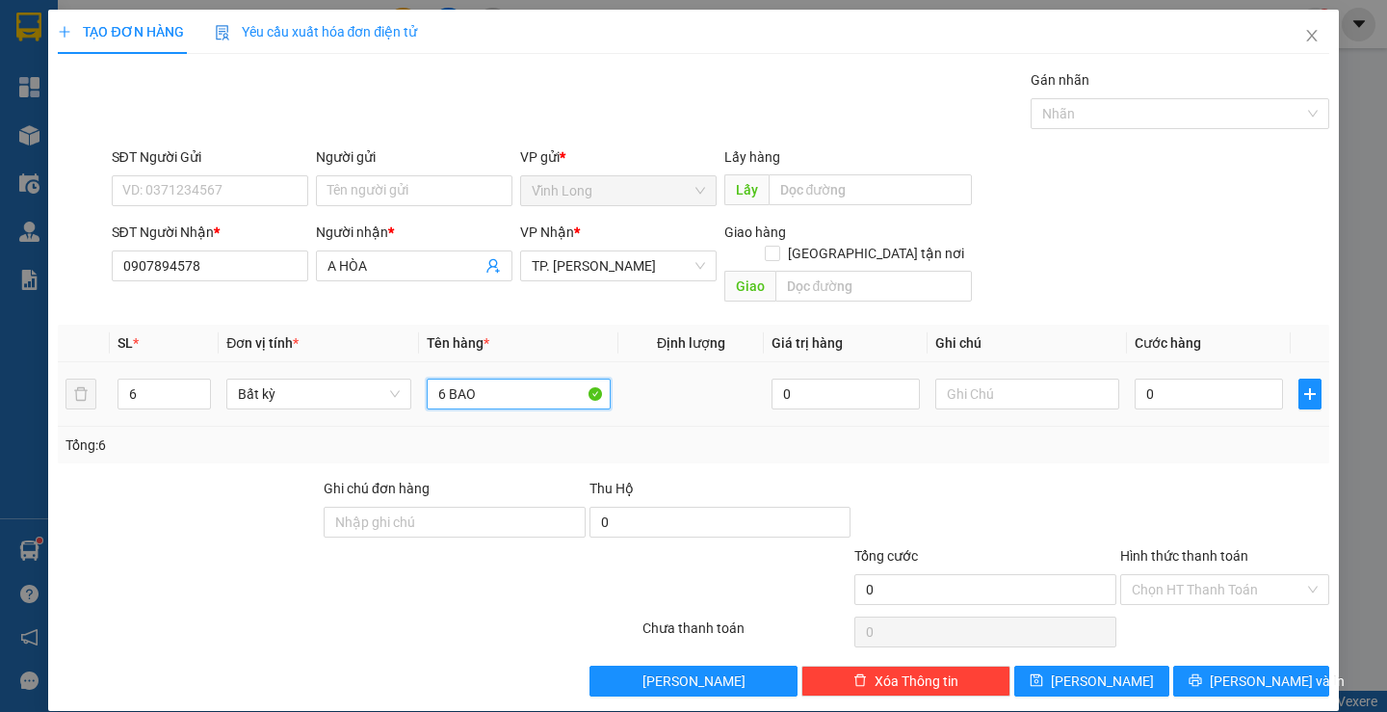
type input "6 BAO"
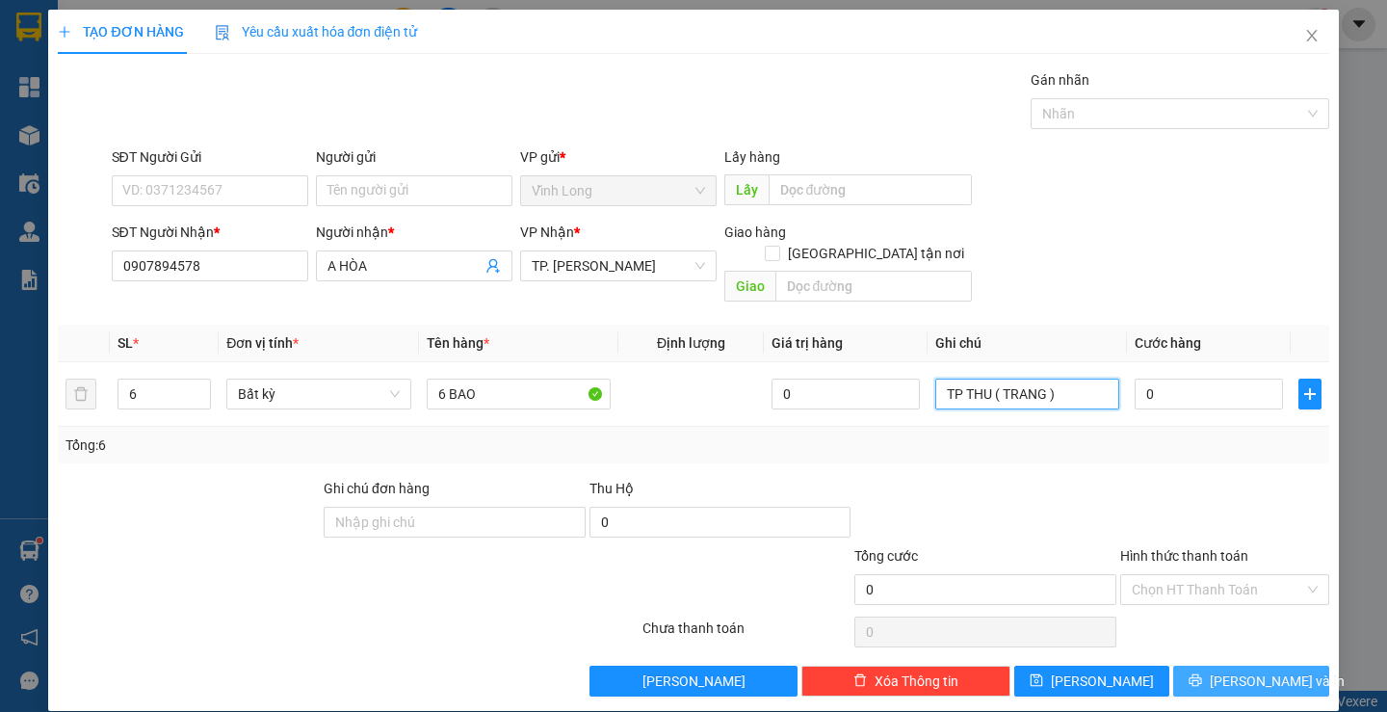
type input "TP THU ( TRANG )"
click at [1223, 666] on button "[PERSON_NAME] và In" at bounding box center [1250, 681] width 155 height 31
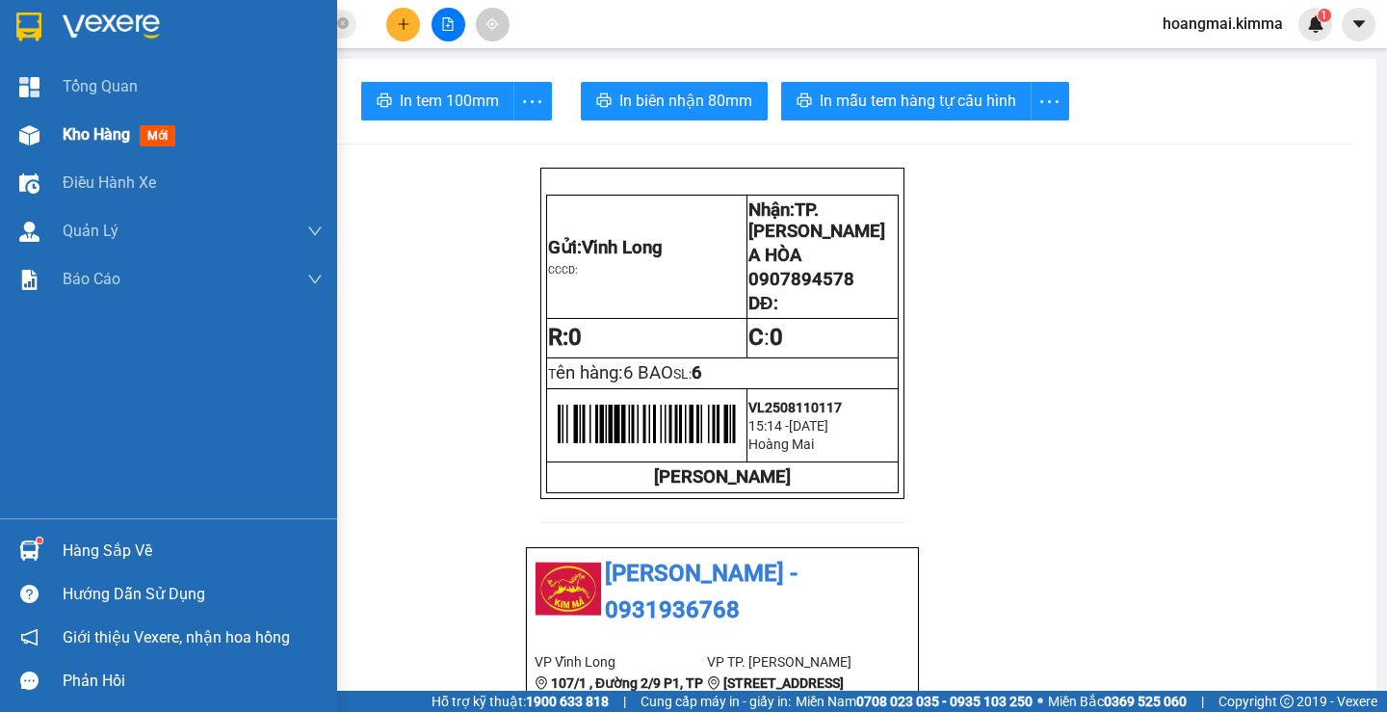
click at [98, 138] on span "Kho hàng" at bounding box center [96, 134] width 67 height 18
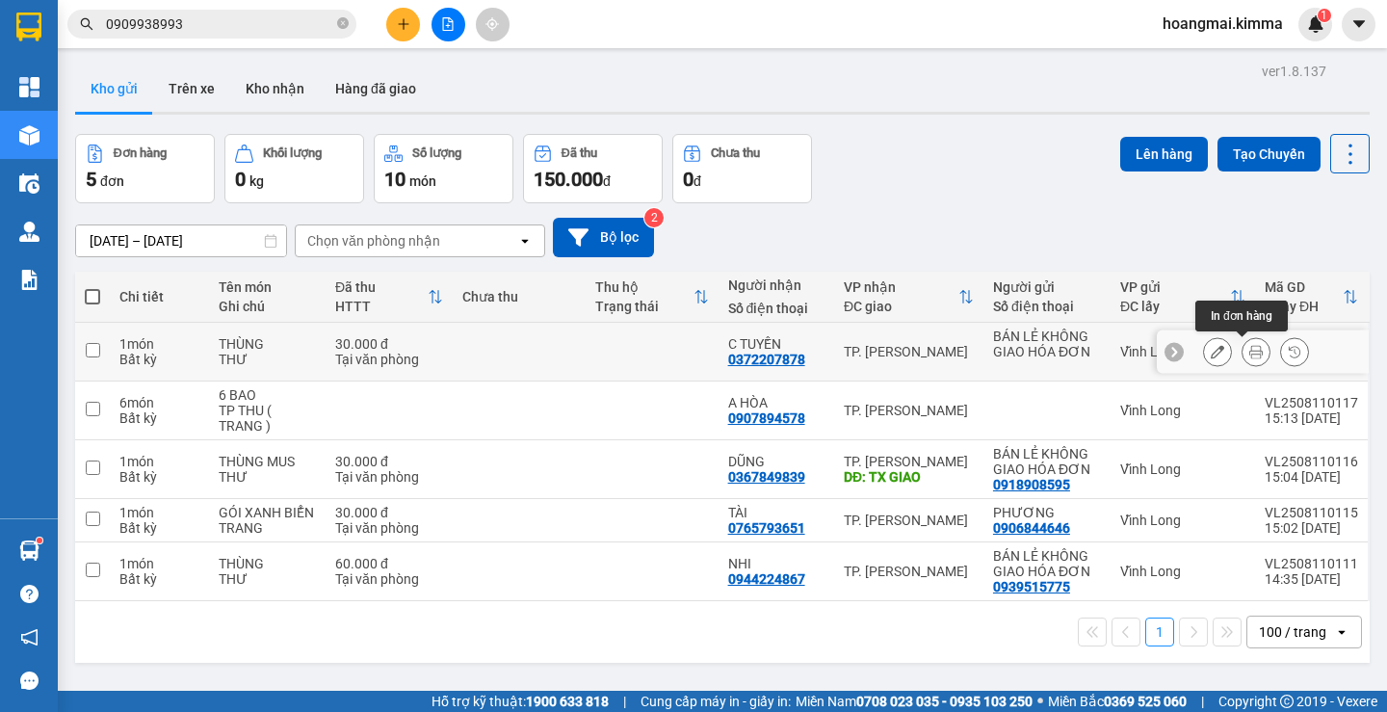
click at [1250, 347] on icon at bounding box center [1256, 351] width 13 height 13
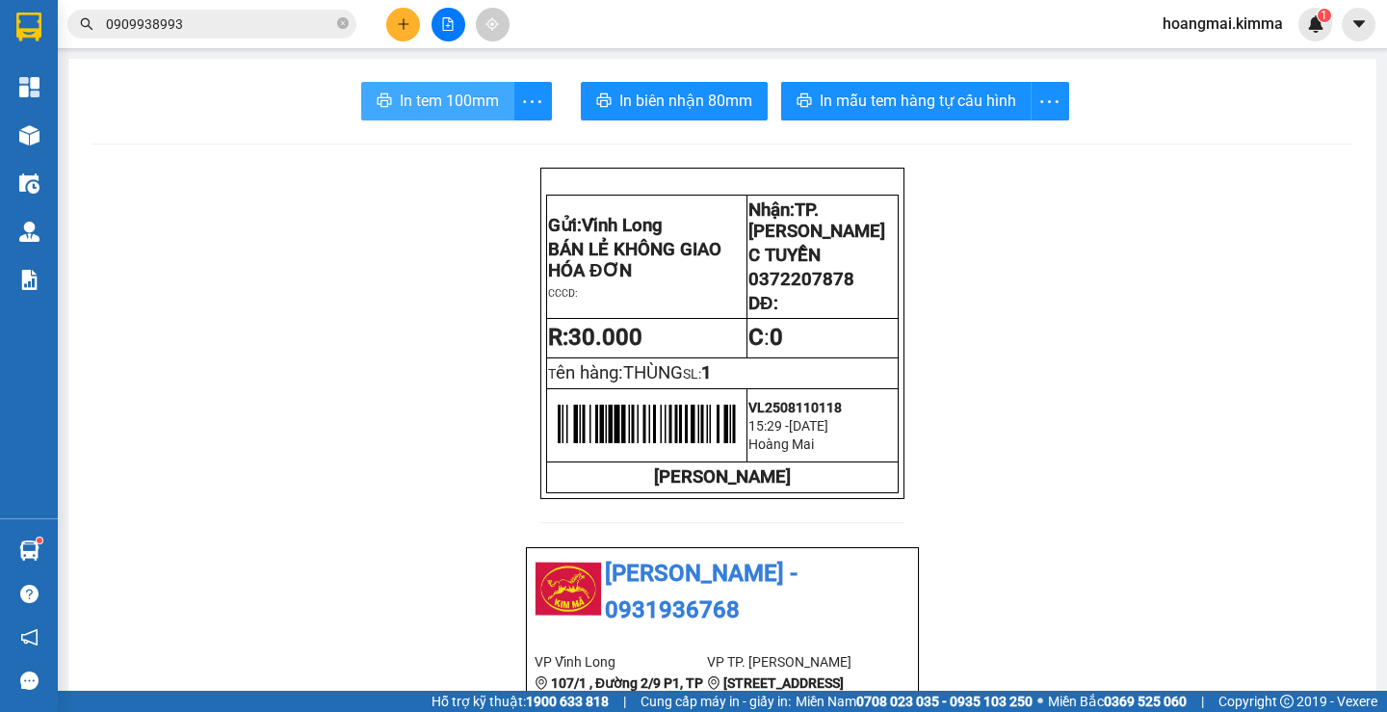
click at [400, 91] on span "In tem 100mm" at bounding box center [449, 101] width 99 height 24
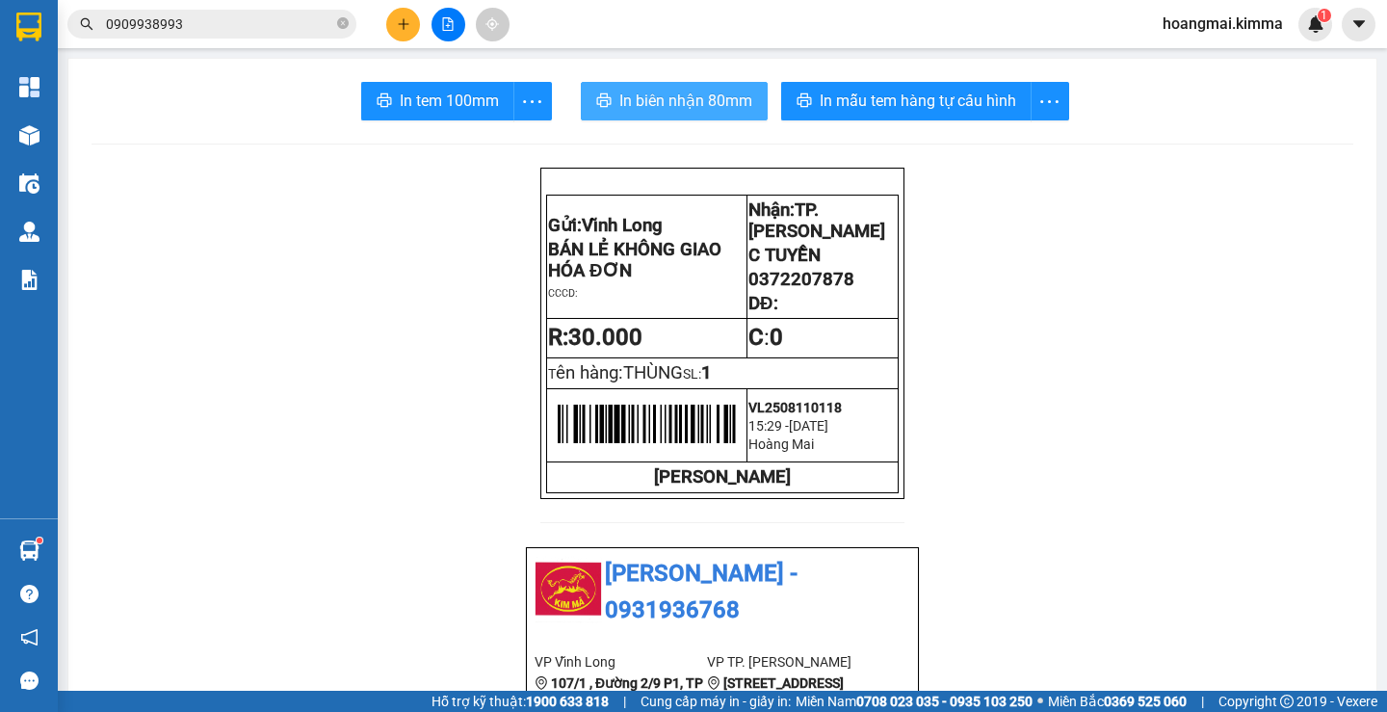
click at [635, 102] on span "In biên nhận 80mm" at bounding box center [686, 101] width 133 height 24
click at [400, 30] on icon "plus" at bounding box center [403, 23] width 13 height 13
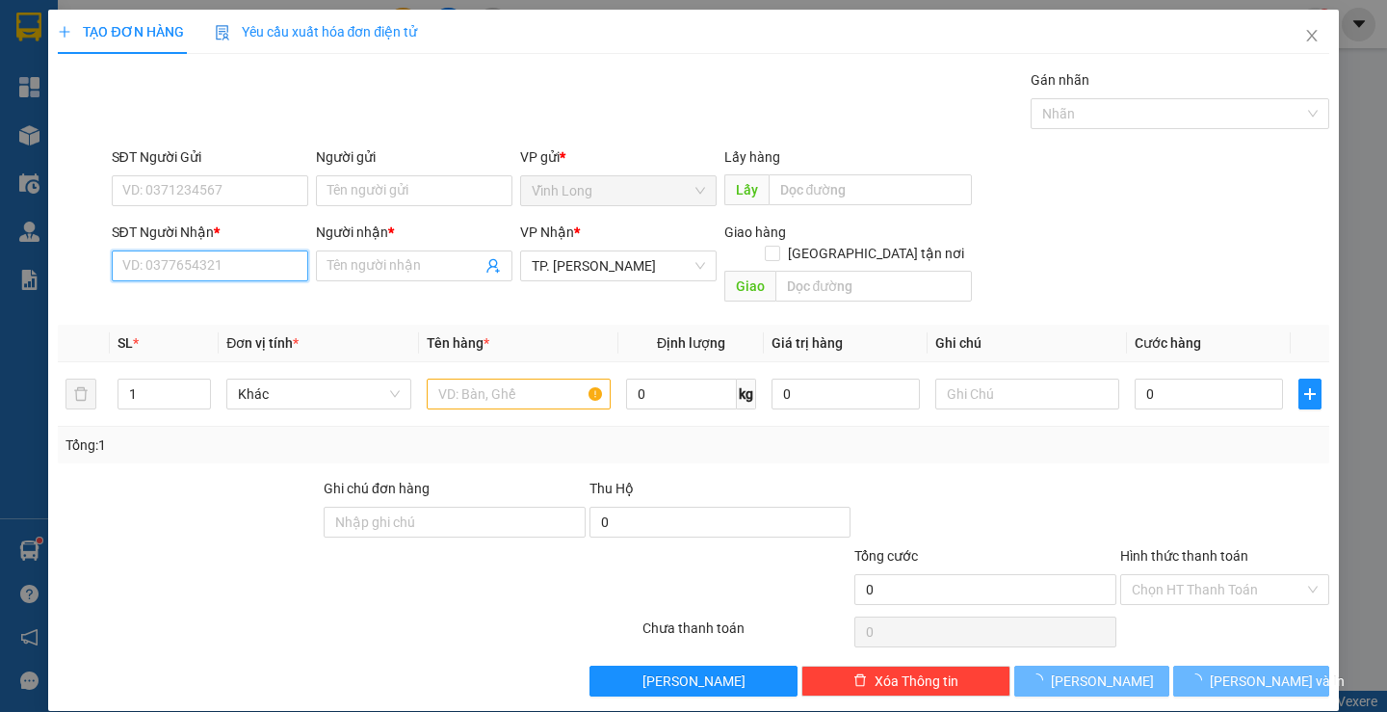
click at [229, 262] on input "SĐT Người Nhận *" at bounding box center [210, 265] width 197 height 31
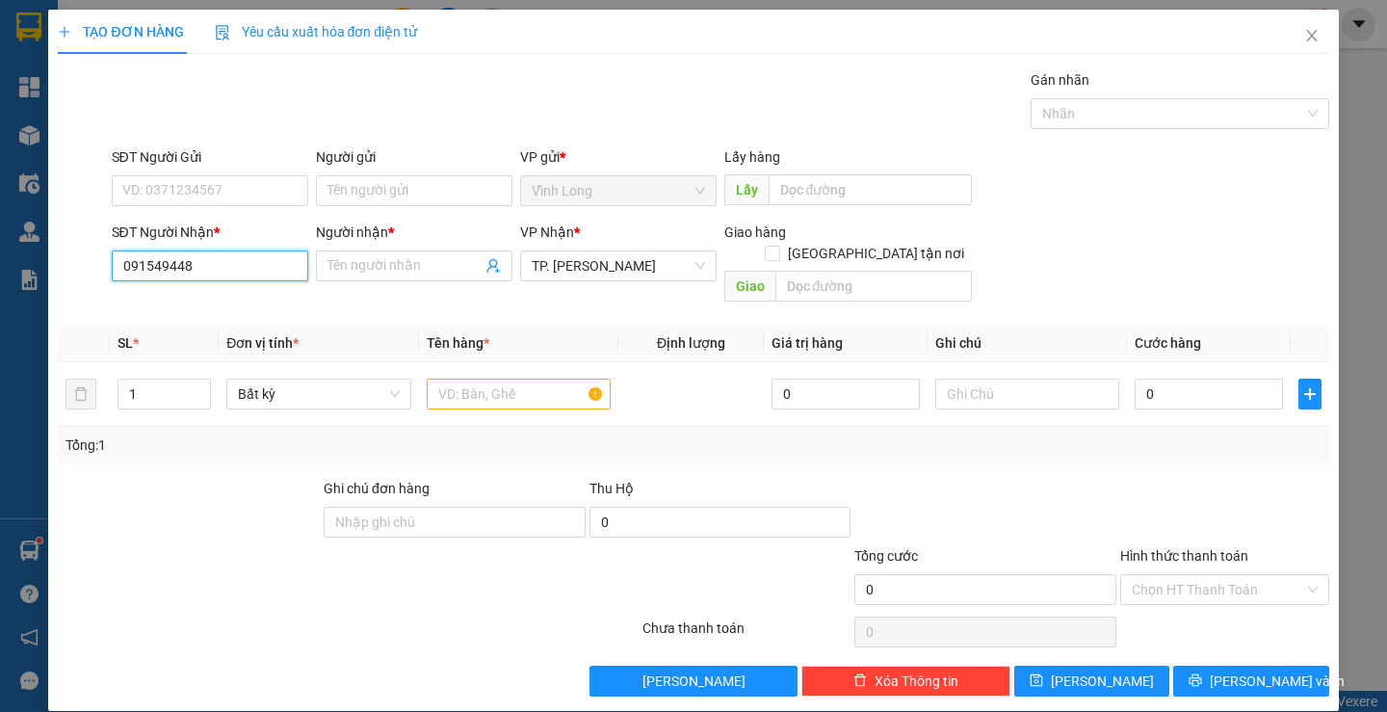
type input "0915494487"
click at [231, 295] on div "0915494487 - TÀI" at bounding box center [206, 304] width 171 height 21
type input "TÀI"
type input "0915494487"
click at [433, 382] on input "text" at bounding box center [519, 394] width 184 height 31
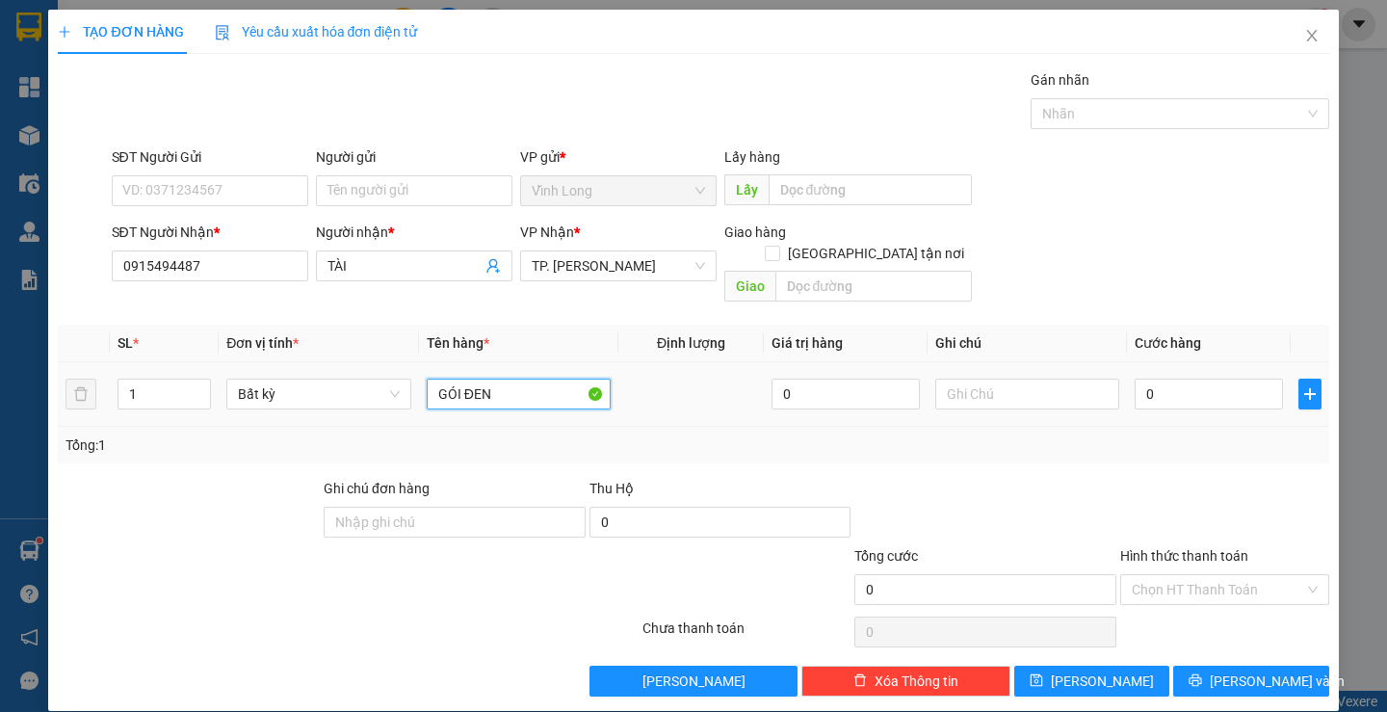
type input "GÓI ĐEN"
type input "TRANG"
type input "4"
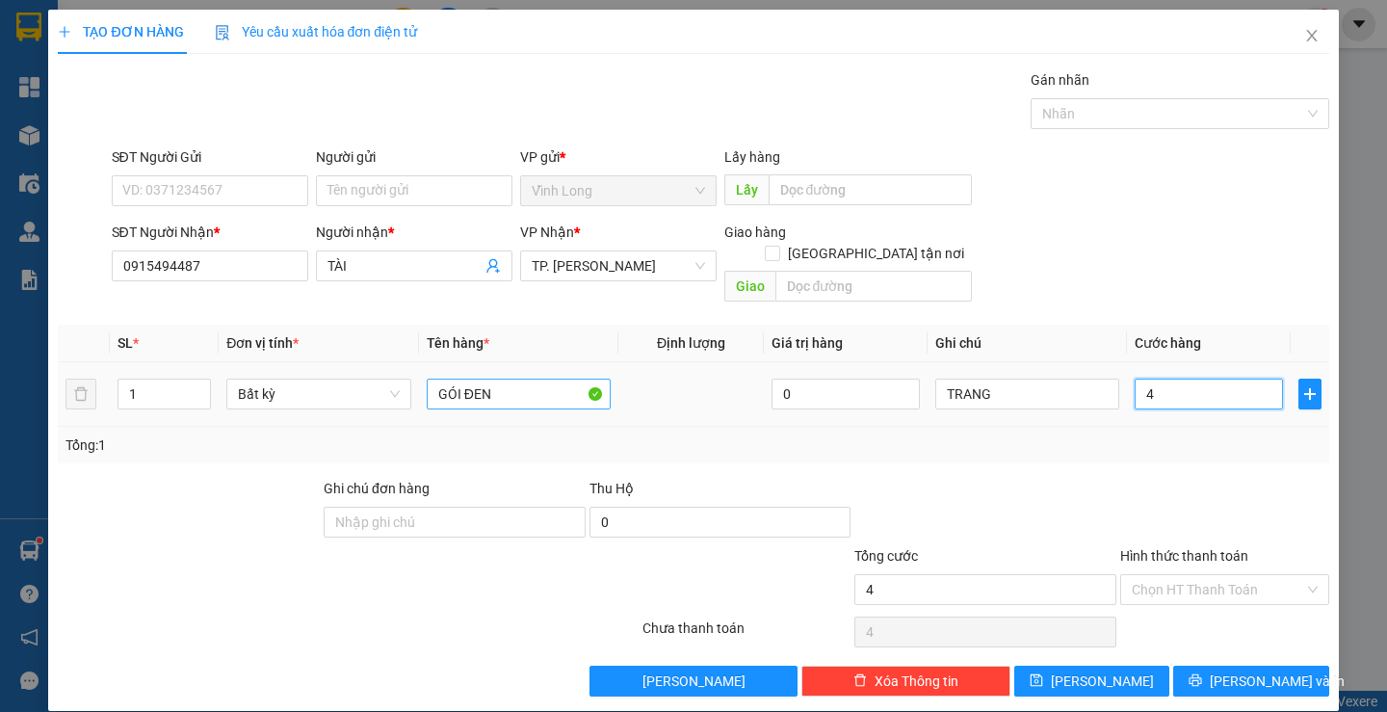
type input "40"
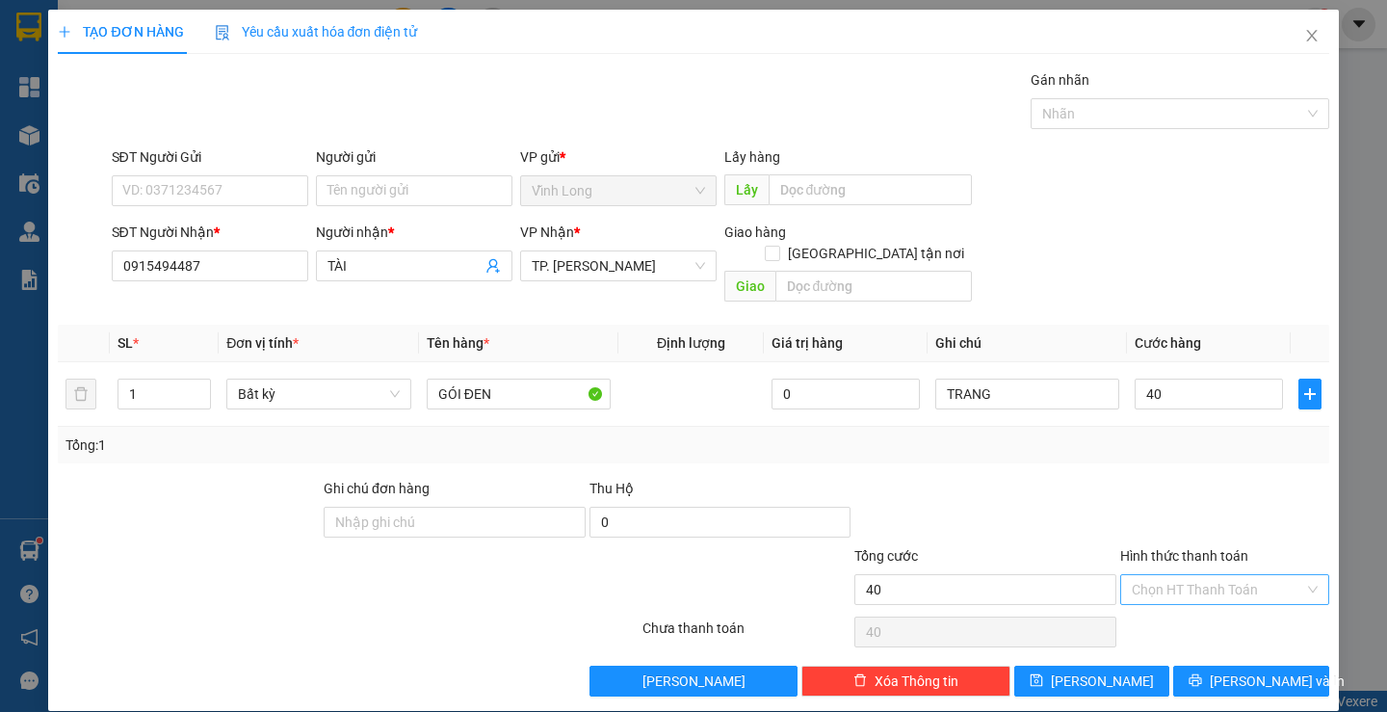
type input "40.000"
click at [1199, 575] on input "Hình thức thanh toán" at bounding box center [1218, 589] width 172 height 29
click at [1185, 605] on div "Tại văn phòng" at bounding box center [1212, 606] width 183 height 21
type input "0"
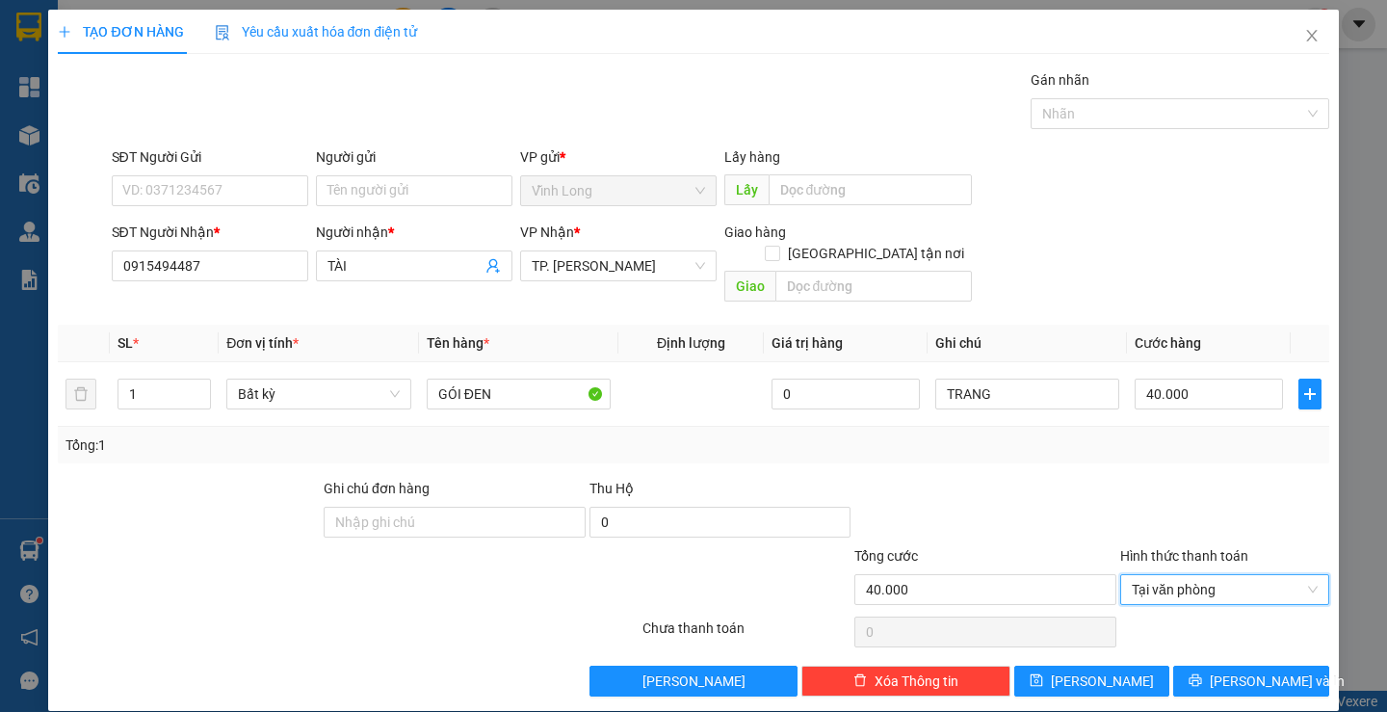
click at [1208, 643] on div "Transit Pickup Surcharge Ids Transit Deliver Surcharge Ids Transit Deliver Surc…" at bounding box center [693, 382] width 1271 height 627
click at [1202, 674] on icon "printer" at bounding box center [1196, 680] width 13 height 13
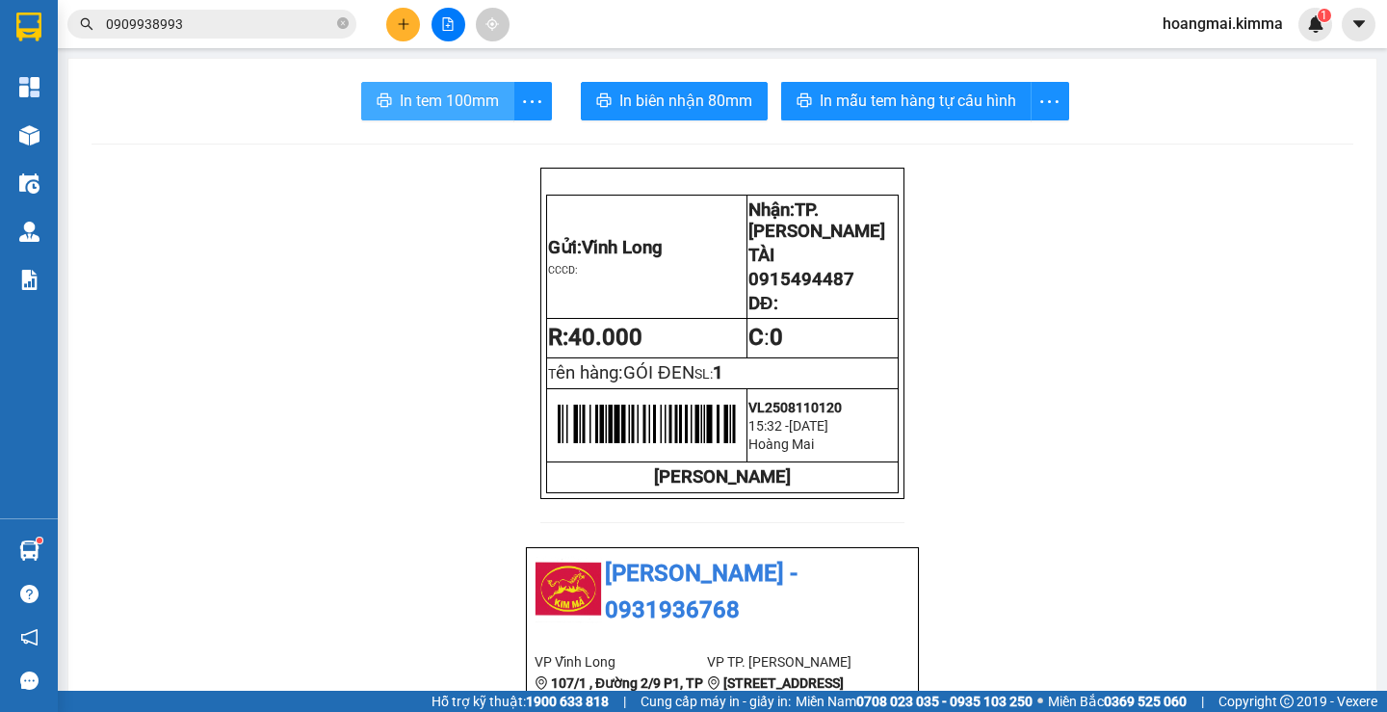
drag, startPoint x: 440, startPoint y: 95, endPoint x: 514, endPoint y: 136, distance: 83.7
click at [441, 96] on span "In tem 100mm" at bounding box center [449, 101] width 99 height 24
click at [439, 26] on button at bounding box center [449, 25] width 34 height 34
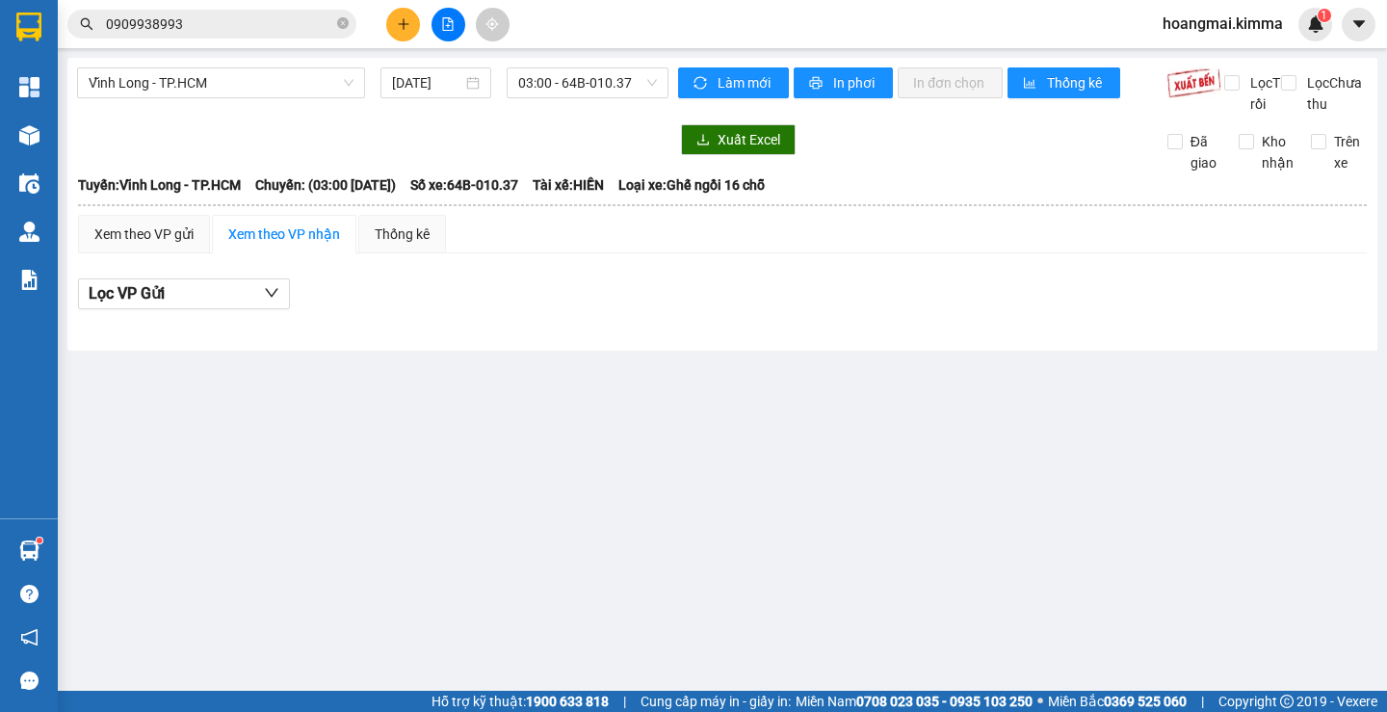
click at [244, 84] on span "Vĩnh Long - TP.HCM" at bounding box center [221, 82] width 265 height 29
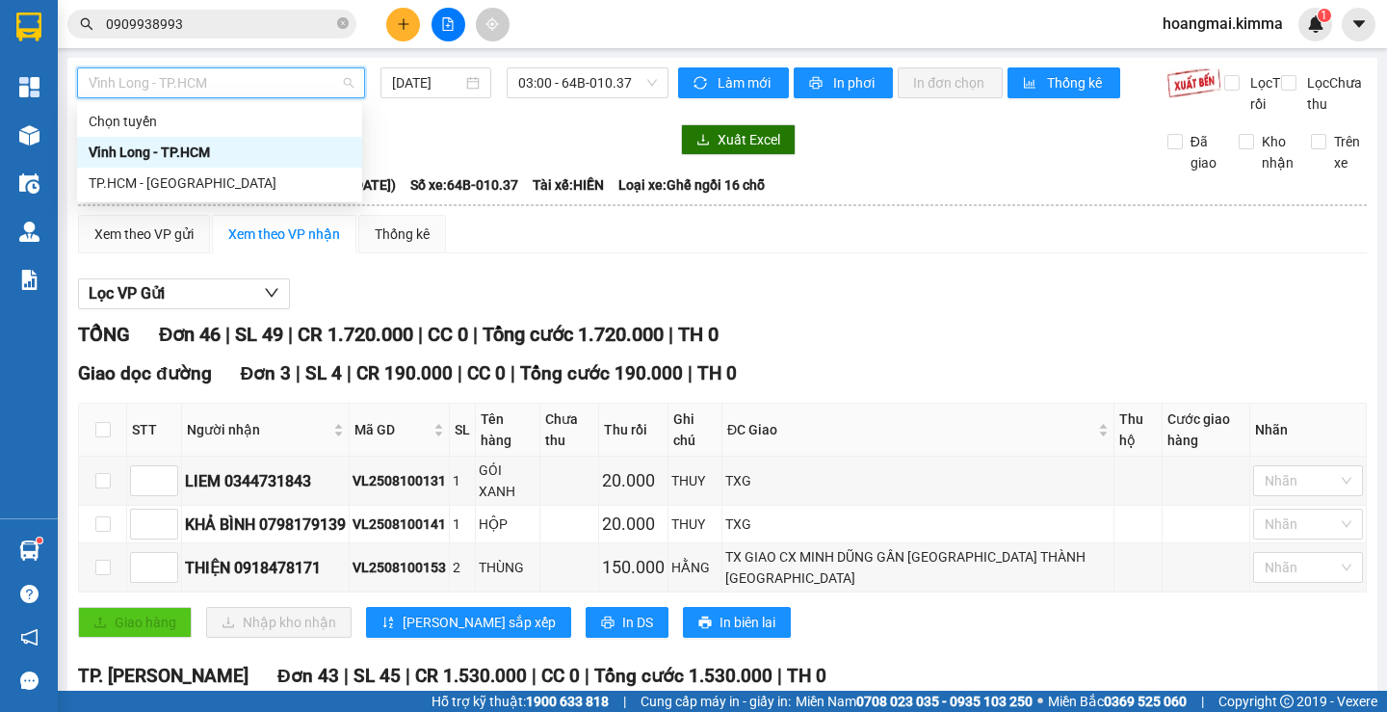
click at [194, 198] on div "TP.HCM - [GEOGRAPHIC_DATA]" at bounding box center [219, 183] width 285 height 31
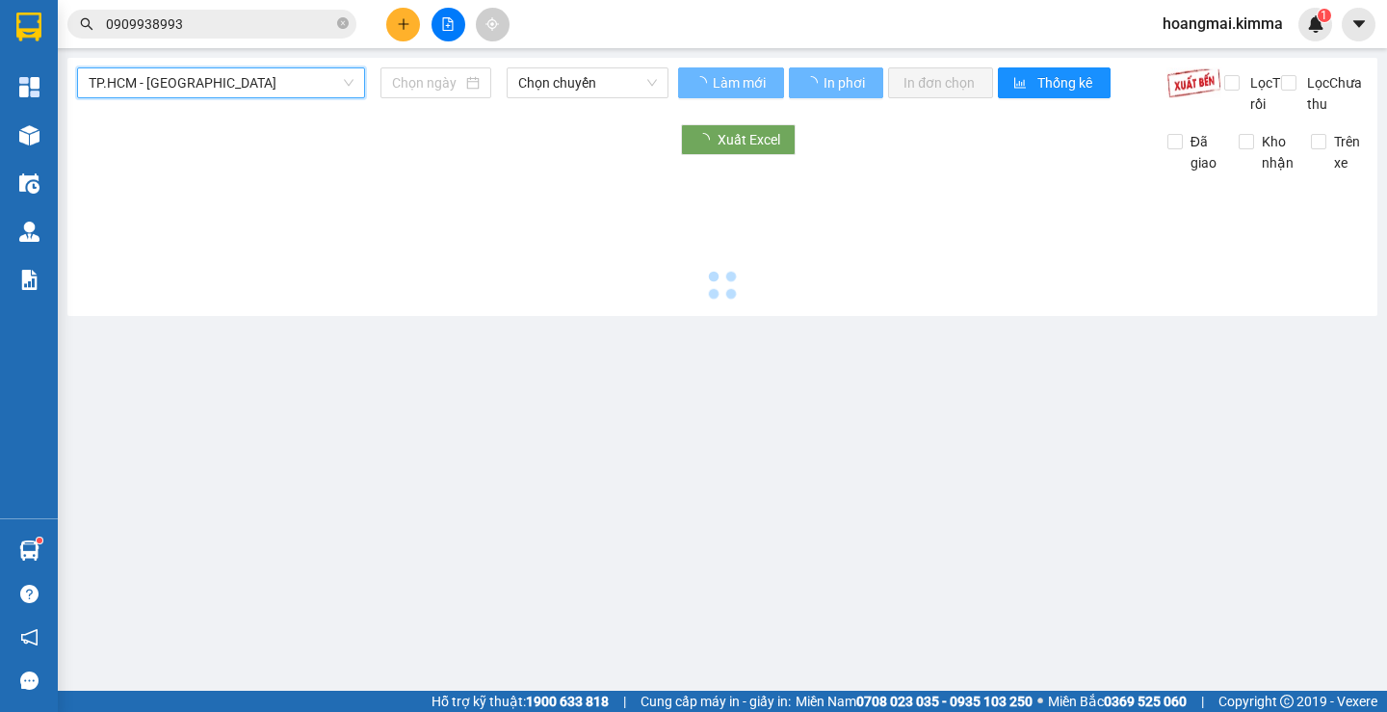
type input "[DATE]"
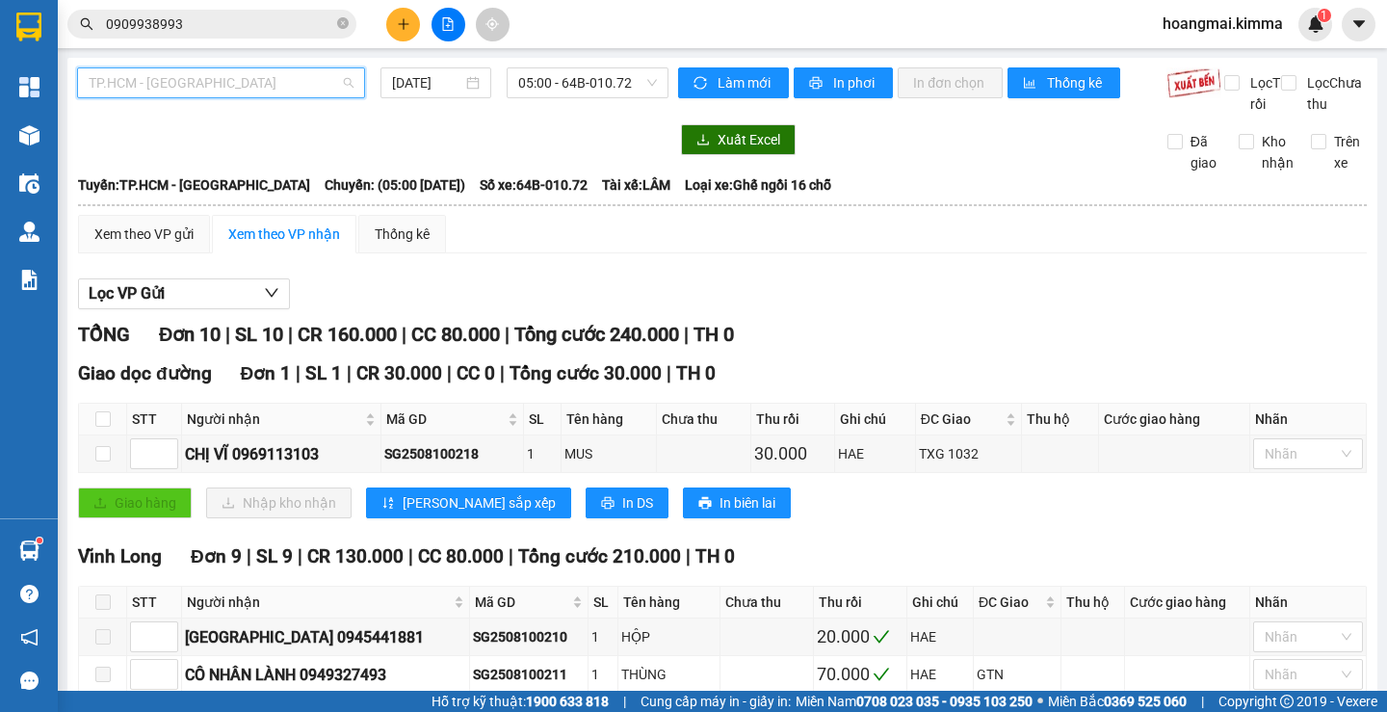
click at [188, 76] on span "TP.HCM - [GEOGRAPHIC_DATA]" at bounding box center [221, 82] width 265 height 29
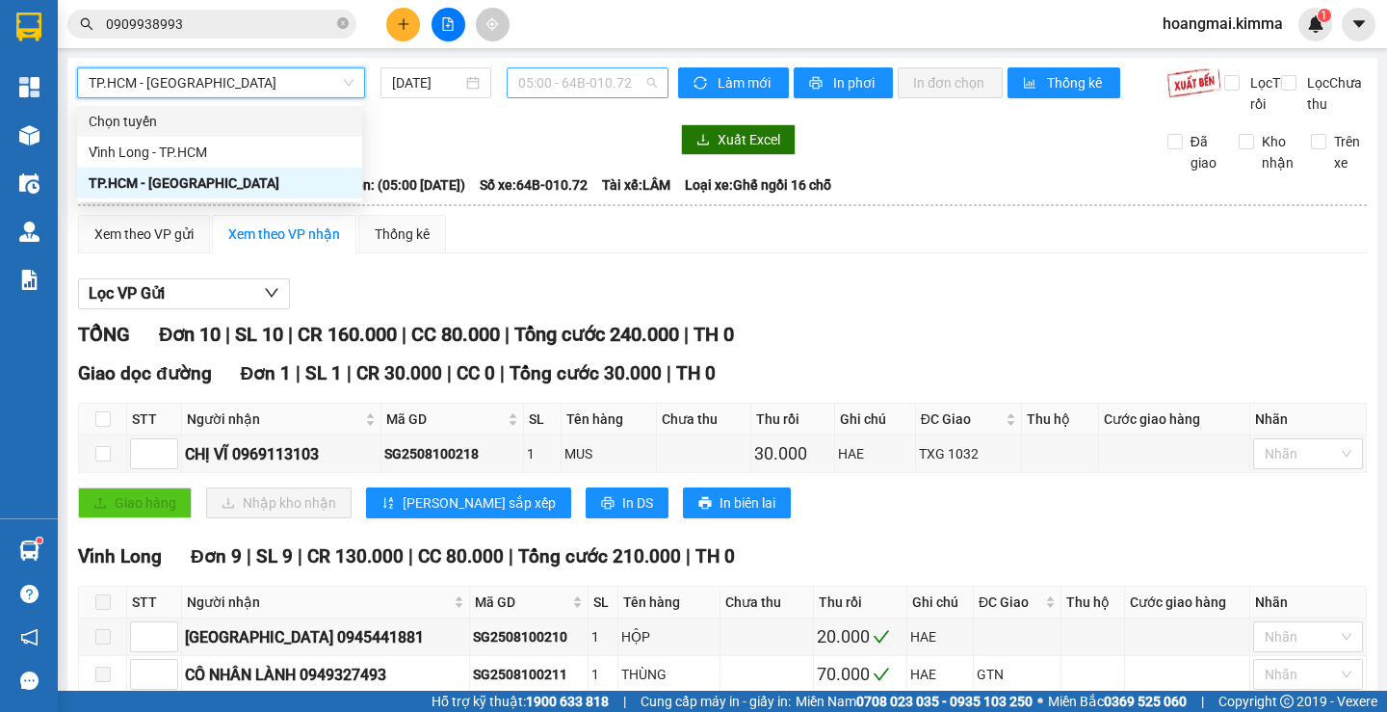
click at [578, 89] on span "05:00 - 64B-010.72" at bounding box center [587, 82] width 139 height 29
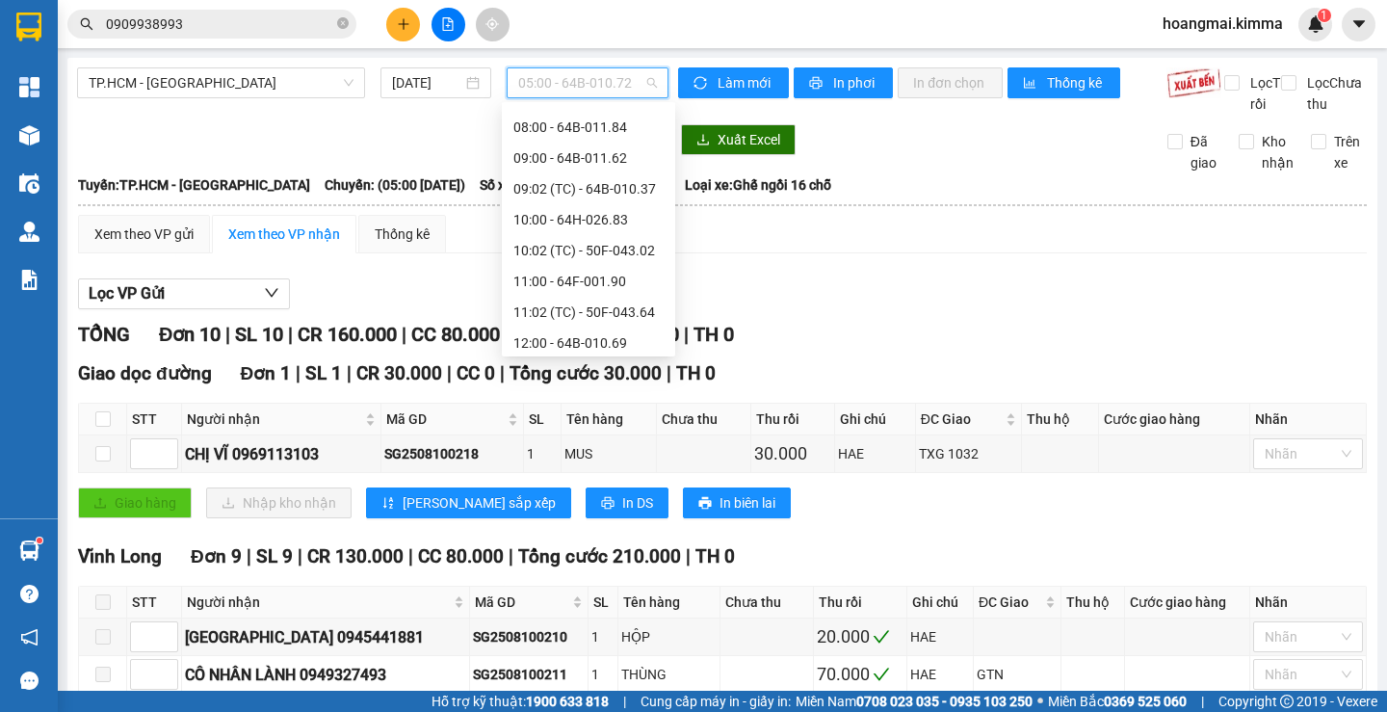
scroll to position [289, 0]
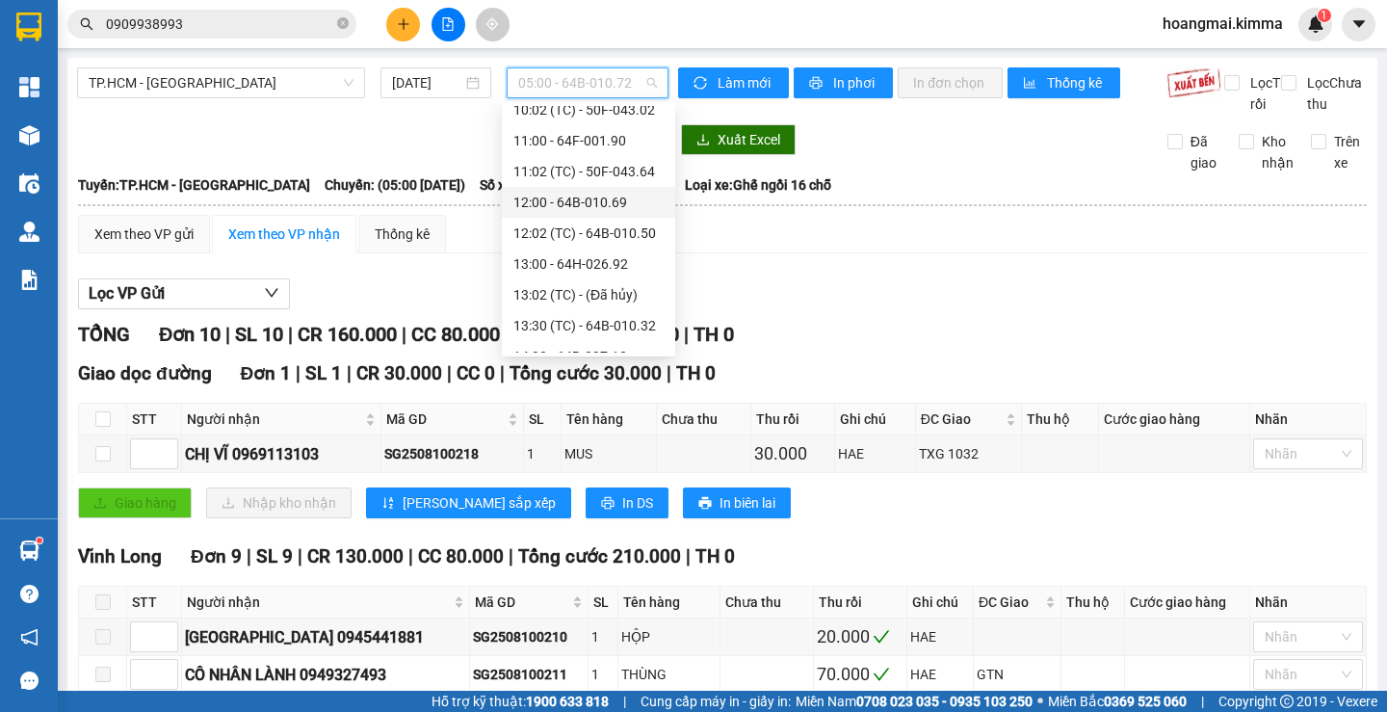
click at [565, 201] on div "12:00 - 64B-010.69" at bounding box center [589, 202] width 150 height 21
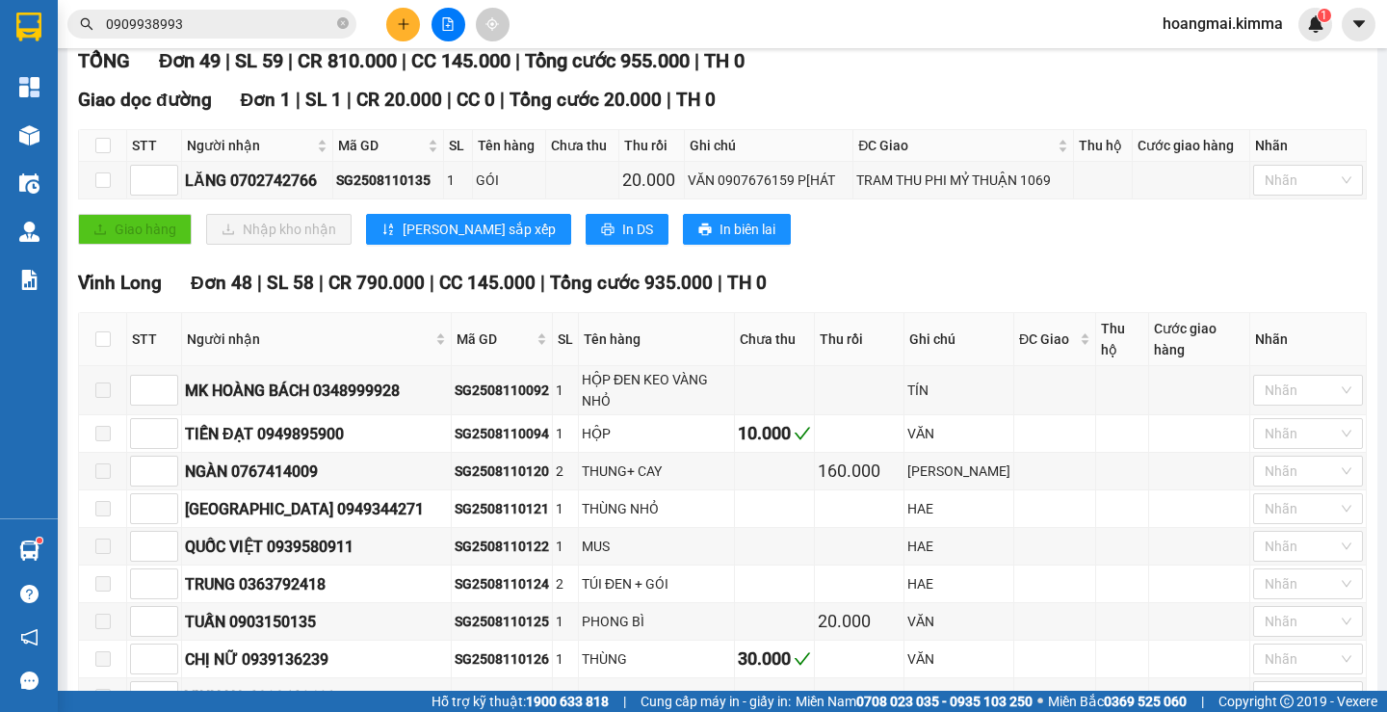
scroll to position [96, 0]
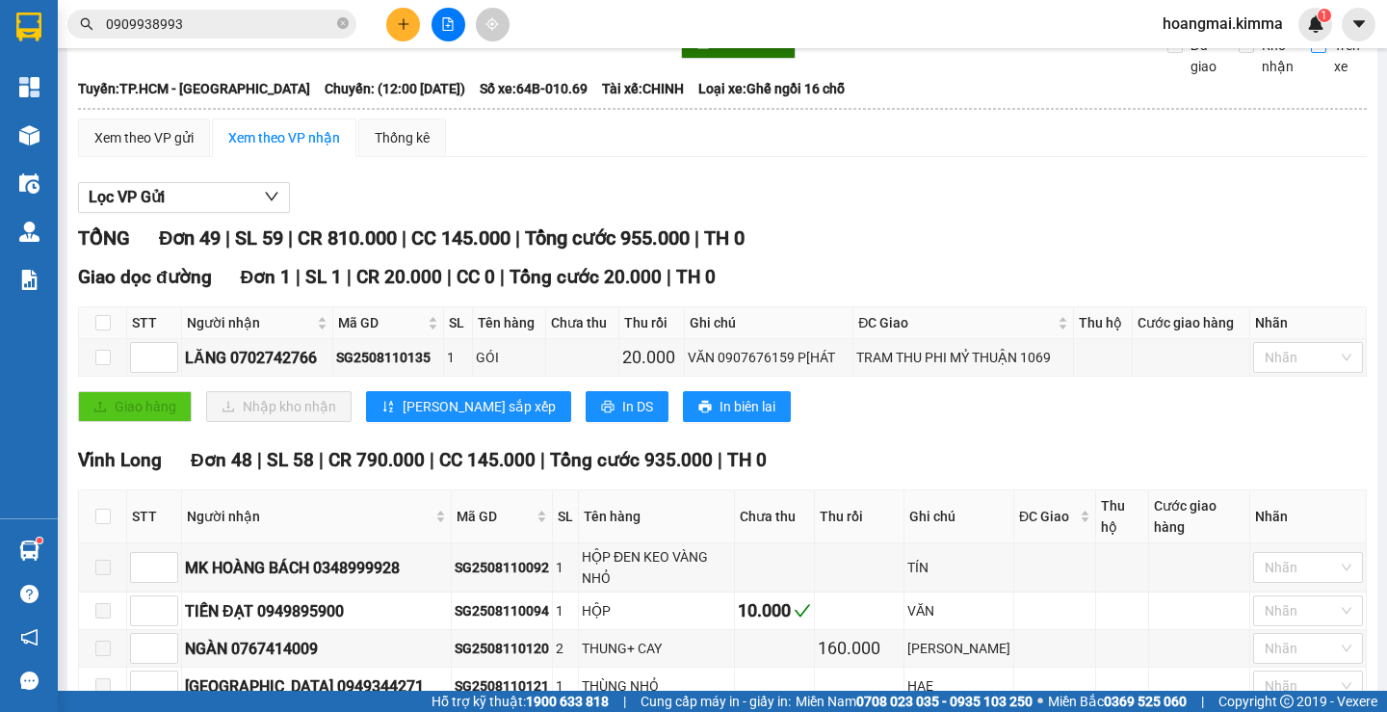
click at [1311, 53] on input "Trên xe" at bounding box center [1318, 45] width 15 height 15
checkbox input "true"
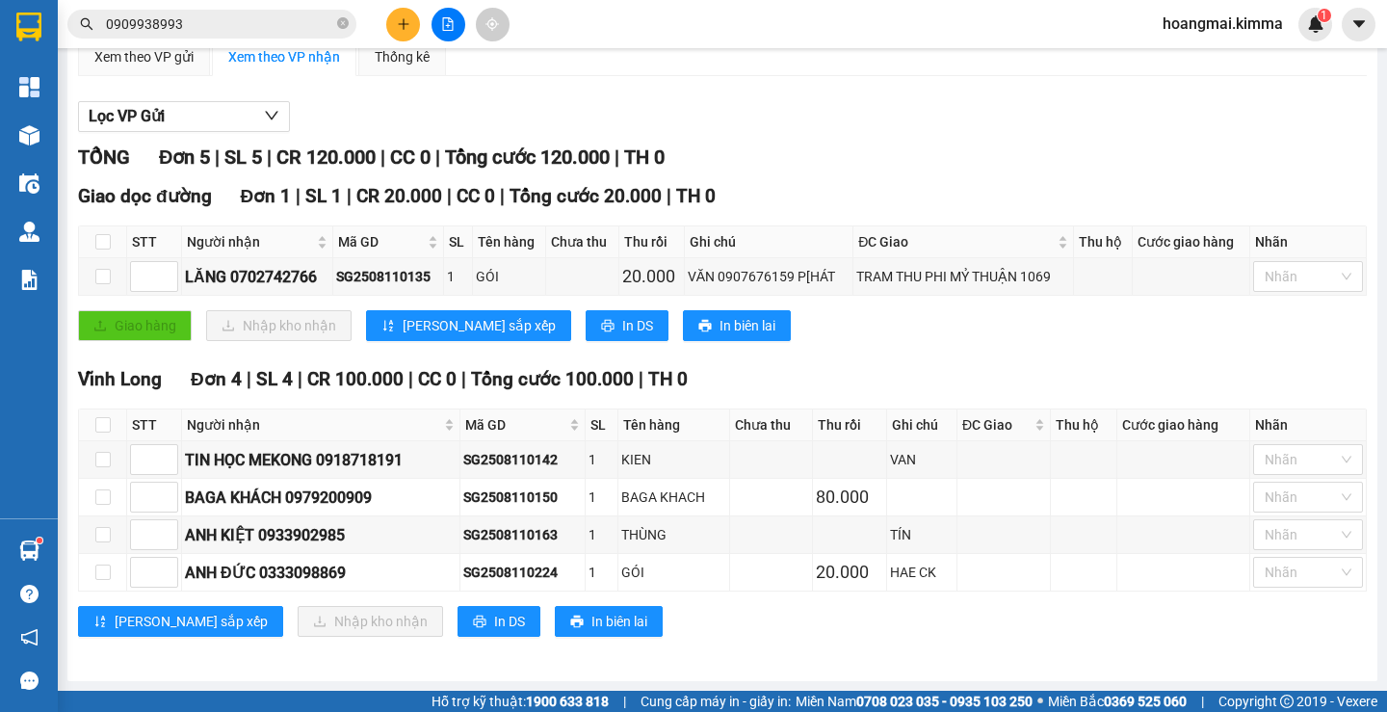
scroll to position [198, 0]
drag, startPoint x: 569, startPoint y: 570, endPoint x: 455, endPoint y: 578, distance: 114.9
click at [455, 578] on tr "ANH ĐỨC 0333098869 SG2508110224 1 GÓI 20.000 HAE CK Nhãn" at bounding box center [723, 573] width 1288 height 38
copy tr "ANH ĐỨC 0333098869 SG2508110224"
drag, startPoint x: 338, startPoint y: 22, endPoint x: 313, endPoint y: 21, distance: 25.1
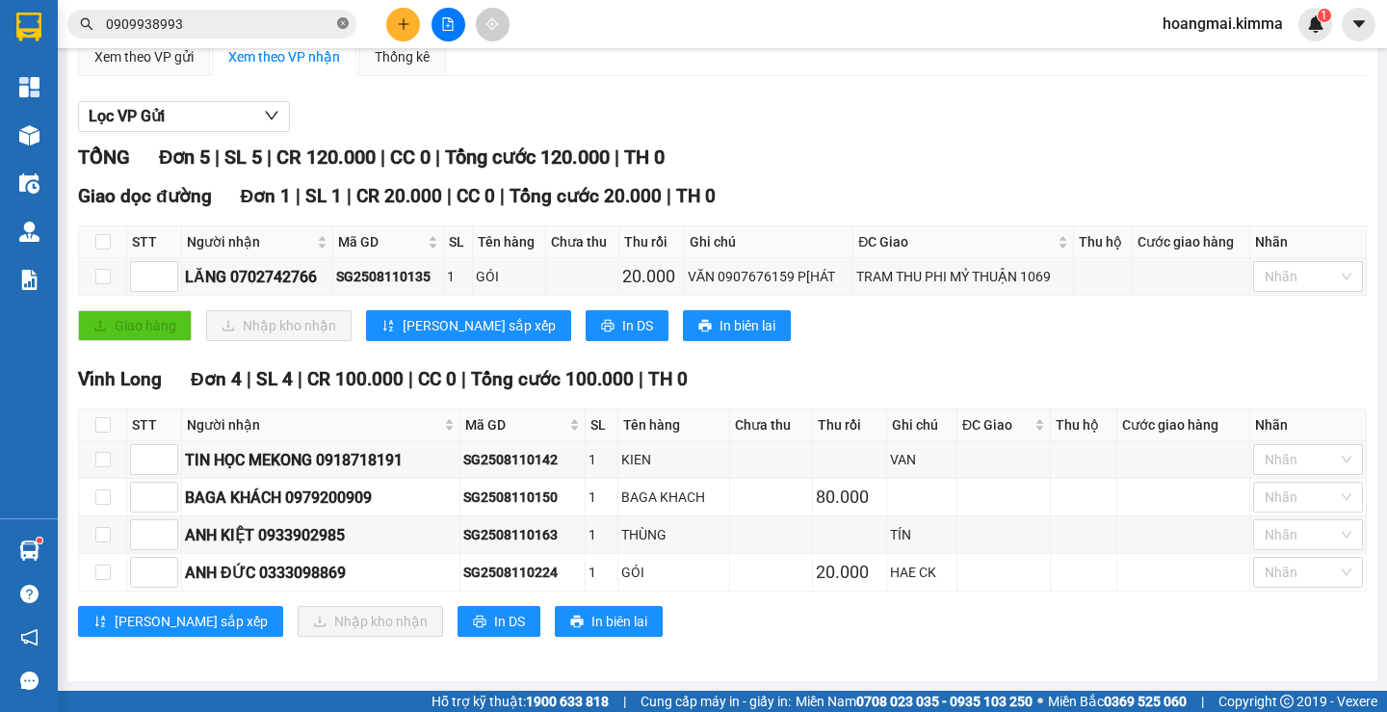
click at [337, 22] on icon "close-circle" at bounding box center [343, 23] width 12 height 12
paste input "SG2508110224"
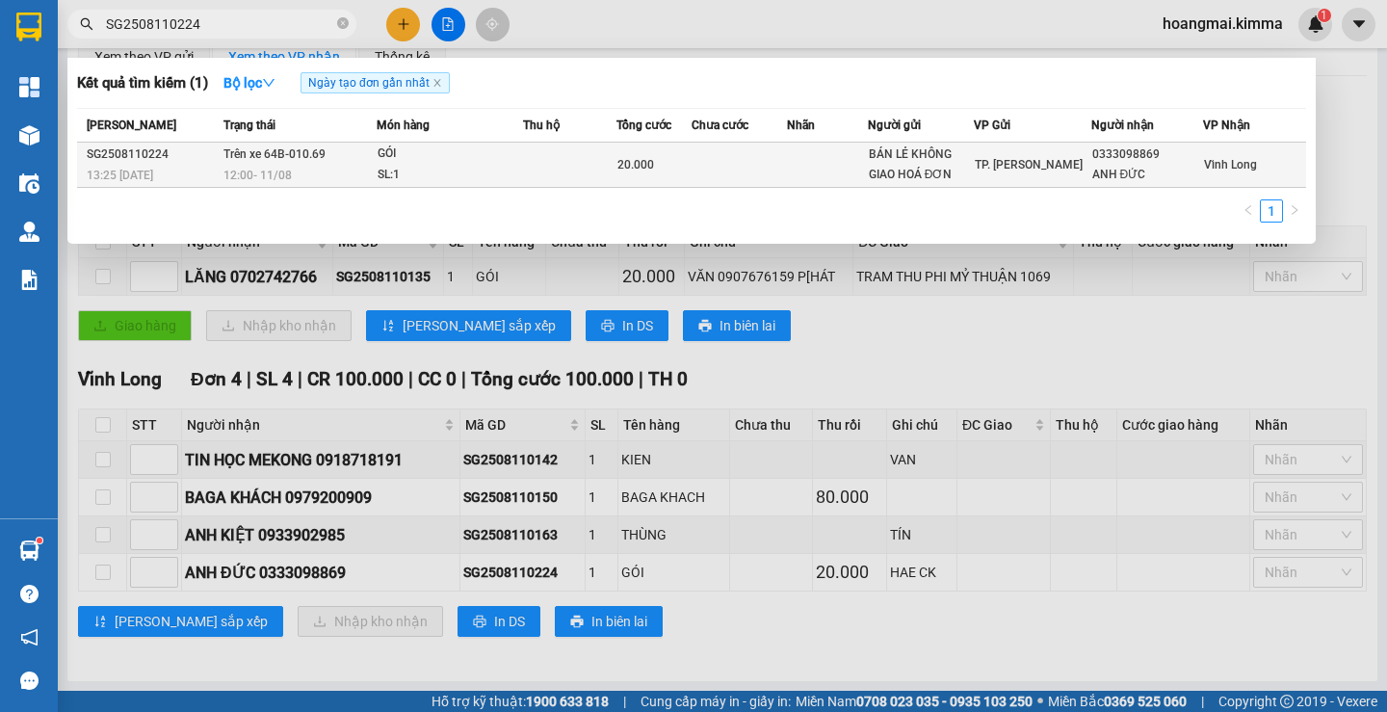
type input "SG2508110224"
click at [743, 145] on td at bounding box center [739, 165] width 95 height 45
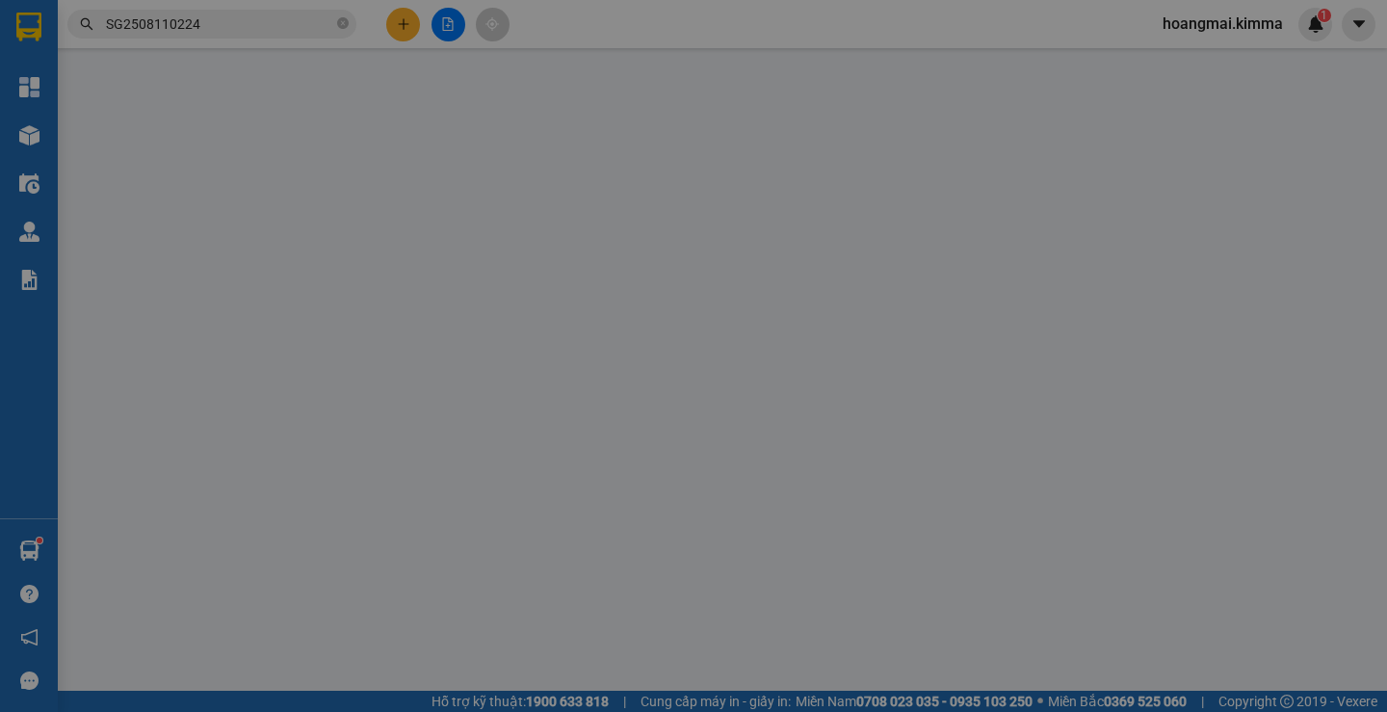
type input "BÁN LẺ KHÔNG GIAO HOÁ ĐƠN"
type input "0333098869"
type input "ANH ĐỨC"
type input "20.000"
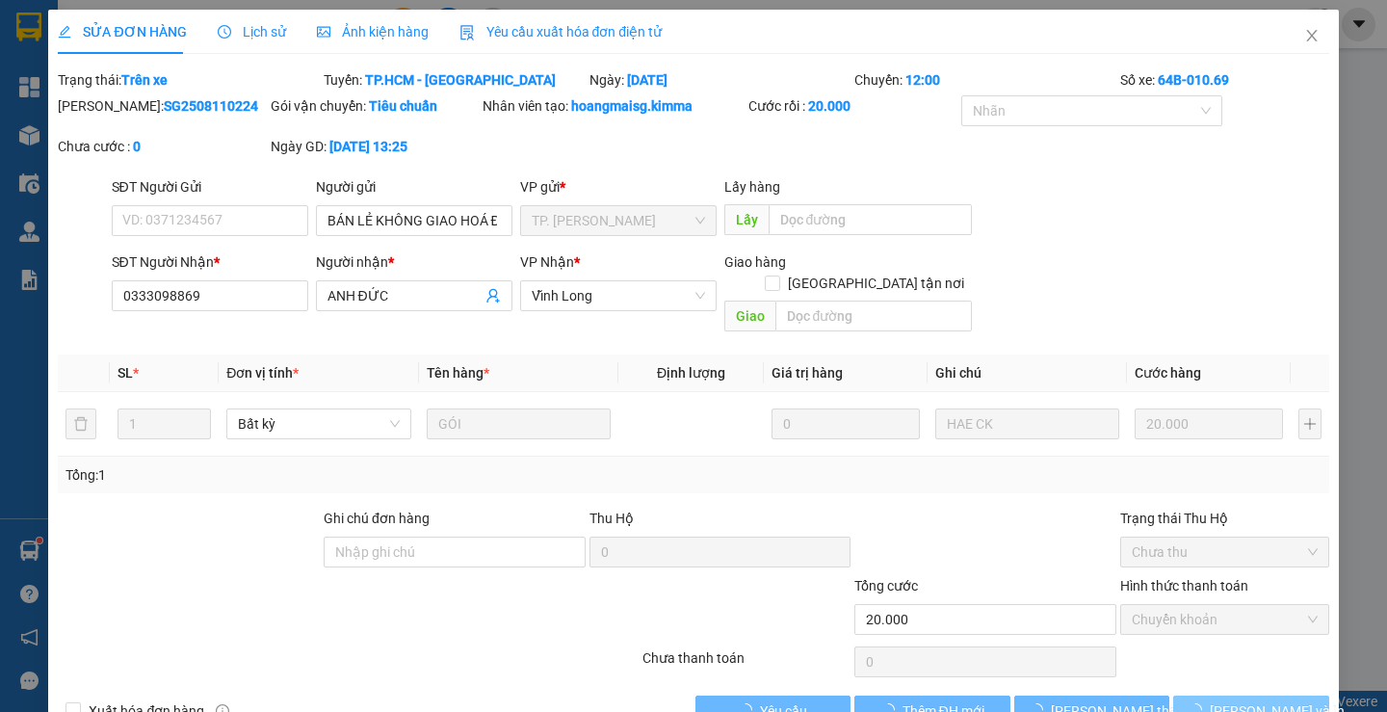
click at [1246, 700] on span "[PERSON_NAME] và In" at bounding box center [1277, 710] width 135 height 21
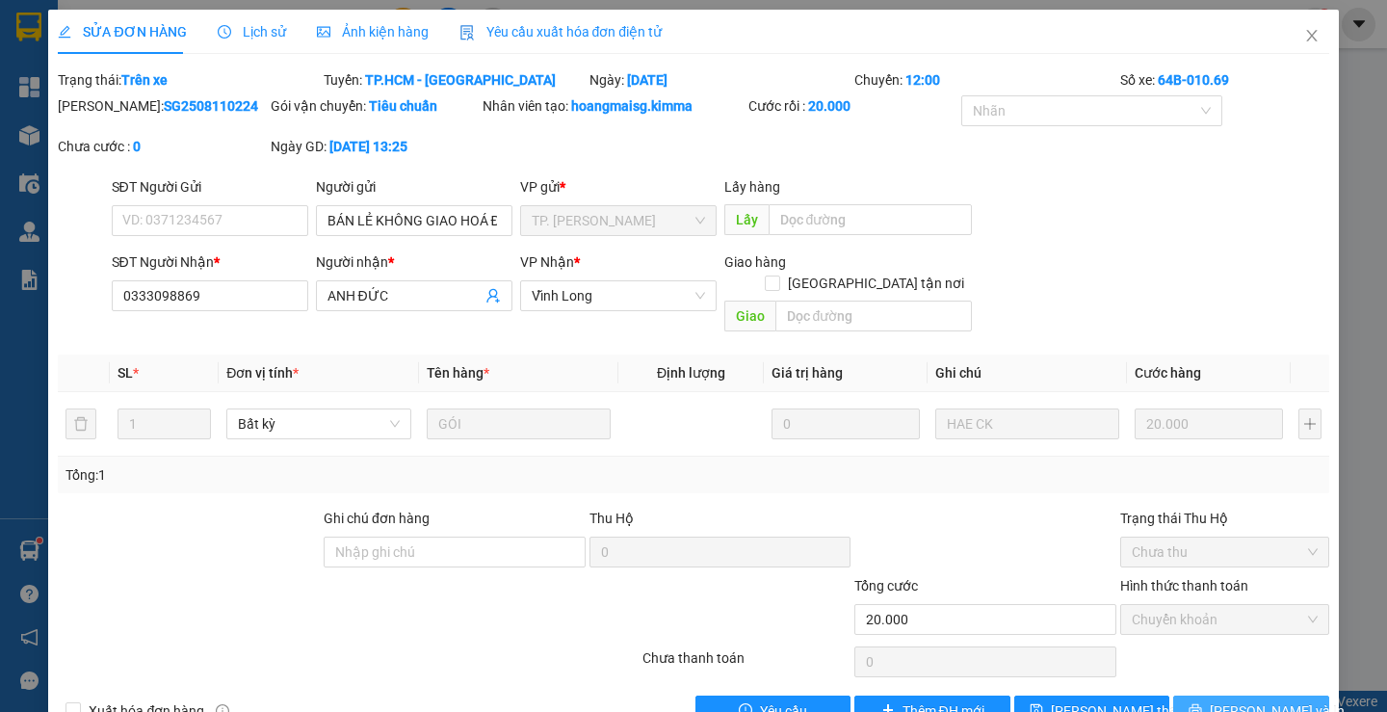
click at [1246, 700] on span "[PERSON_NAME] và In" at bounding box center [1277, 710] width 135 height 21
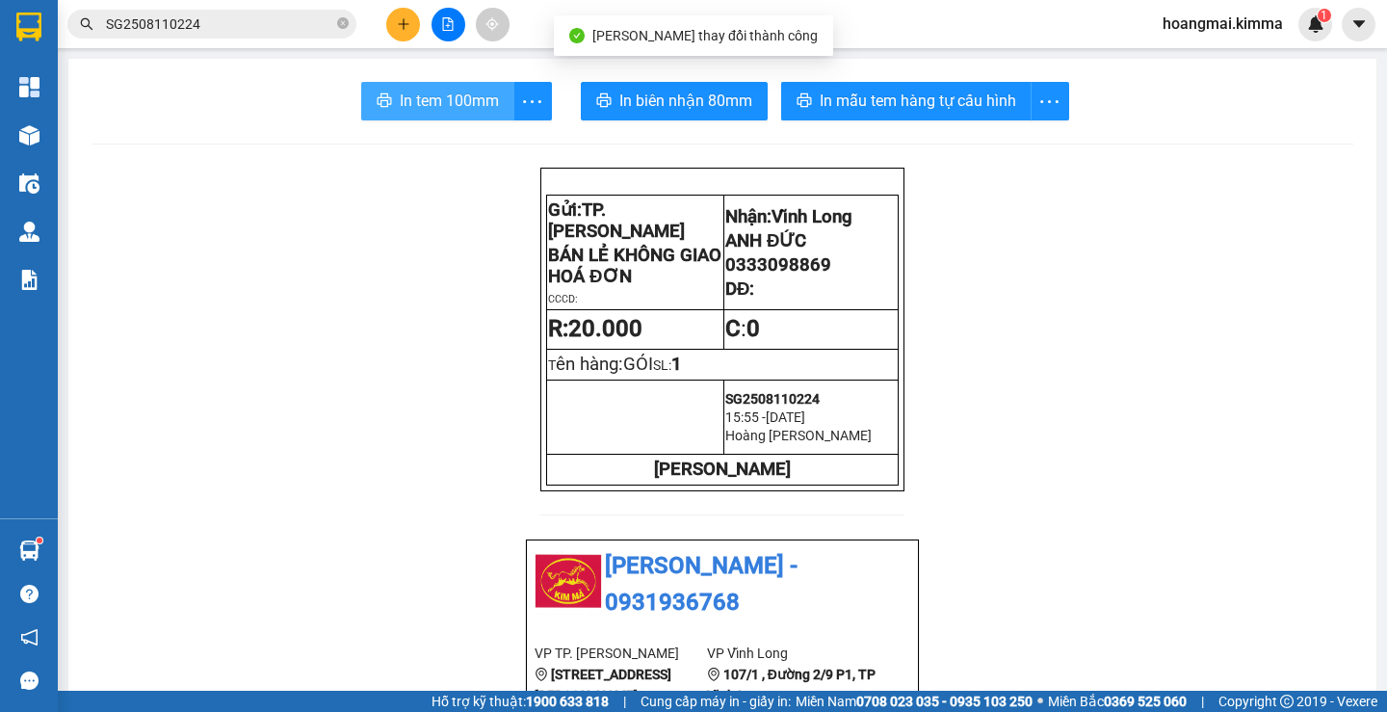
click at [403, 83] on button "In tem 100mm" at bounding box center [437, 101] width 153 height 39
